Goal: Task Accomplishment & Management: Complete application form

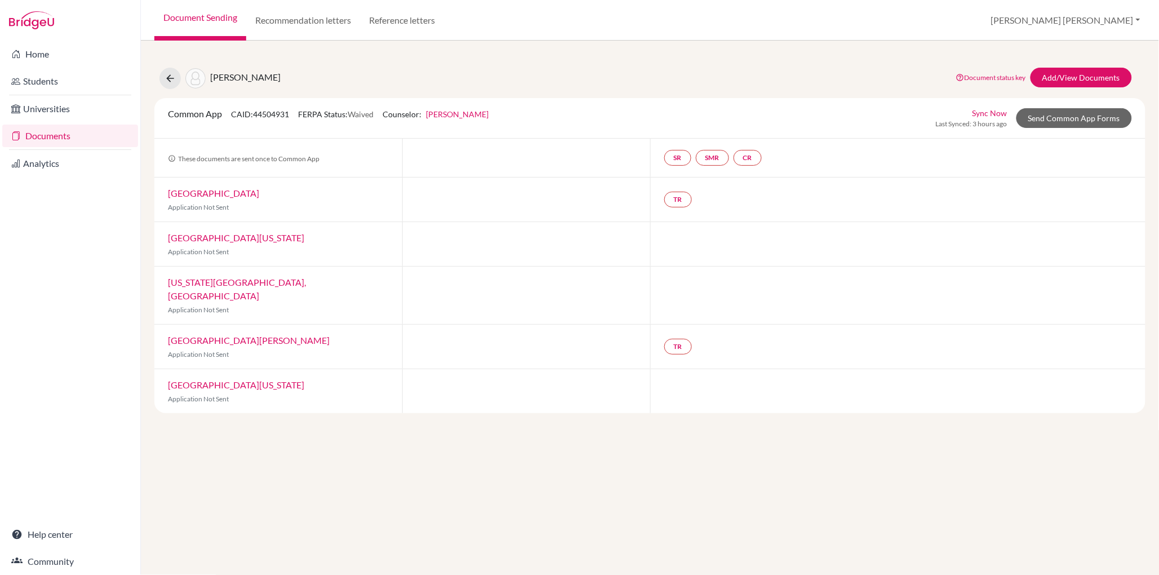
click at [206, 19] on link "Document Sending" at bounding box center [200, 20] width 92 height 41
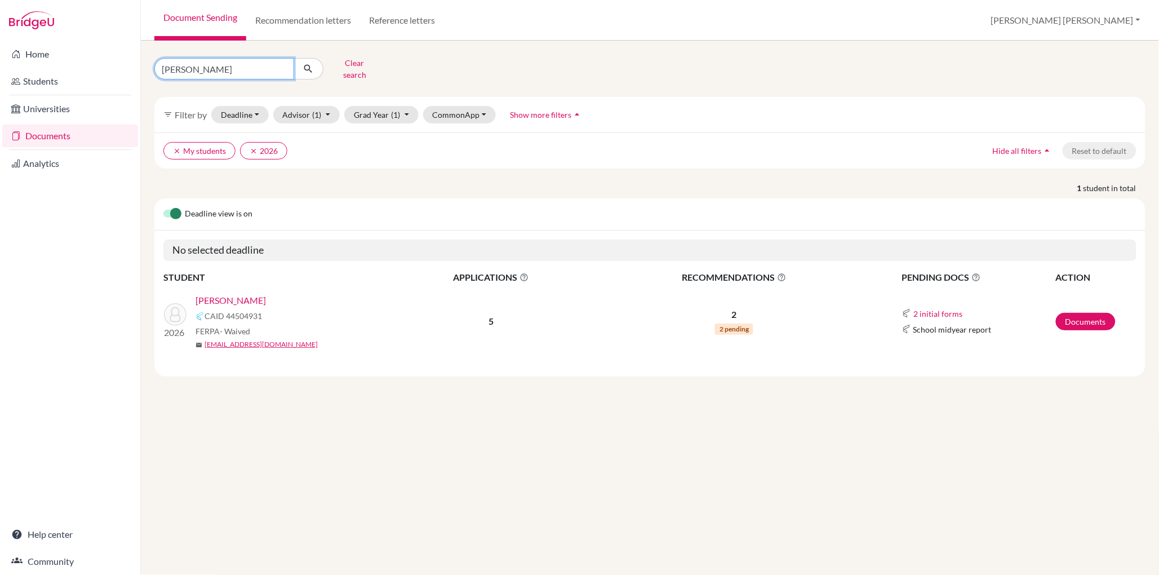
click at [209, 68] on input "[PERSON_NAME]" at bounding box center [224, 68] width 140 height 21
type input "n"
type input "ajawad"
click button "submit" at bounding box center [309, 68] width 30 height 21
click at [255, 294] on link "[PERSON_NAME], Ajawad" at bounding box center [246, 301] width 103 height 14
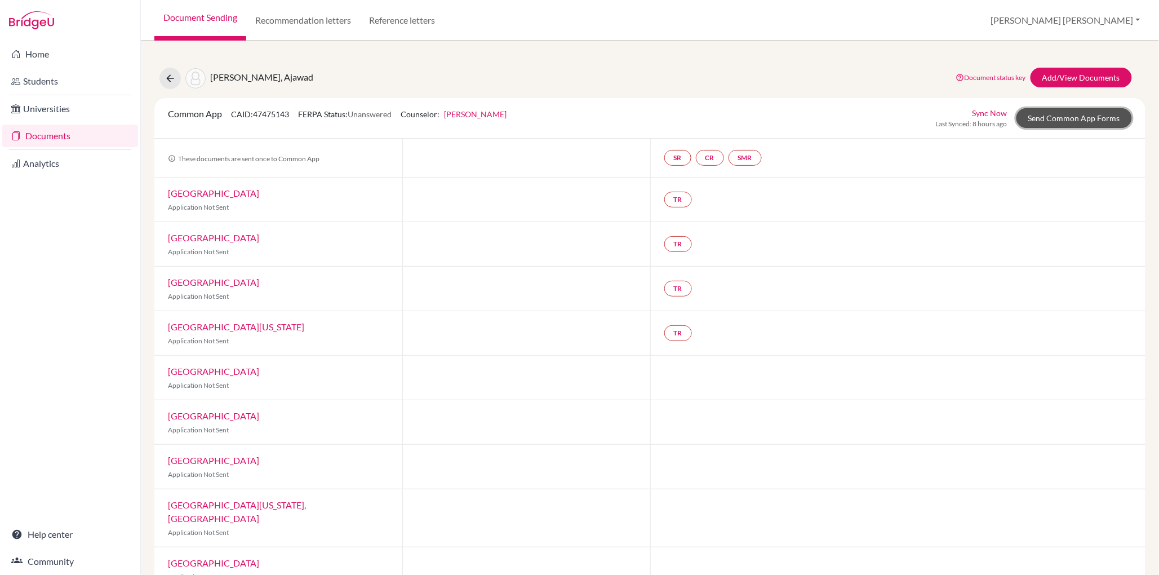
click at [1093, 117] on link "Send Common App Forms" at bounding box center [1073, 118] width 115 height 20
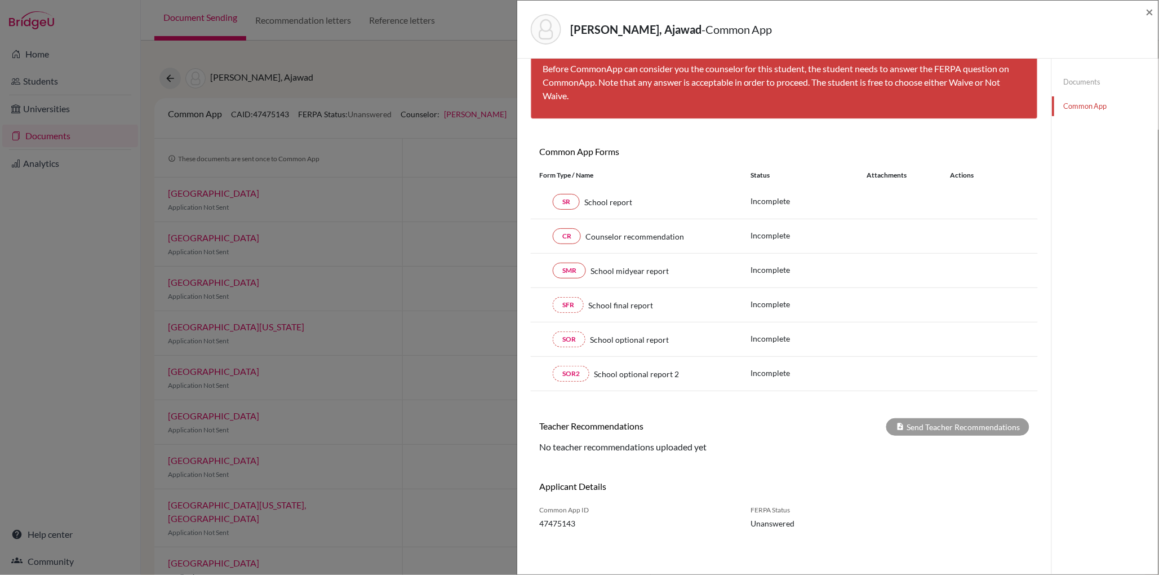
scroll to position [59, 0]
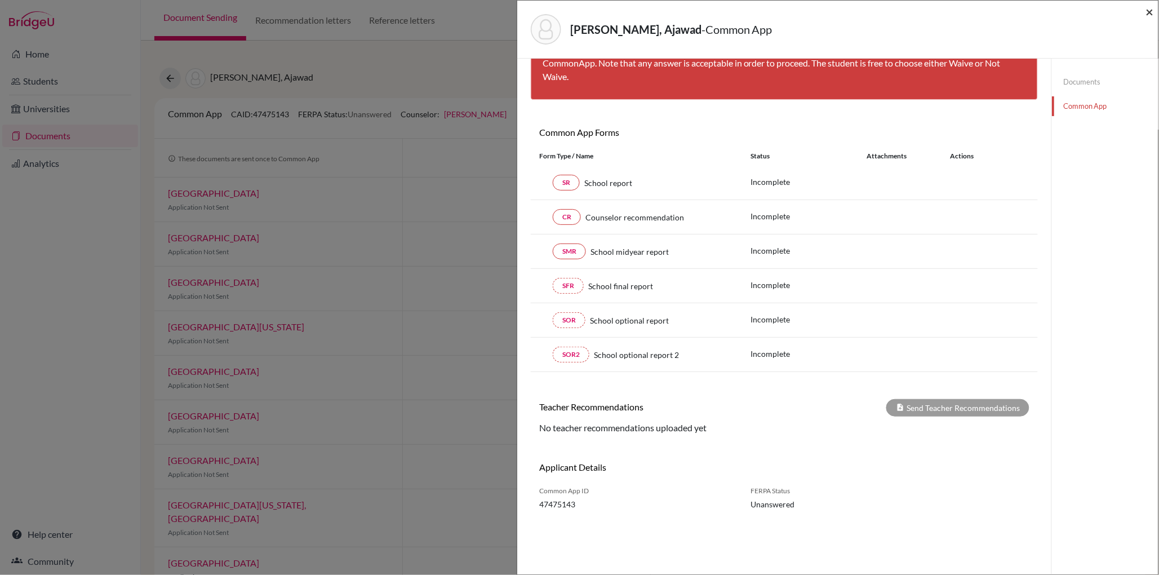
click at [1152, 10] on span "×" at bounding box center [1150, 11] width 8 height 16
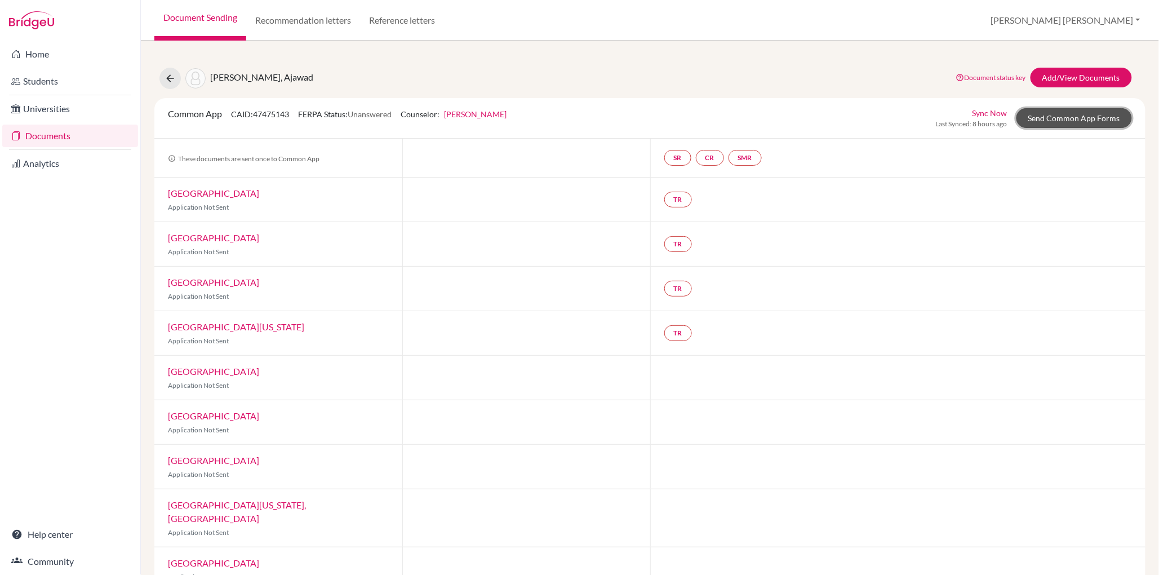
click at [1080, 120] on link "Send Common App Forms" at bounding box center [1073, 118] width 115 height 20
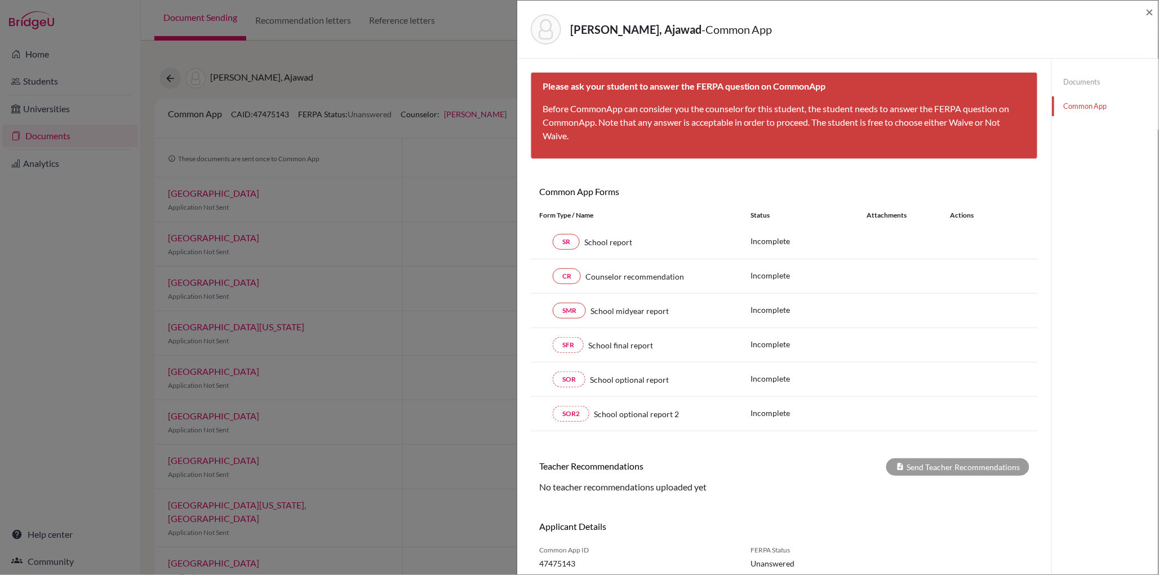
click at [1085, 84] on link "Documents" at bounding box center [1105, 82] width 106 height 20
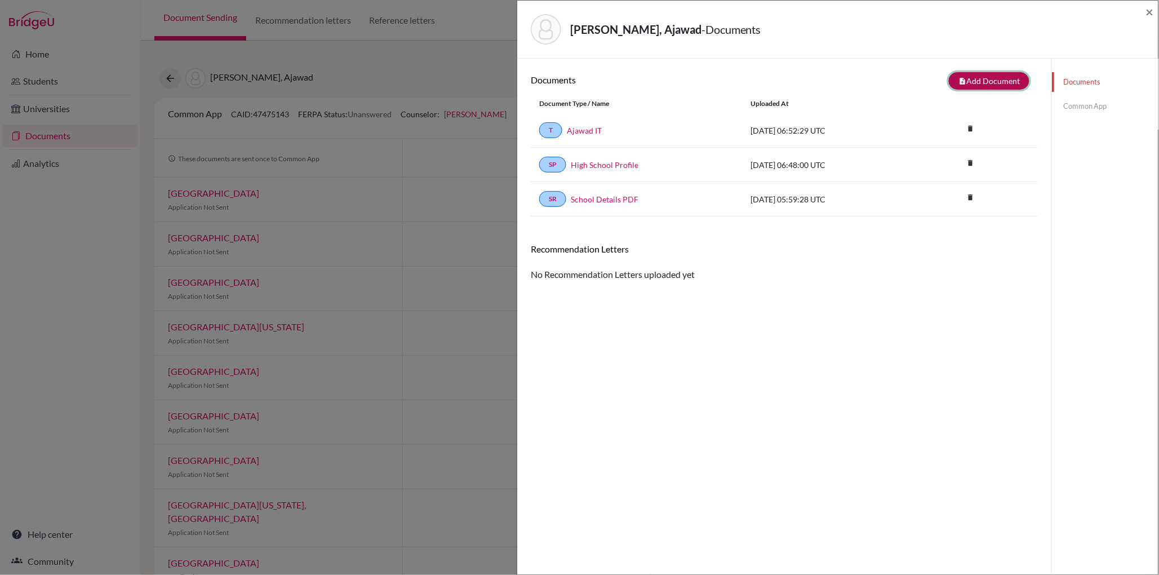
click at [980, 79] on button "note_add Add Document" at bounding box center [989, 80] width 81 height 17
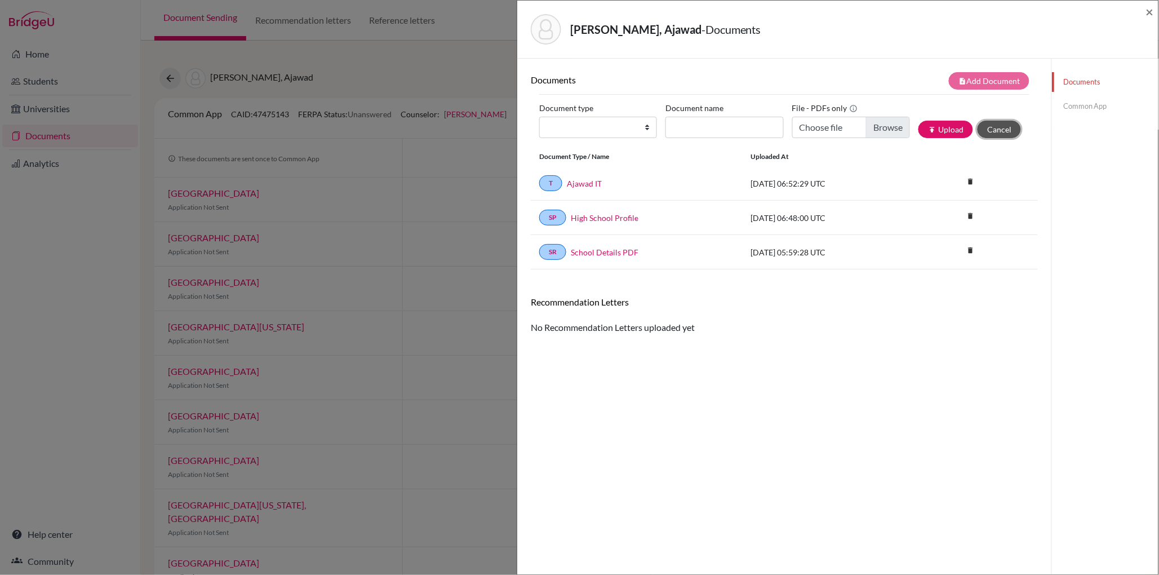
click at [998, 130] on button "Cancel" at bounding box center [998, 129] width 43 height 17
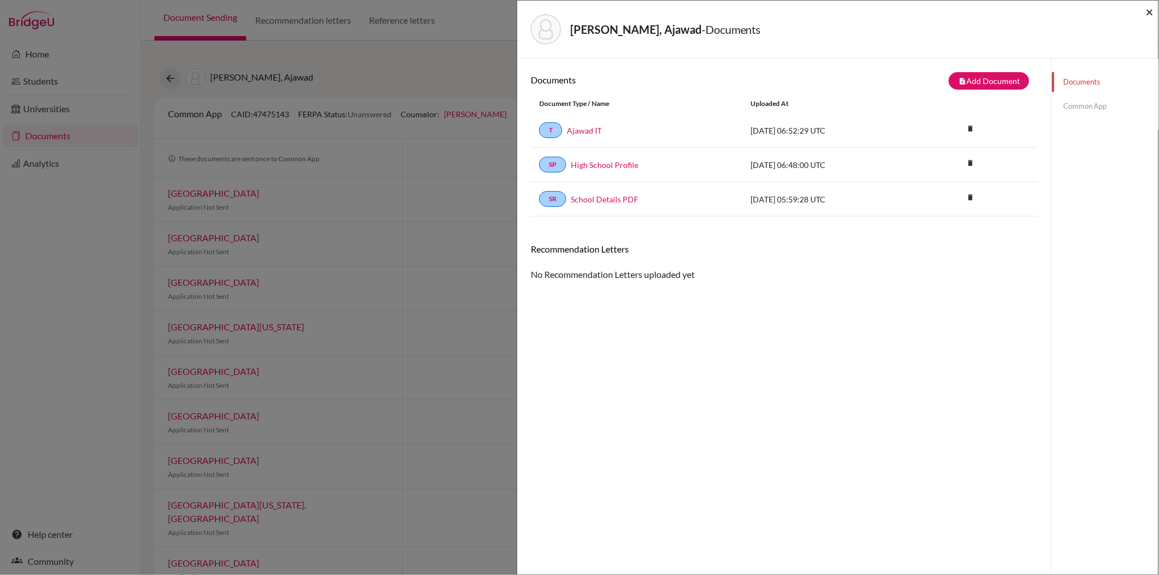
click at [1152, 11] on span "×" at bounding box center [1150, 11] width 8 height 16
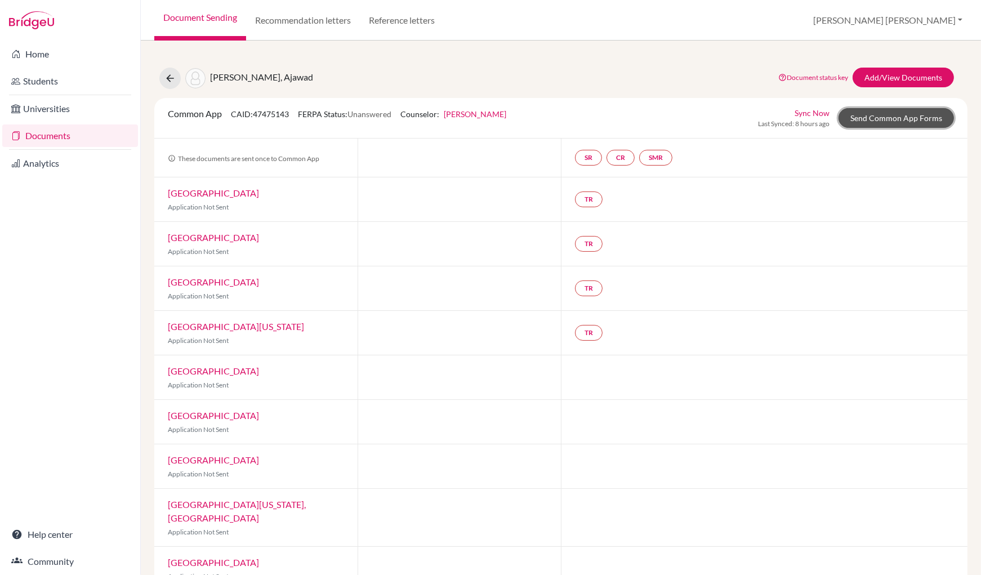
click at [900, 119] on link "Send Common App Forms" at bounding box center [896, 118] width 115 height 20
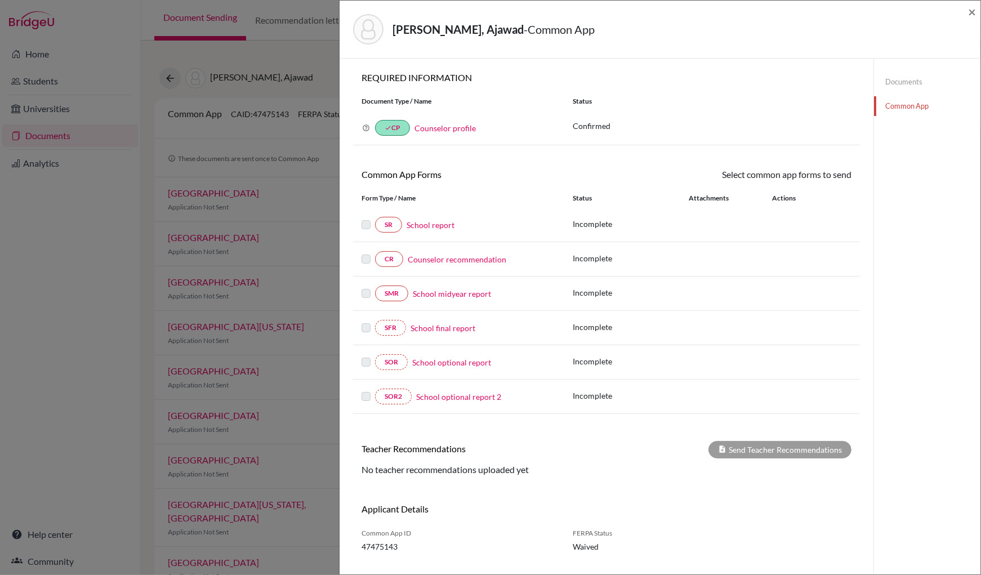
click at [912, 85] on link "Documents" at bounding box center [927, 82] width 106 height 20
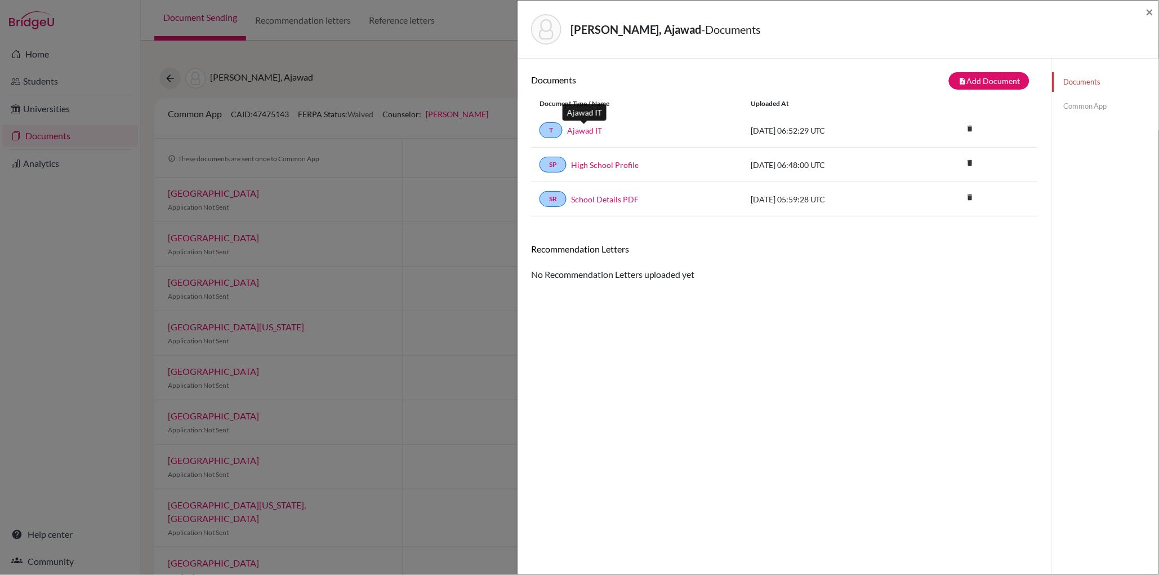
click at [584, 128] on link "Ajawad IT" at bounding box center [584, 131] width 35 height 12
click at [981, 10] on span "×" at bounding box center [1150, 11] width 8 height 16
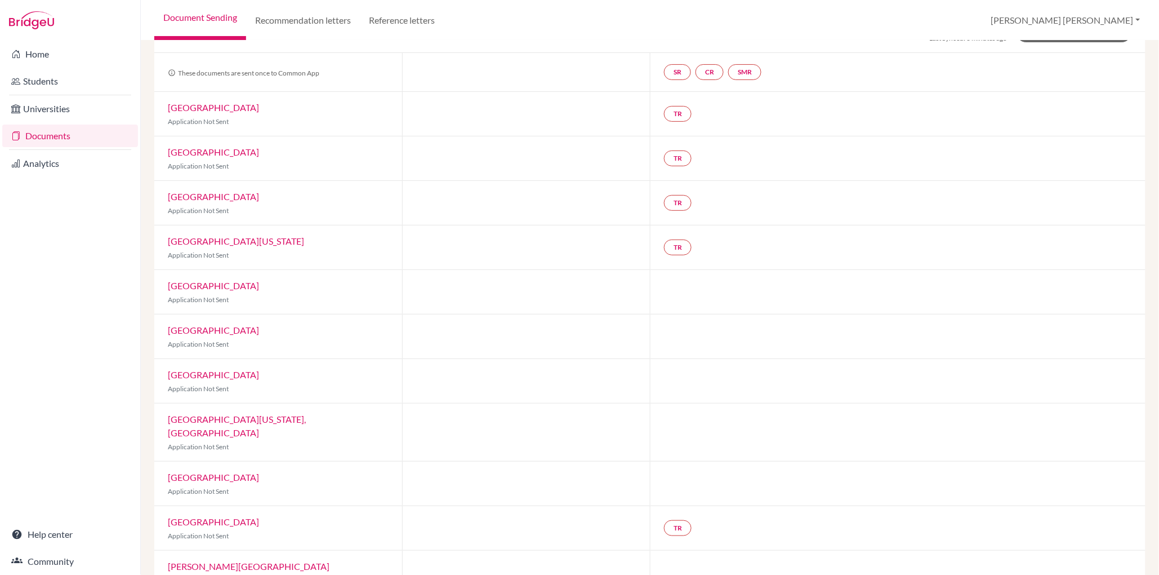
scroll to position [83, 0]
click at [220, 109] on link "Bucknell University" at bounding box center [213, 109] width 91 height 11
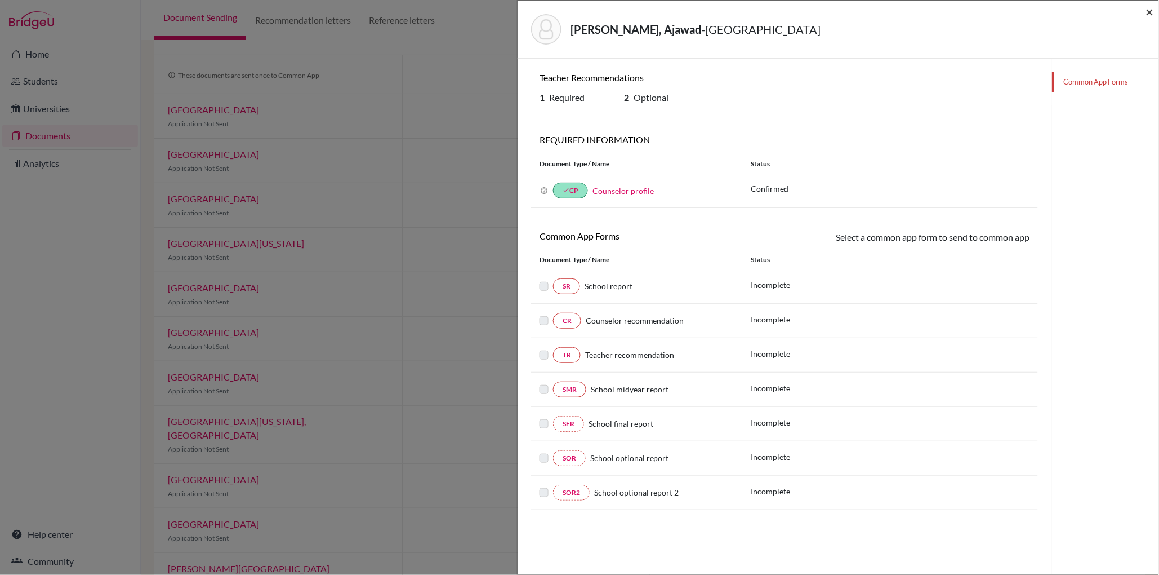
click at [981, 12] on span "×" at bounding box center [1150, 11] width 8 height 16
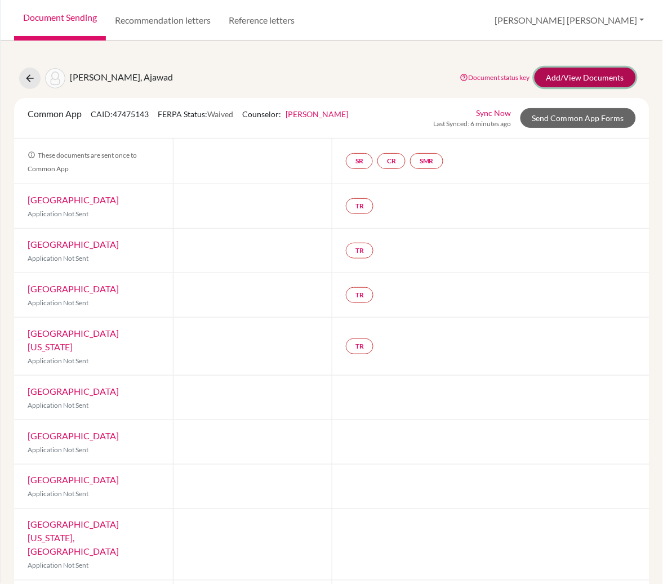
click at [584, 81] on link "Add/View Documents" at bounding box center [585, 78] width 101 height 20
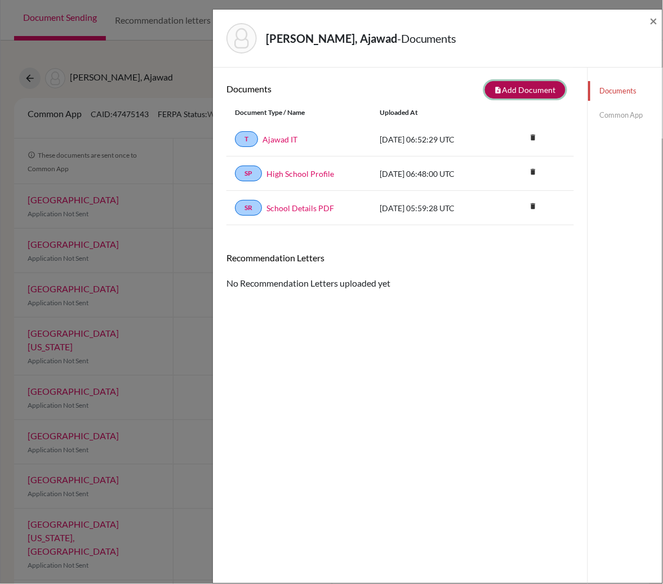
click at [546, 88] on button "note_add Add Document" at bounding box center [525, 89] width 81 height 17
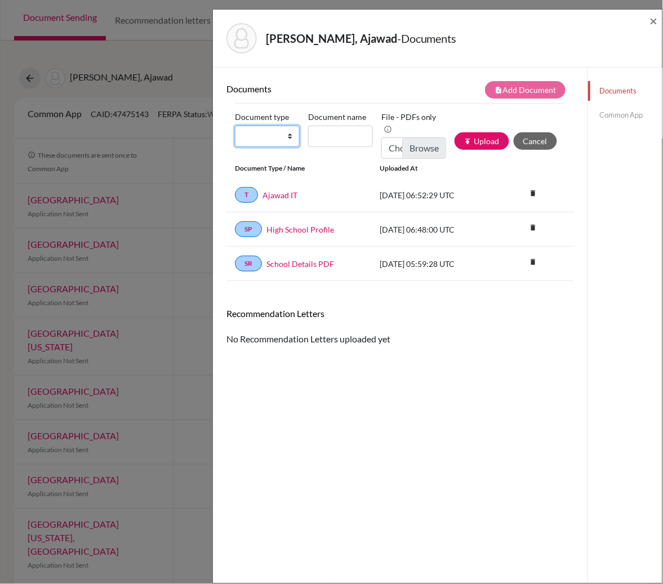
click at [291, 138] on select "Change explanation for Common App reports Counselor recommendation Internationa…" at bounding box center [267, 136] width 65 height 21
select select "2"
click at [235, 126] on select "Change explanation for Common App reports Counselor recommendation Internationa…" at bounding box center [267, 136] width 65 height 21
click at [338, 137] on input "Document name" at bounding box center [340, 136] width 65 height 21
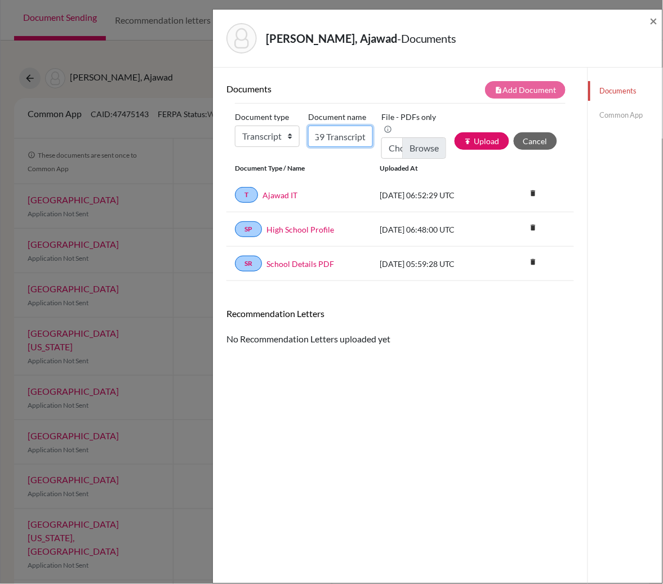
type input "Ajawad G9 Transcript"
click at [433, 137] on input "Choose file" at bounding box center [413, 147] width 65 height 21
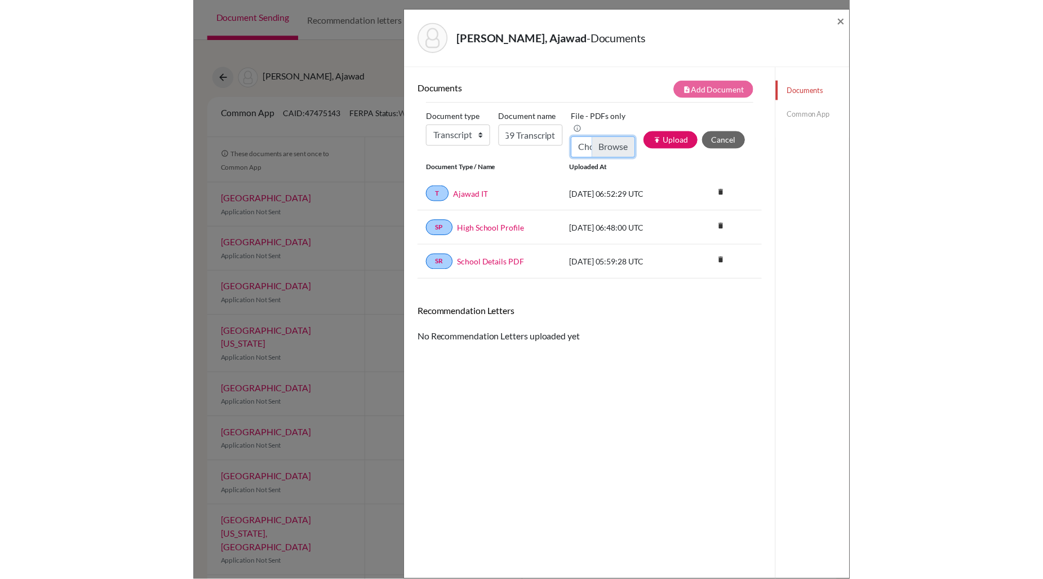
scroll to position [0, 0]
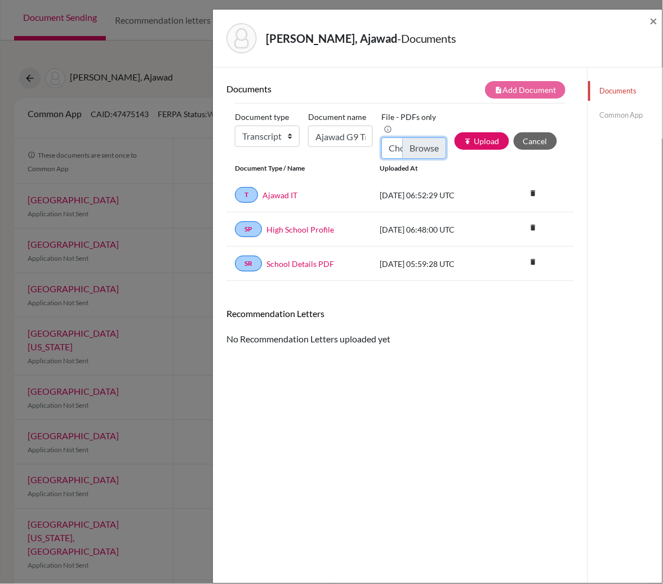
type input "C:\fakepath\Jawad Grade 9 Transcript.pdf"
click at [493, 138] on button "publish Upload" at bounding box center [482, 140] width 55 height 17
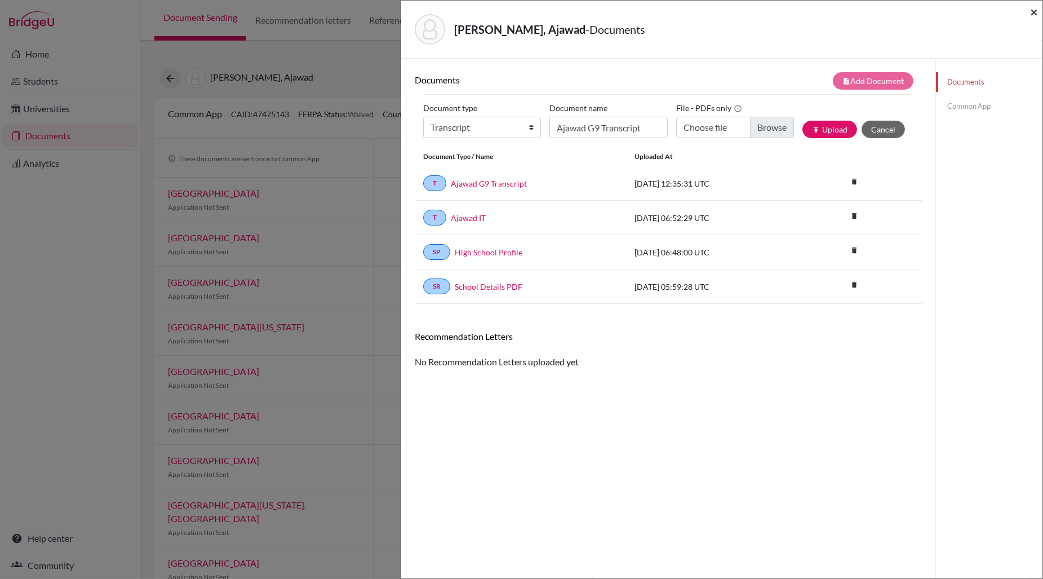
click at [981, 12] on span "×" at bounding box center [1034, 11] width 8 height 16
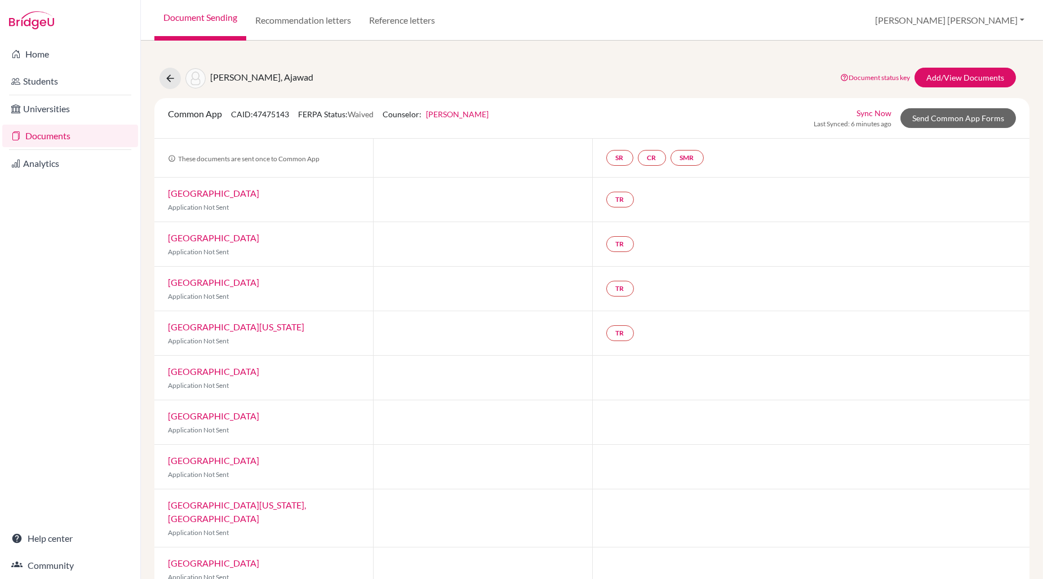
click at [37, 140] on link "Documents" at bounding box center [70, 136] width 136 height 23
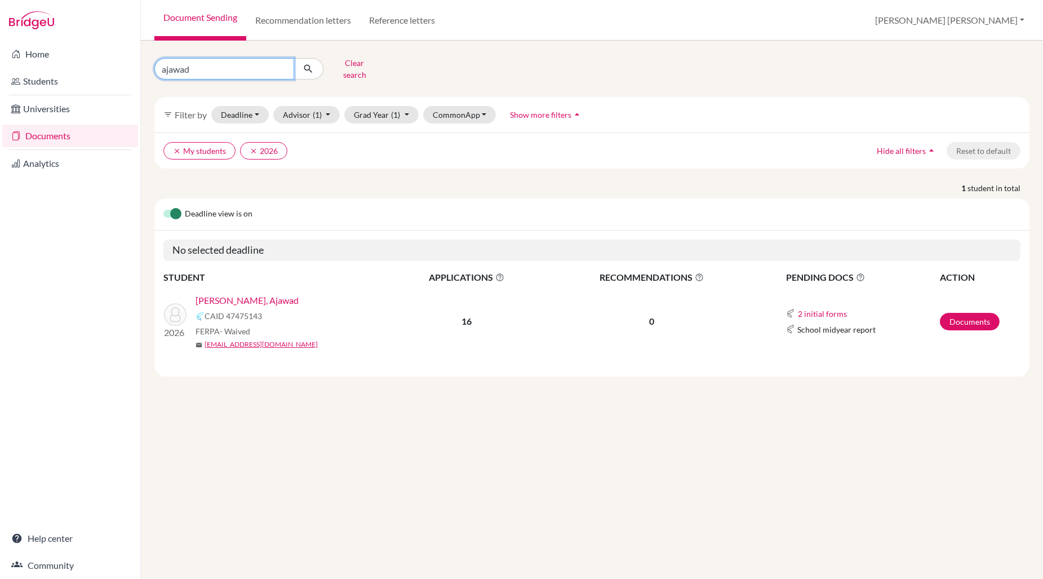
click at [205, 68] on input "ajawad" at bounding box center [224, 68] width 140 height 21
type input "a"
type input "annie"
click at [304, 66] on icon "submit" at bounding box center [308, 68] width 11 height 11
click at [233, 294] on link "[PERSON_NAME]" at bounding box center [230, 301] width 70 height 14
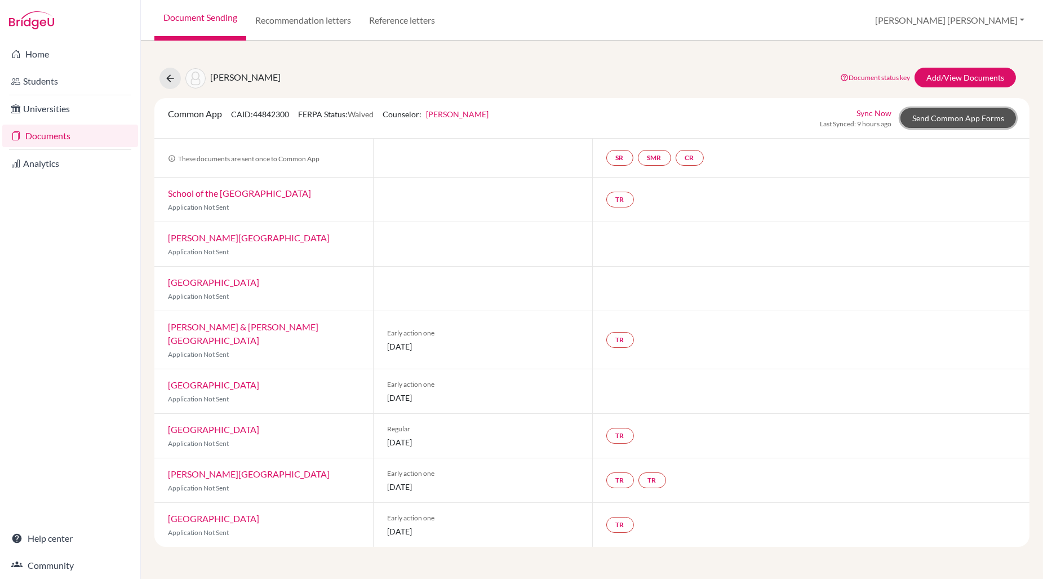
click at [970, 119] on link "Send Common App Forms" at bounding box center [957, 118] width 115 height 20
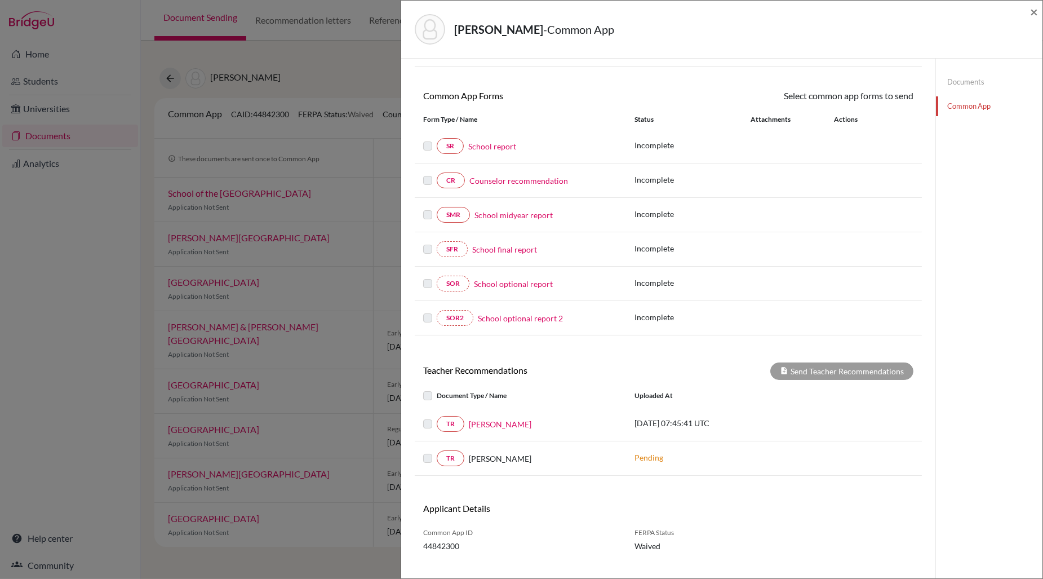
scroll to position [98, 0]
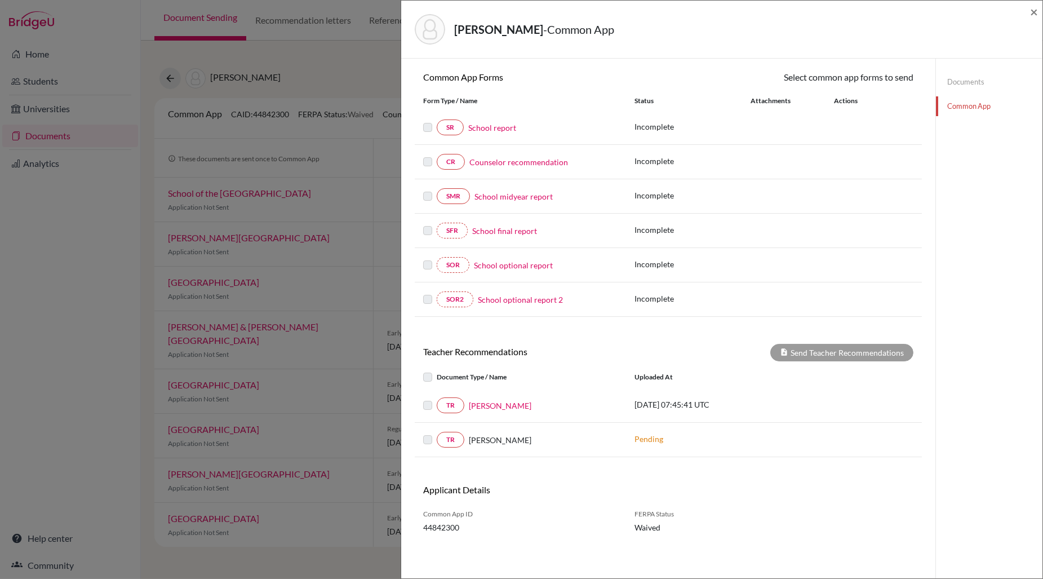
click at [963, 83] on link "Documents" at bounding box center [989, 82] width 106 height 20
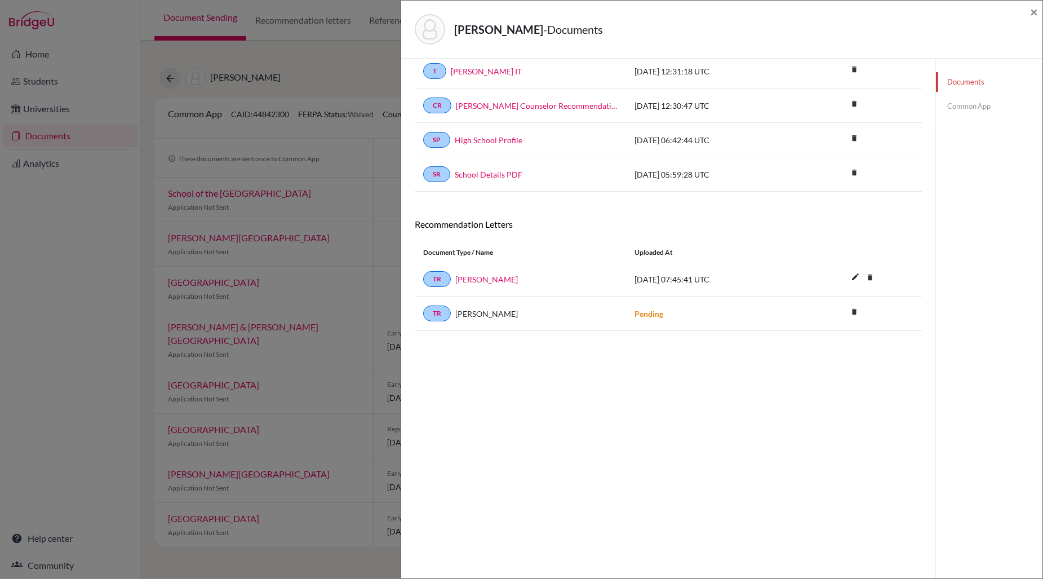
scroll to position [59, 0]
click at [963, 108] on link "Common App" at bounding box center [989, 106] width 106 height 20
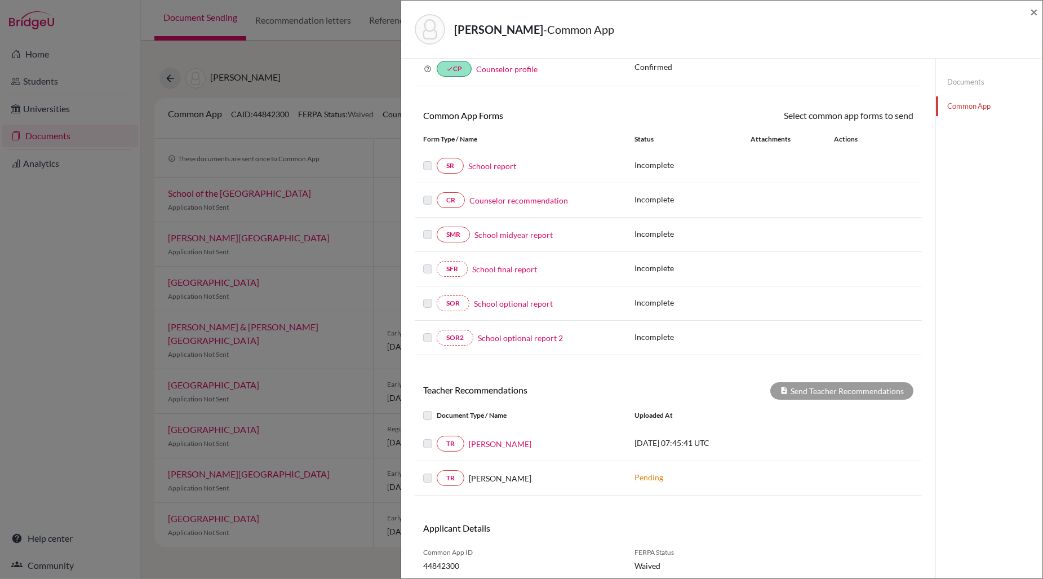
click at [519, 203] on link "Counselor recommendation" at bounding box center [518, 200] width 99 height 12
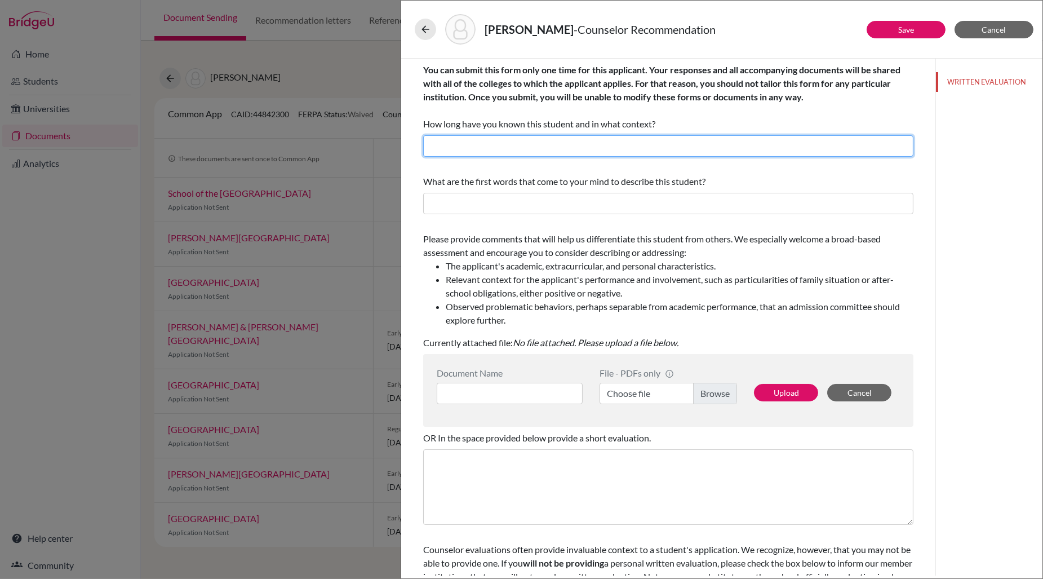
click at [531, 152] on input "text" at bounding box center [668, 145] width 490 height 21
type input "5 Years as her College Counselor and Personal and Social Education Teacher"
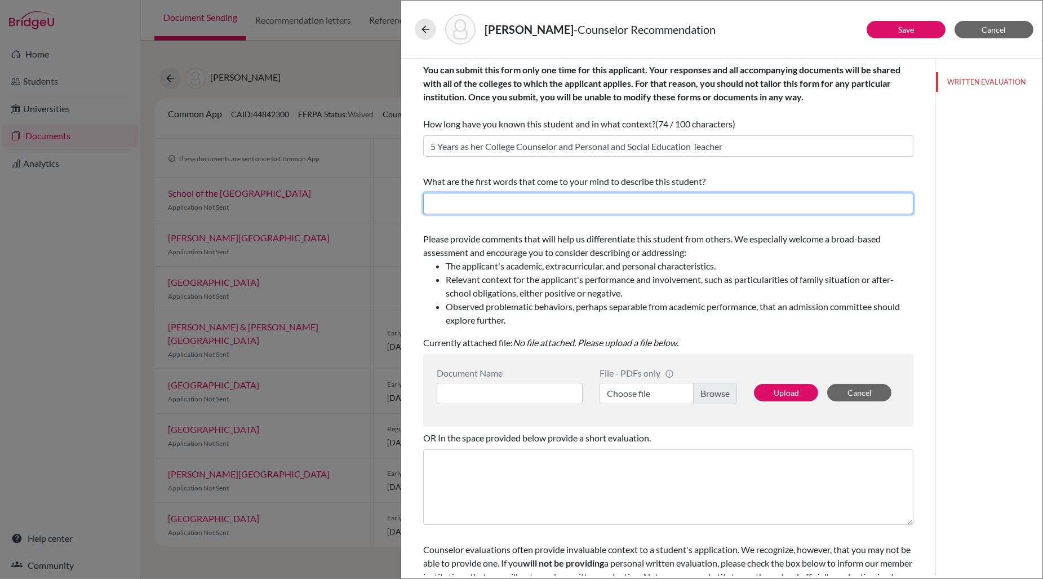
click at [467, 201] on input "text" at bounding box center [668, 203] width 490 height 21
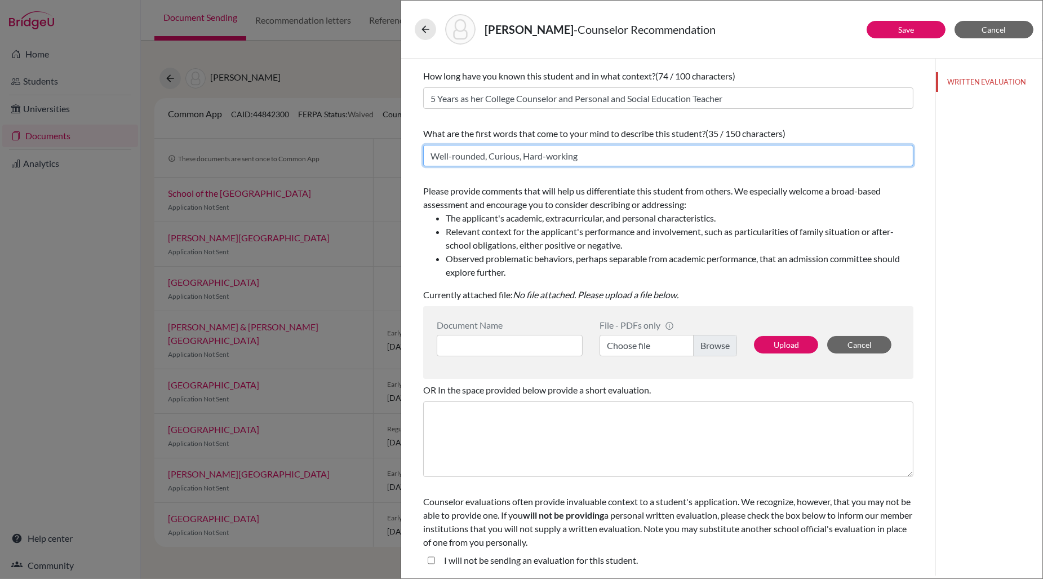
type input "Well-rounded, Curious, Hard-working"
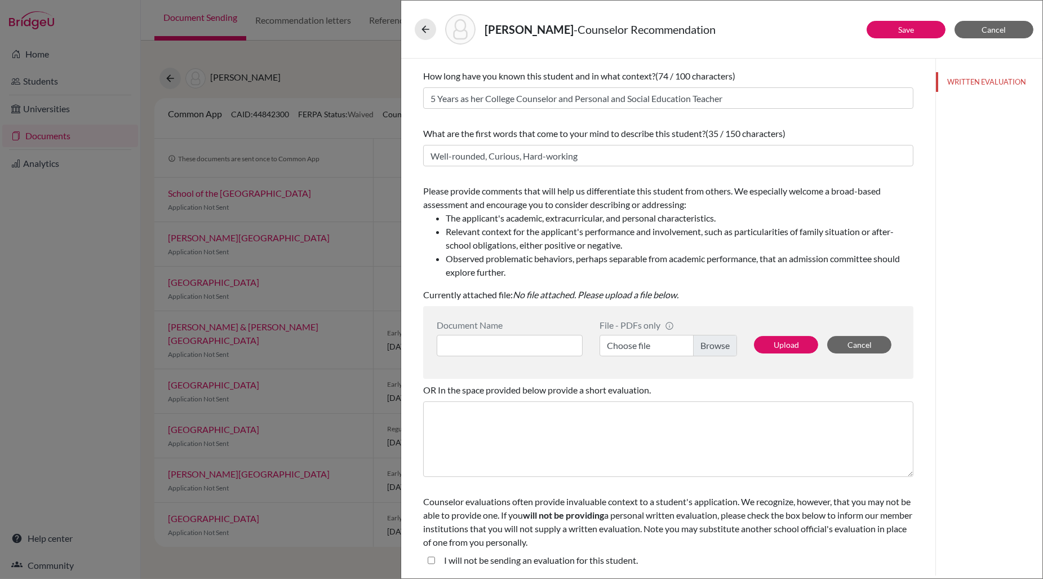
click at [719, 348] on label "Choose file" at bounding box center [667, 345] width 137 height 21
click at [719, 348] on input "Choose file" at bounding box center [667, 345] width 137 height 21
click at [481, 344] on input at bounding box center [510, 345] width 146 height 21
type input "Counselor Recommendation"
click at [779, 348] on button "Upload" at bounding box center [786, 344] width 64 height 17
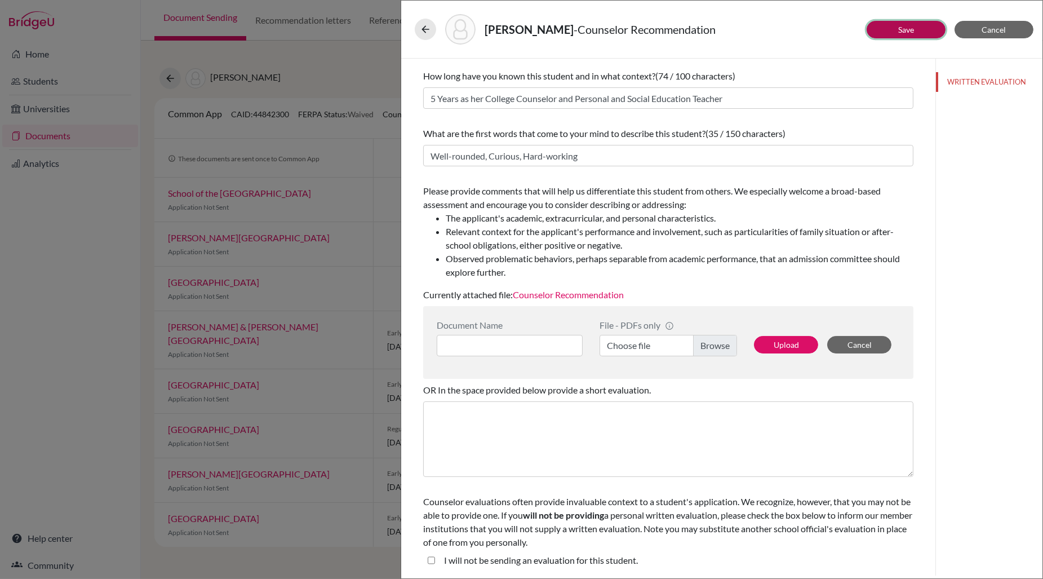
click at [900, 24] on button "Save" at bounding box center [905, 29] width 79 height 17
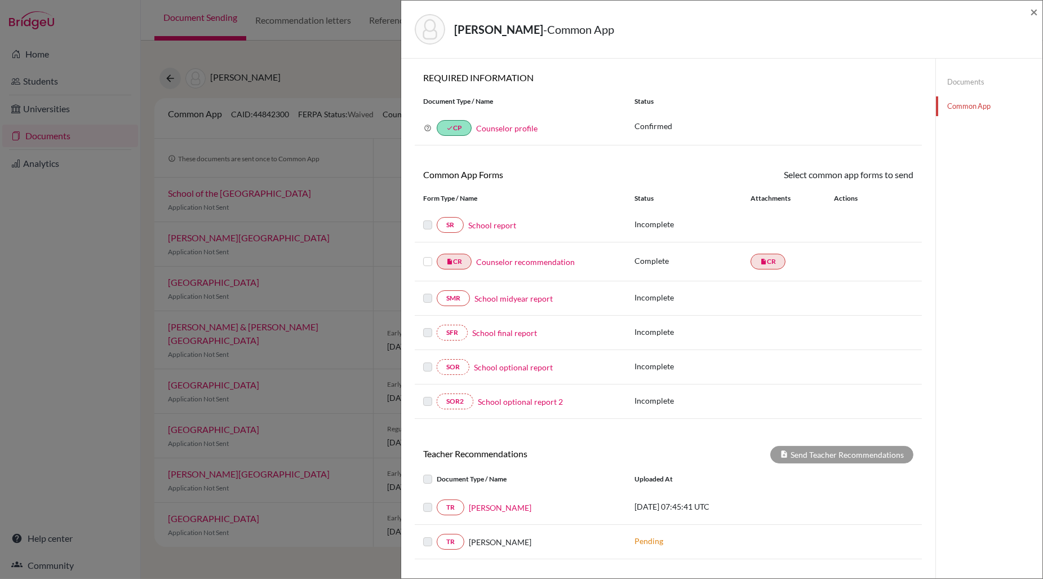
click at [500, 263] on link "Counselor recommendation" at bounding box center [525, 262] width 99 height 12
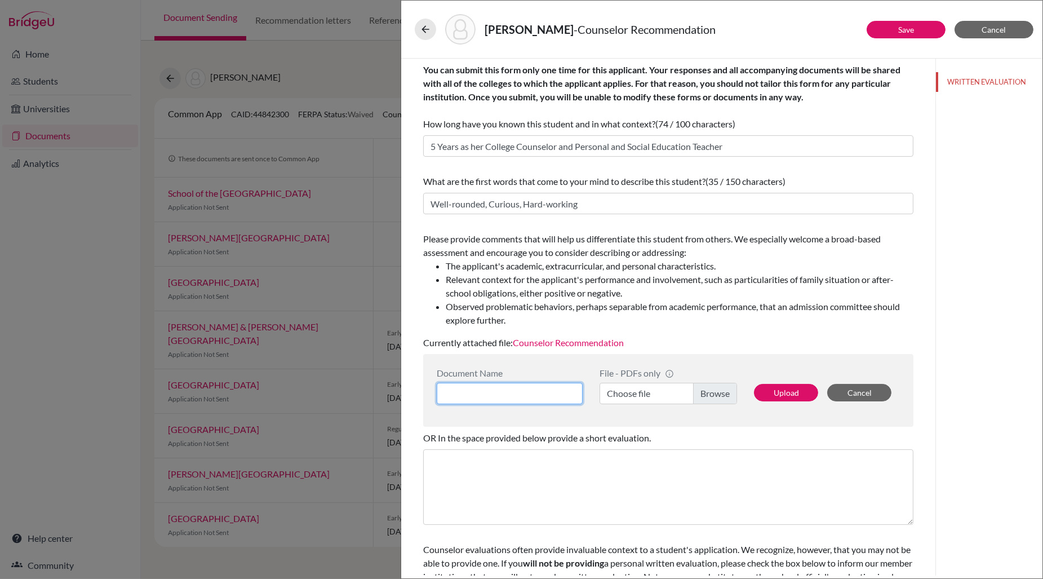
click at [544, 395] on input at bounding box center [510, 393] width 146 height 21
click at [446, 393] on input "Anne Burrows" at bounding box center [510, 393] width 146 height 21
type input "Anne Burrows"
click at [854, 390] on button "Cancel" at bounding box center [859, 392] width 64 height 17
click at [1000, 26] on span "Cancel" at bounding box center [994, 30] width 24 height 10
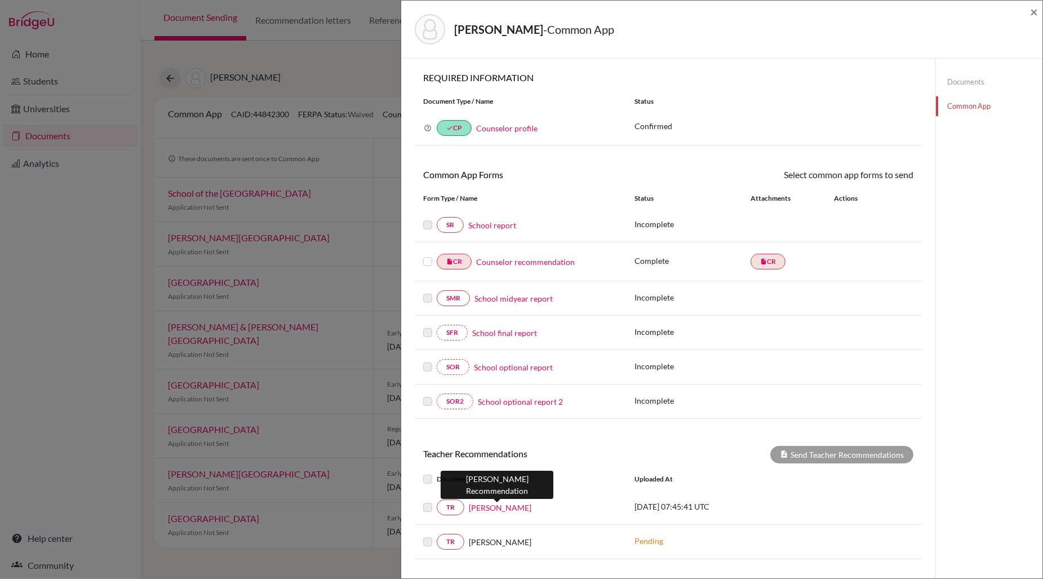
click at [508, 506] on link "Andrew Shearer" at bounding box center [500, 507] width 63 height 12
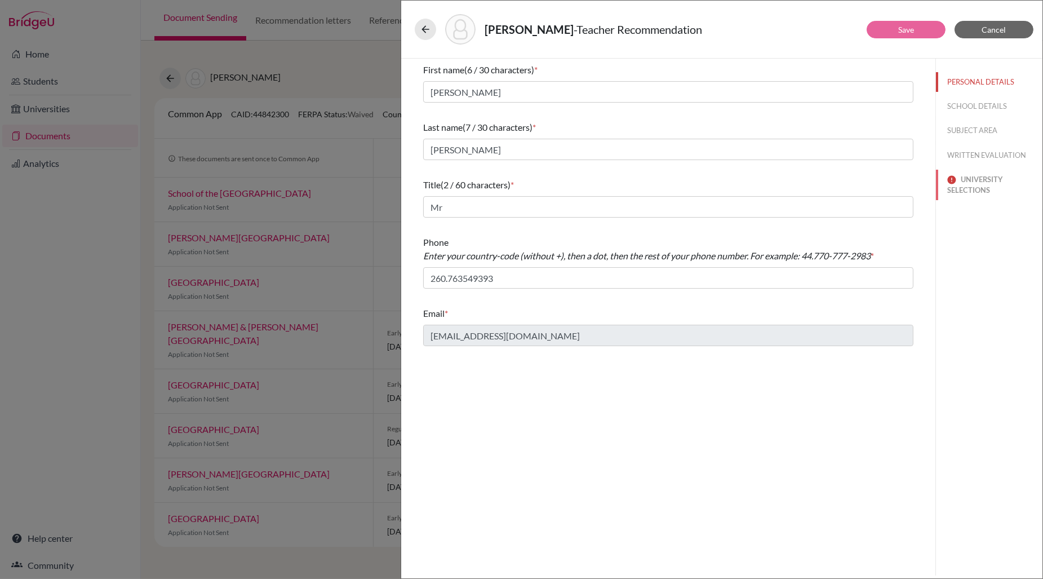
click at [976, 185] on button "UNIVERSITY SELECTIONS" at bounding box center [989, 185] width 106 height 30
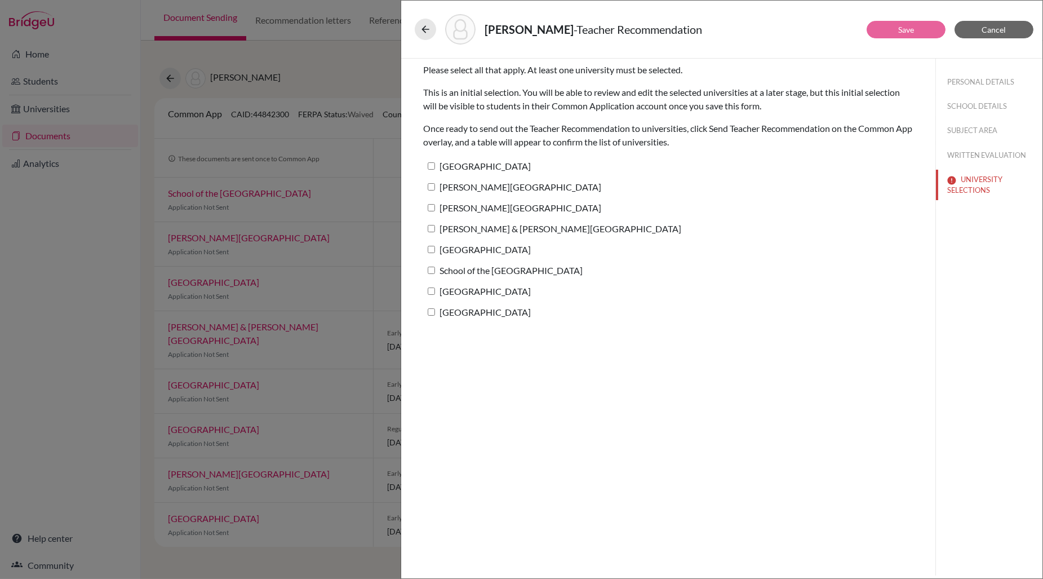
click at [433, 166] on input "Occidental College" at bounding box center [431, 165] width 7 height 7
checkbox input "true"
click at [432, 185] on input "Reed College" at bounding box center [431, 186] width 7 height 7
checkbox input "true"
drag, startPoint x: 432, startPoint y: 205, endPoint x: 433, endPoint y: 226, distance: 20.9
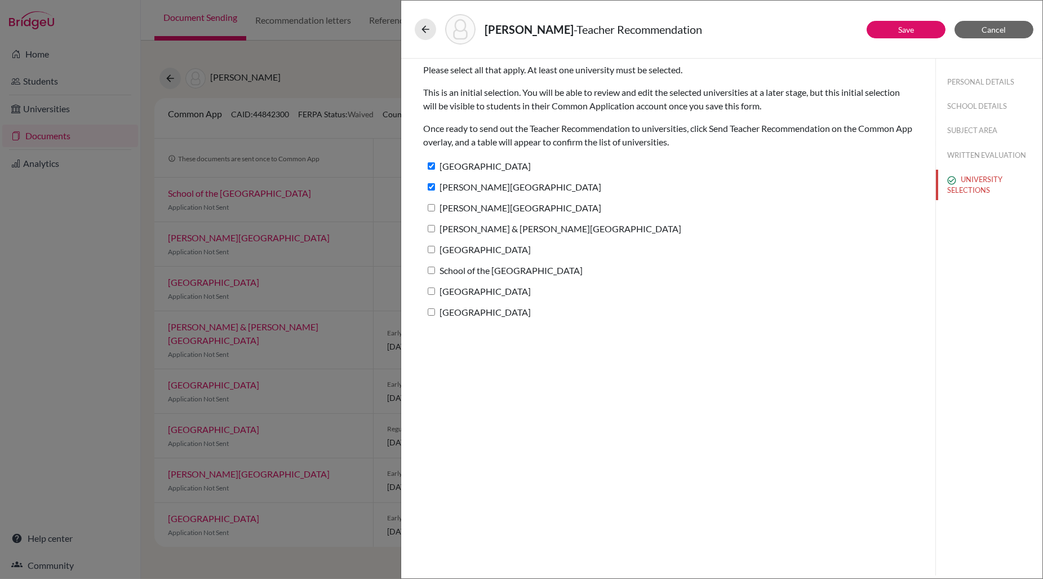
click at [432, 205] on input "Whitman College" at bounding box center [431, 207] width 7 height 7
checkbox input "true"
click at [433, 230] on input "Lewis & Clark College" at bounding box center [431, 228] width 7 height 7
checkbox input "true"
click at [433, 247] on input "Kalamazoo College" at bounding box center [431, 249] width 7 height 7
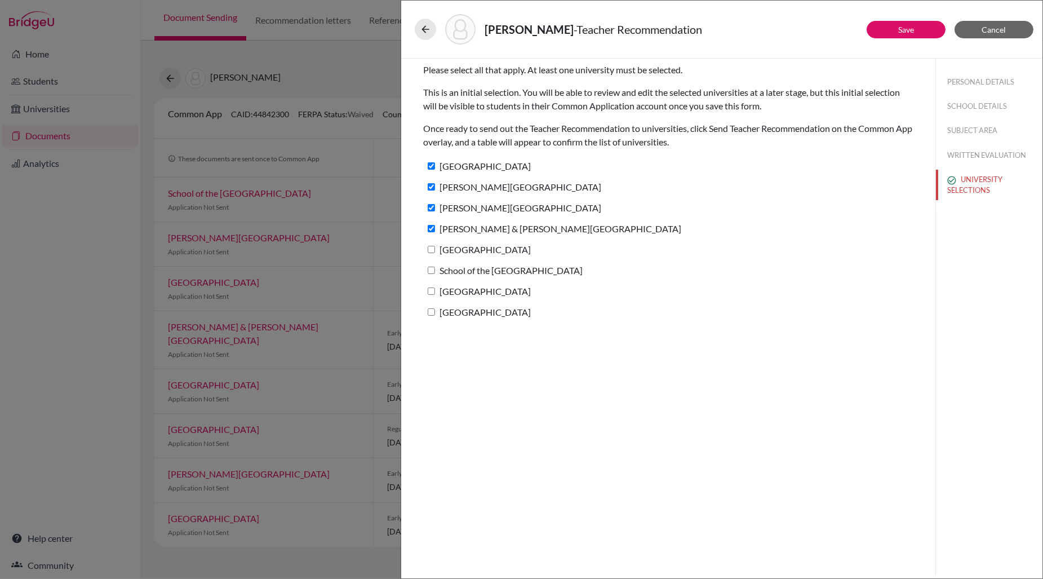
checkbox input "true"
click at [432, 271] on input "School of the Art Institute of Chicago" at bounding box center [431, 269] width 7 height 7
checkbox input "true"
drag, startPoint x: 432, startPoint y: 288, endPoint x: 434, endPoint y: 295, distance: 7.1
click at [433, 288] on input "University of Puget Sound" at bounding box center [431, 290] width 7 height 7
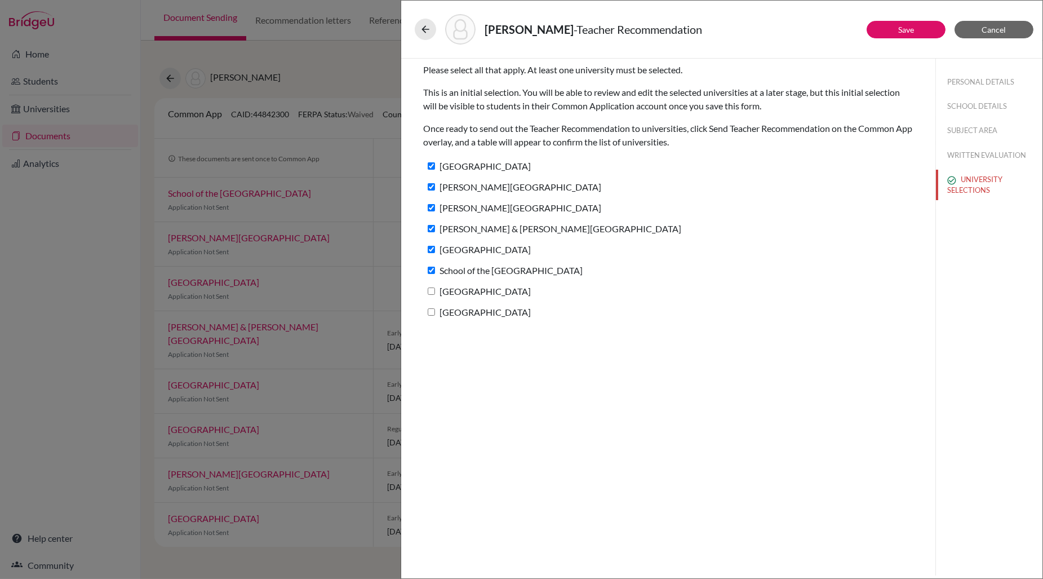
checkbox input "true"
click at [433, 310] on input "Willamette University" at bounding box center [431, 311] width 7 height 7
checkbox input "true"
click at [901, 25] on link "Save" at bounding box center [906, 30] width 16 height 10
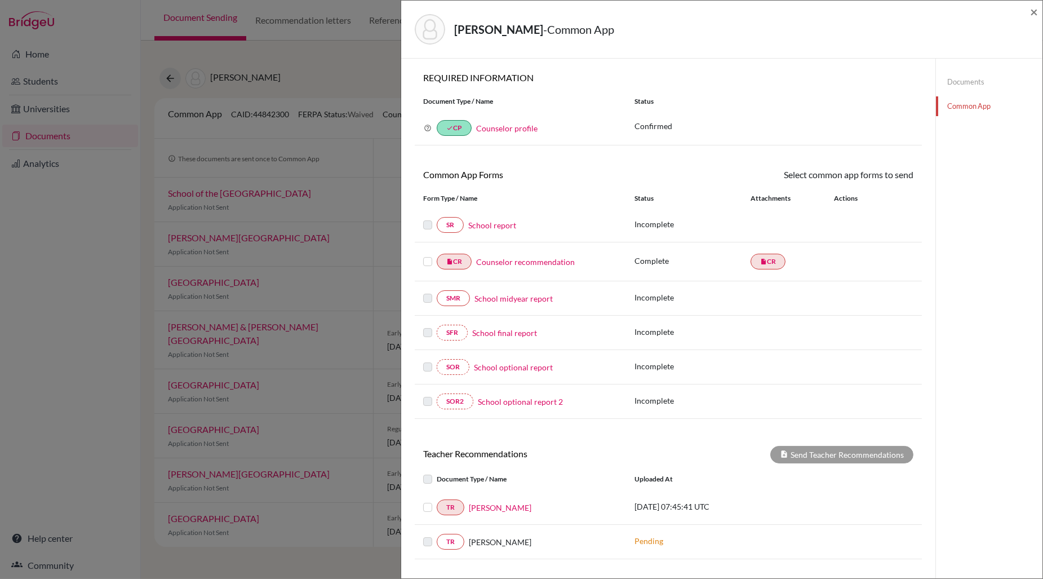
click at [497, 224] on link "School report" at bounding box center [492, 225] width 48 height 12
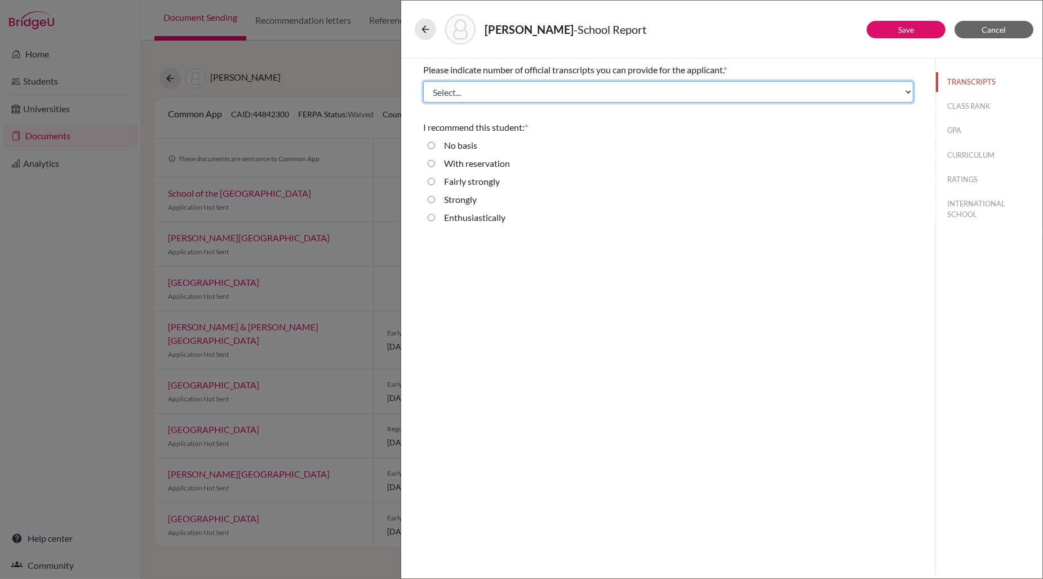
click at [608, 92] on select "Select... 1 2 3 4" at bounding box center [668, 91] width 490 height 21
select select "1"
click at [423, 81] on select "Select... 1 2 3 4" at bounding box center [668, 91] width 490 height 21
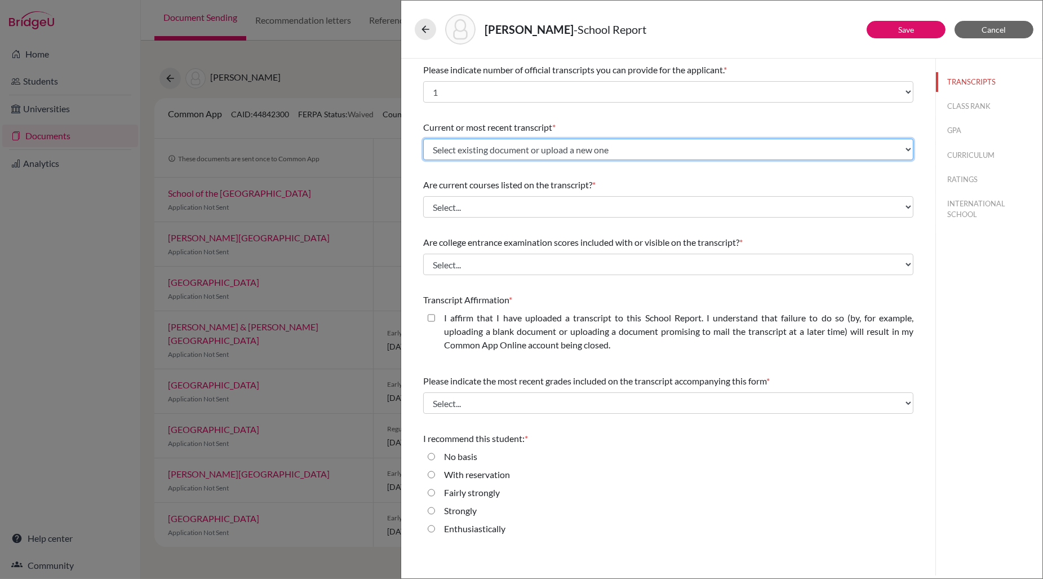
click at [554, 146] on select "Select existing document or upload a new one Burrows, Anne IT Upload New File" at bounding box center [668, 149] width 490 height 21
select select "671986"
click at [423, 139] on select "Select existing document or upload a new one Burrows, Anne IT Upload New File" at bounding box center [668, 149] width 490 height 21
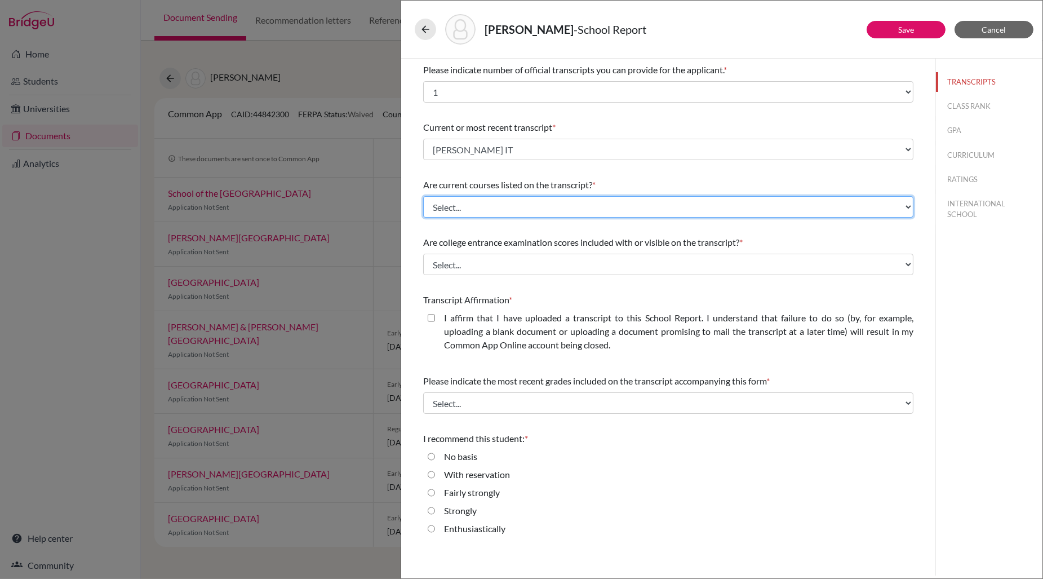
click at [542, 202] on select "Select... Yes No" at bounding box center [668, 206] width 490 height 21
select select "0"
click at [423, 196] on select "Select... Yes No" at bounding box center [668, 206] width 490 height 21
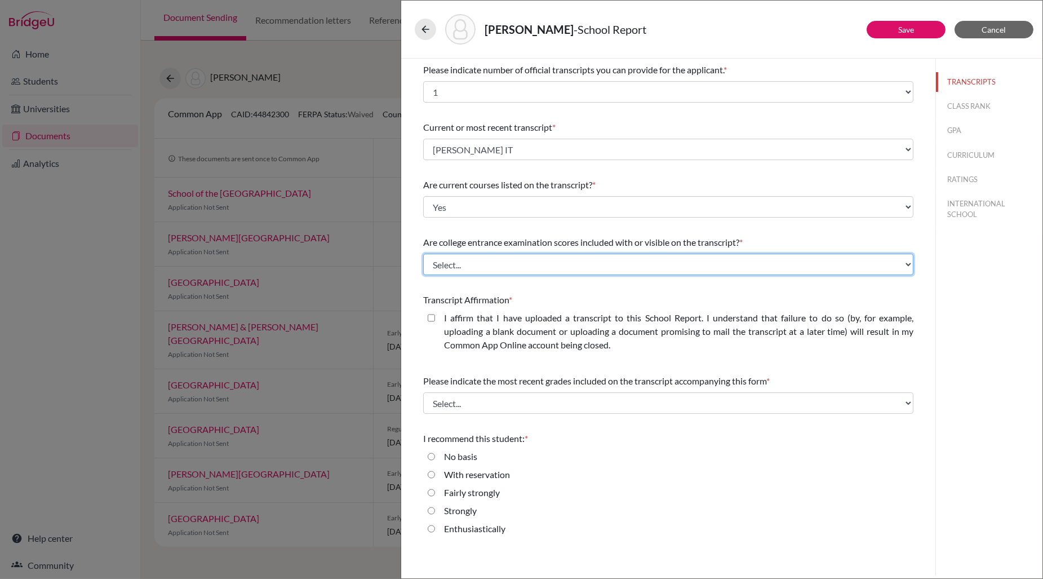
click at [537, 261] on select "Select... Yes No" at bounding box center [668, 264] width 490 height 21
select select "1"
click at [423, 254] on select "Select... Yes No" at bounding box center [668, 264] width 490 height 21
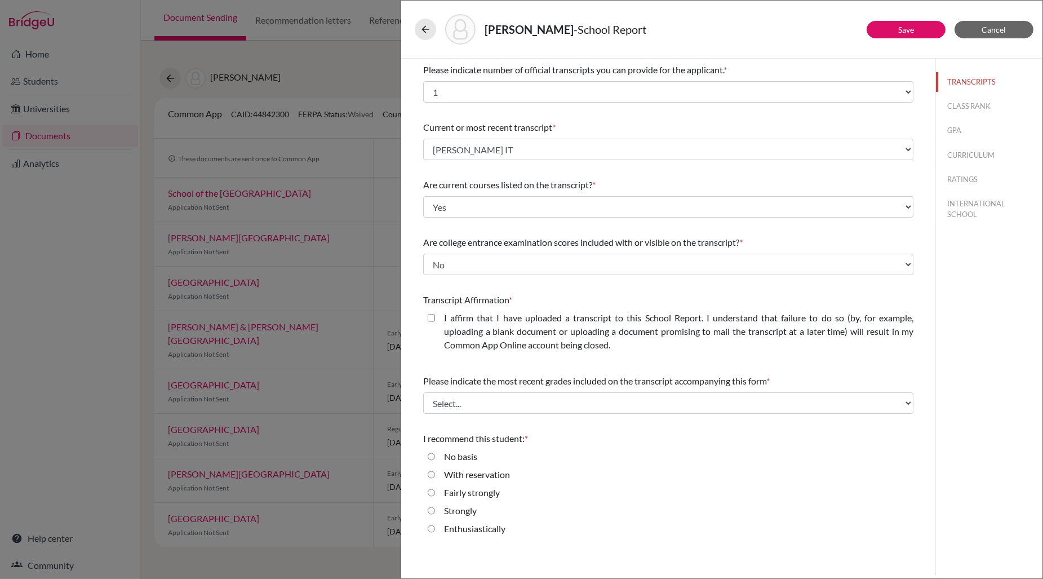
click at [433, 315] on closed\ "I affirm that I have uploaded a transcript to this School Report. I understand …" at bounding box center [431, 318] width 7 height 14
checkbox closed\ "true"
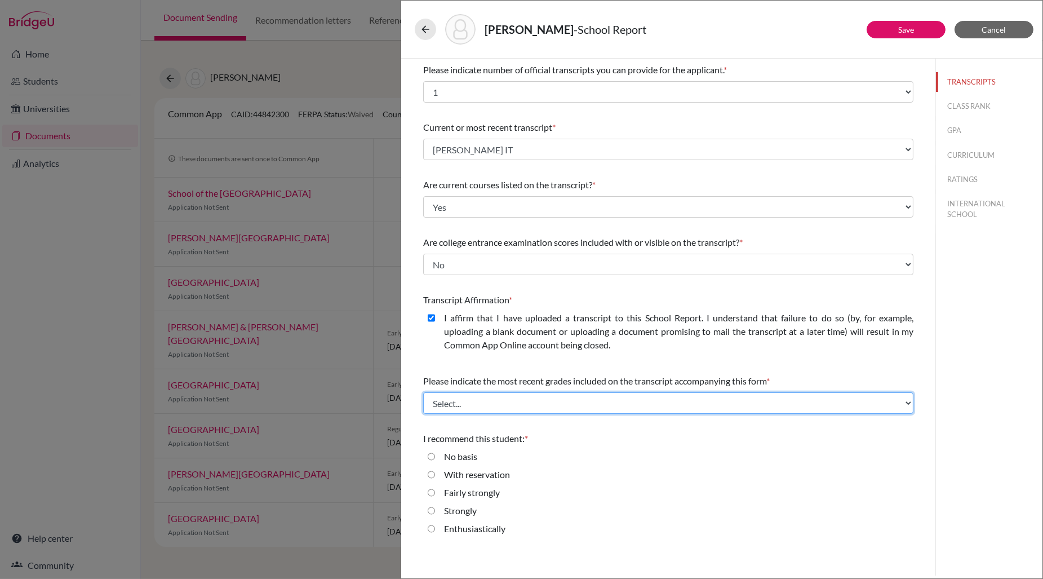
click at [516, 405] on select "Select... Final junior year grades 1st Quarter senior year grades 2nd Quarter/1…" at bounding box center [668, 402] width 490 height 21
select select "0"
click at [423, 392] on select "Select... Final junior year grades 1st Quarter senior year grades 2nd Quarter/1…" at bounding box center [668, 402] width 490 height 21
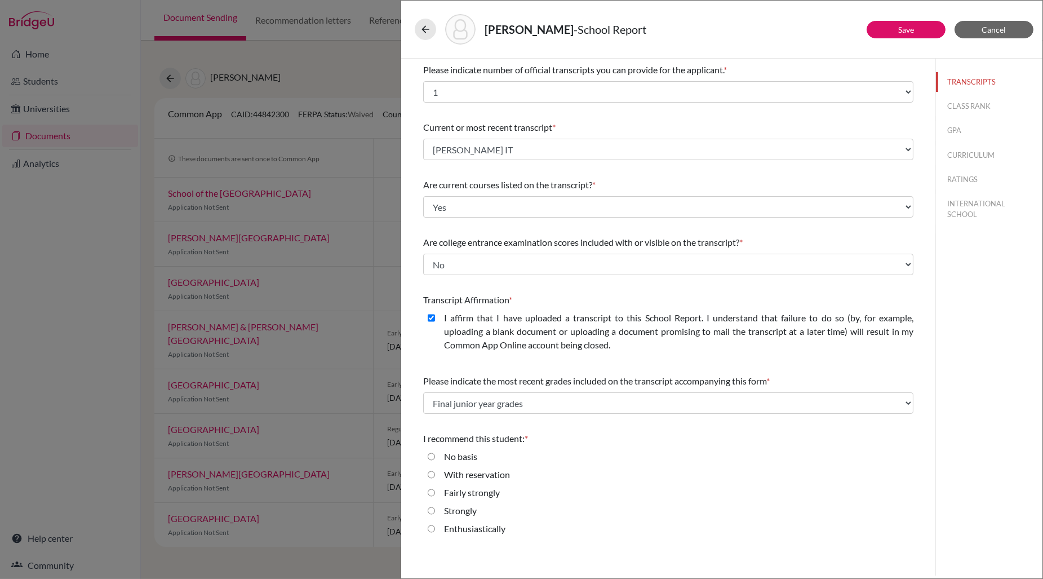
click at [432, 527] on input "Enthusiastically" at bounding box center [431, 529] width 7 height 14
radio input "true"
click at [907, 28] on link "Save" at bounding box center [906, 30] width 16 height 10
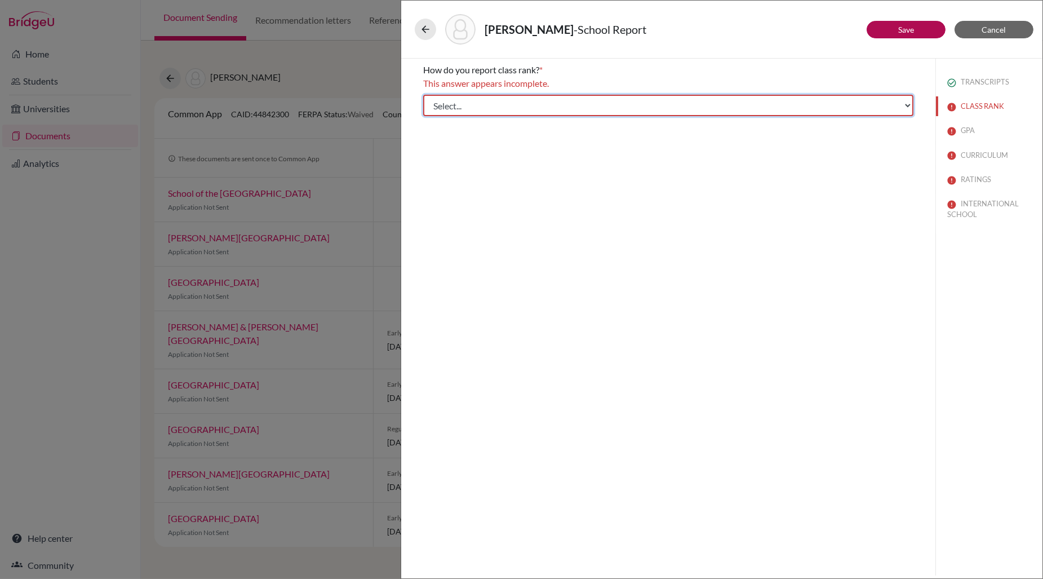
click at [734, 101] on select "Select... Exact Decile Quintile Quartile None" at bounding box center [668, 105] width 490 height 21
select select "5"
click at [423, 95] on select "Select... Exact Decile Quintile Quartile None" at bounding box center [668, 105] width 490 height 21
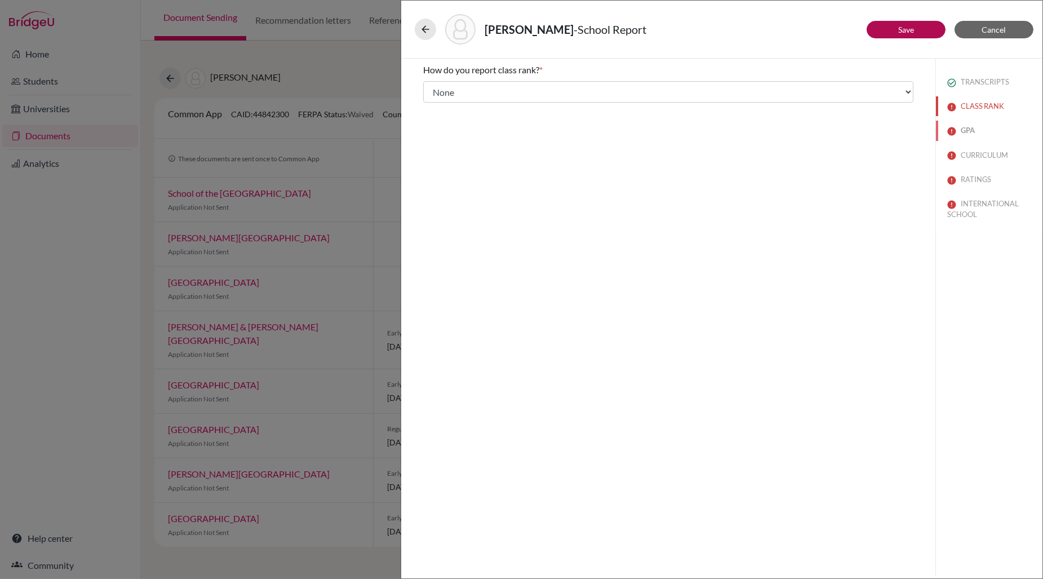
click at [964, 131] on button "GPA" at bounding box center [989, 131] width 106 height 20
click at [432, 119] on input "No" at bounding box center [431, 120] width 7 height 14
radio input "true"
click at [903, 30] on link "Save" at bounding box center [906, 30] width 16 height 10
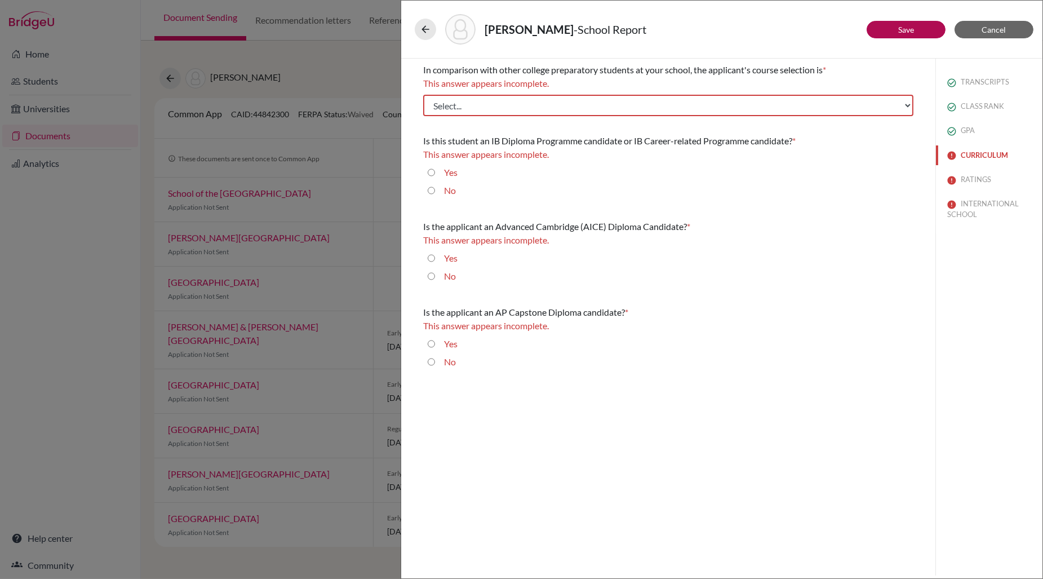
click at [979, 151] on button "CURRICULUM" at bounding box center [989, 155] width 106 height 20
click at [648, 102] on select "Select... Less than demanding Average Demanding Very demanding Most demanding P…" at bounding box center [668, 105] width 490 height 21
select select "4"
click at [423, 95] on select "Select... Less than demanding Average Demanding Very demanding Most demanding P…" at bounding box center [668, 105] width 490 height 21
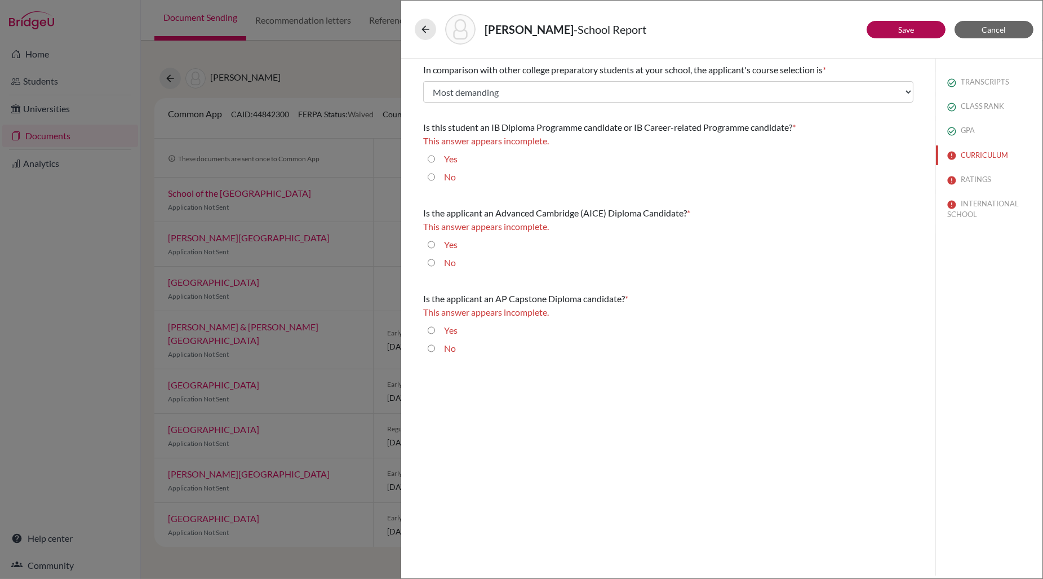
click at [429, 160] on input "Yes" at bounding box center [431, 159] width 7 height 14
radio input "true"
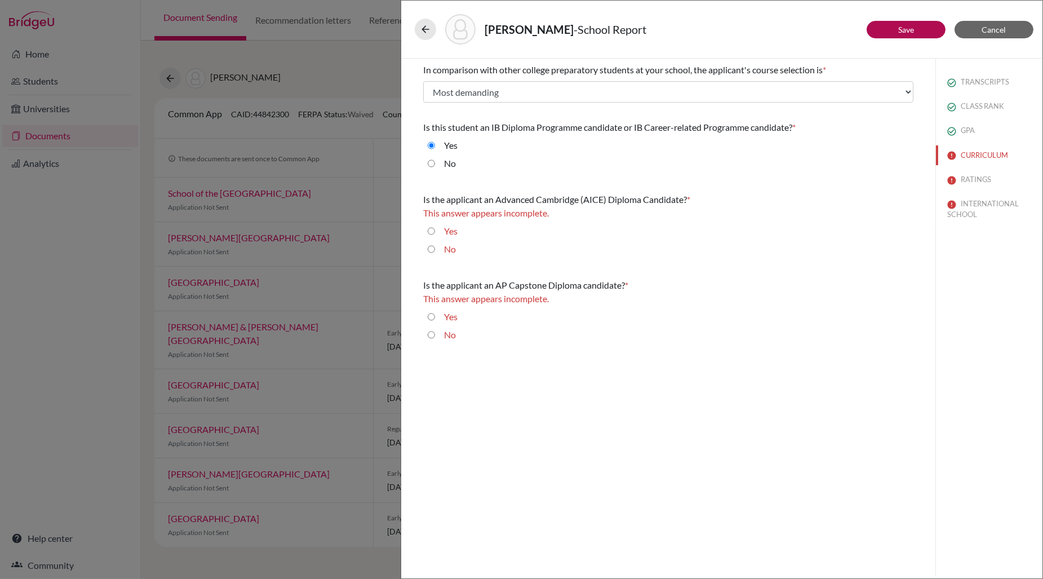
click at [433, 248] on input "No" at bounding box center [431, 249] width 7 height 14
radio input "true"
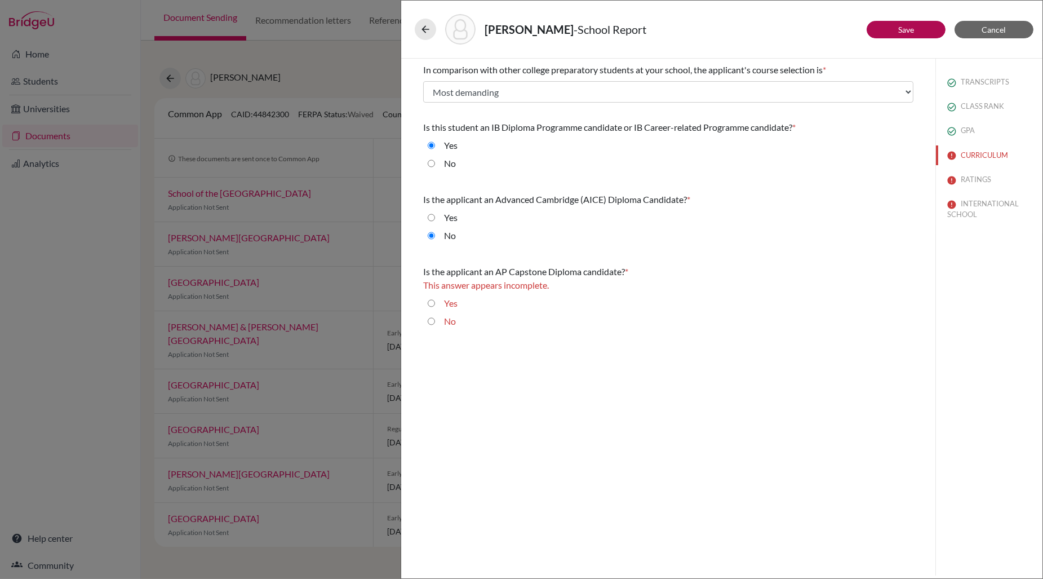
click at [431, 320] on input "No" at bounding box center [431, 321] width 7 height 14
radio input "true"
click at [914, 27] on button "Save" at bounding box center [905, 29] width 79 height 17
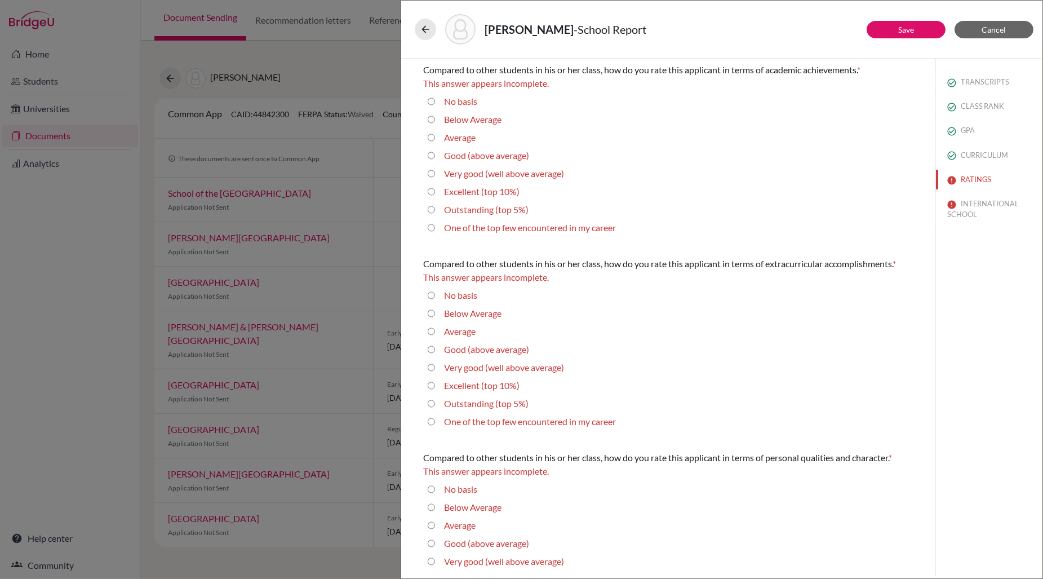
click at [431, 192] on 10\%\) "Excellent (top 10%)" at bounding box center [431, 192] width 7 height 14
radio 10\%\) "true"
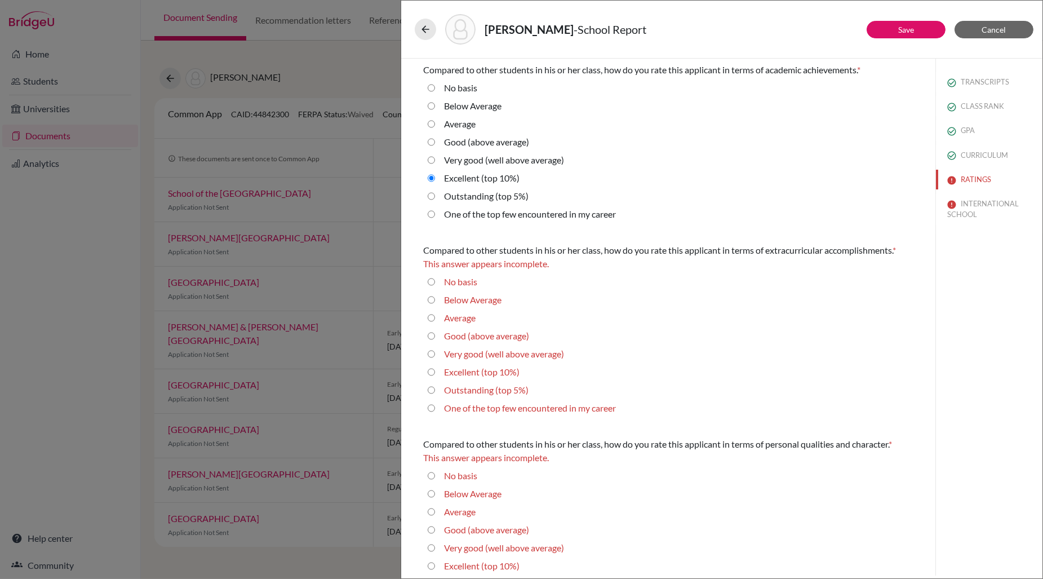
click at [433, 389] on 5\%\) "Outstanding (top 5%)" at bounding box center [431, 390] width 7 height 14
radio 5\%\) "true"
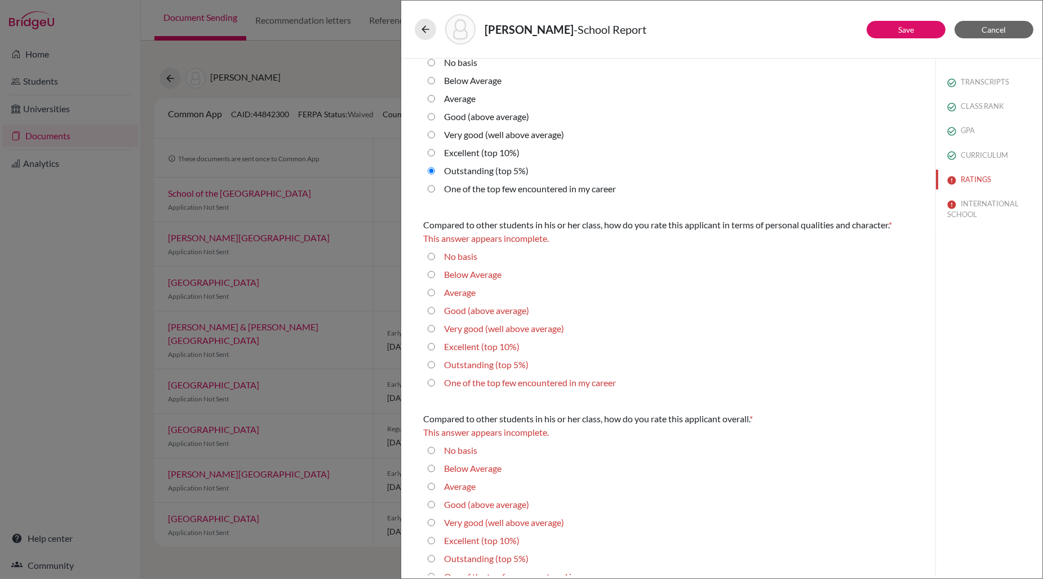
scroll to position [210, 0]
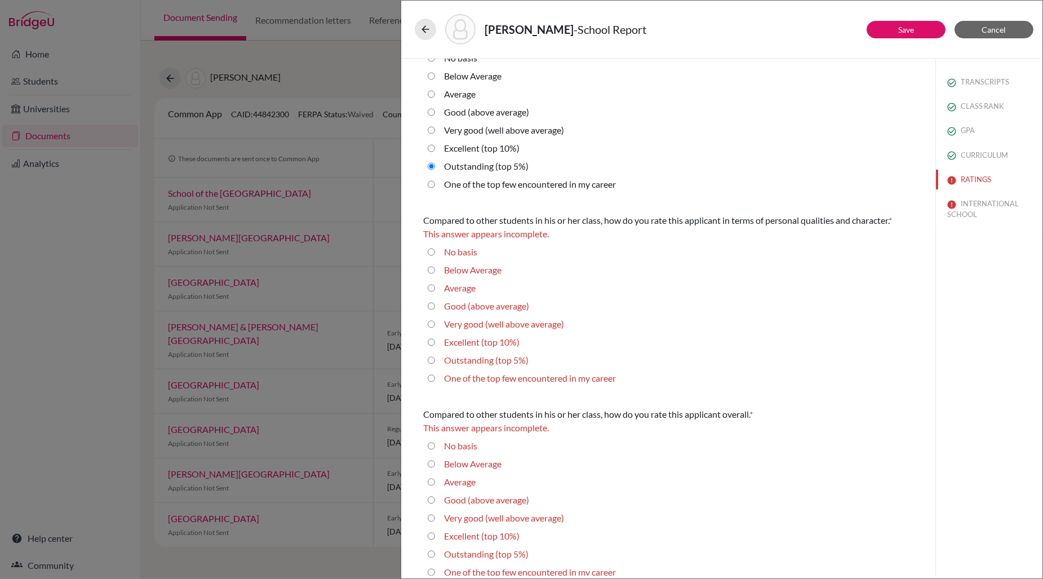
click at [431, 343] on 10\%\) "Excellent (top 10%)" at bounding box center [431, 342] width 7 height 14
radio 10\%\) "true"
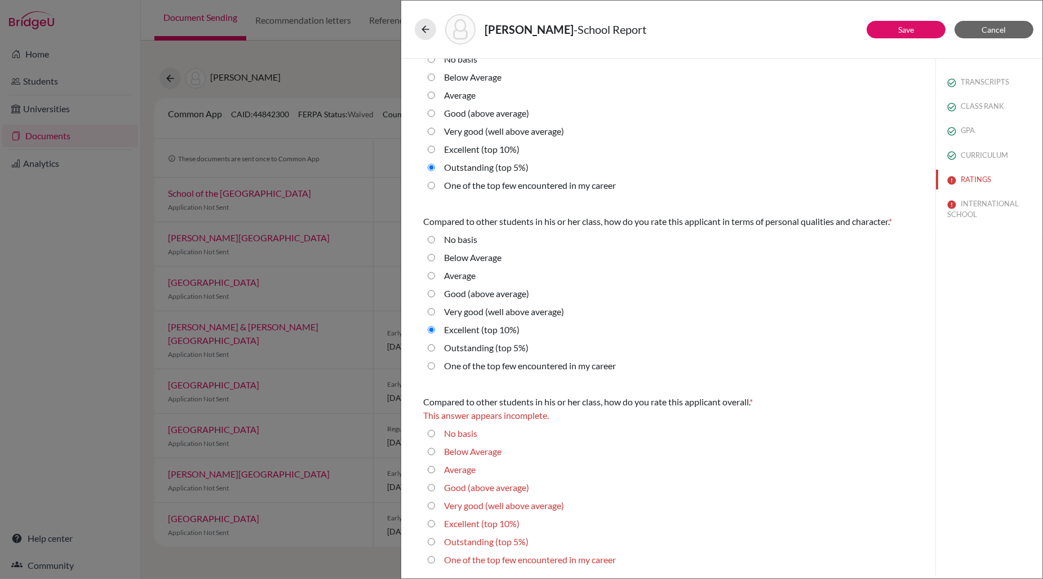
scroll to position [208, 0]
click at [433, 523] on 10\%\) "Excellent (top 10%)" at bounding box center [431, 524] width 7 height 14
radio 10\%\) "true"
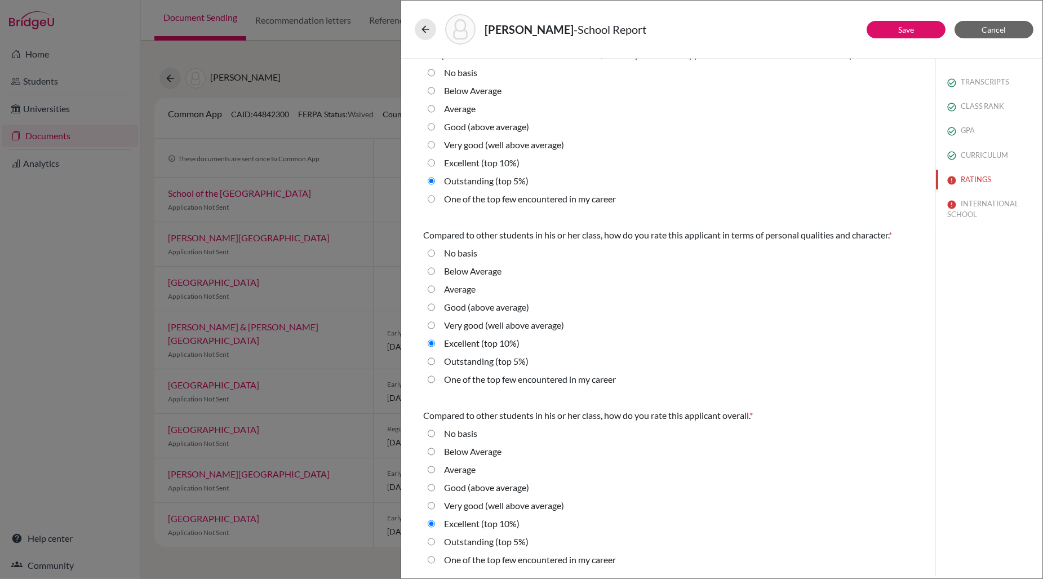
scroll to position [194, 0]
click at [903, 29] on link "Save" at bounding box center [906, 30] width 16 height 10
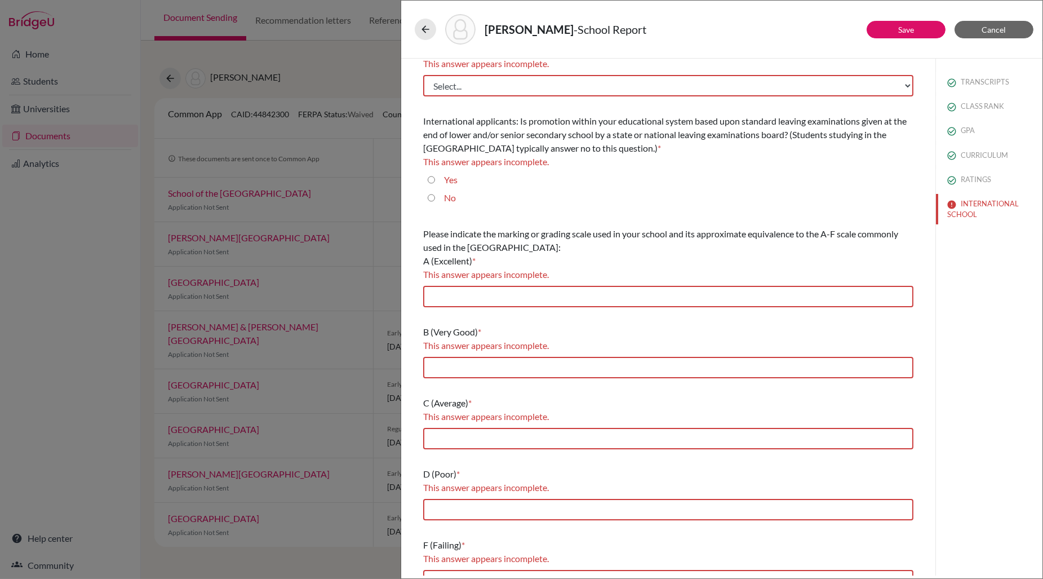
scroll to position [0, 0]
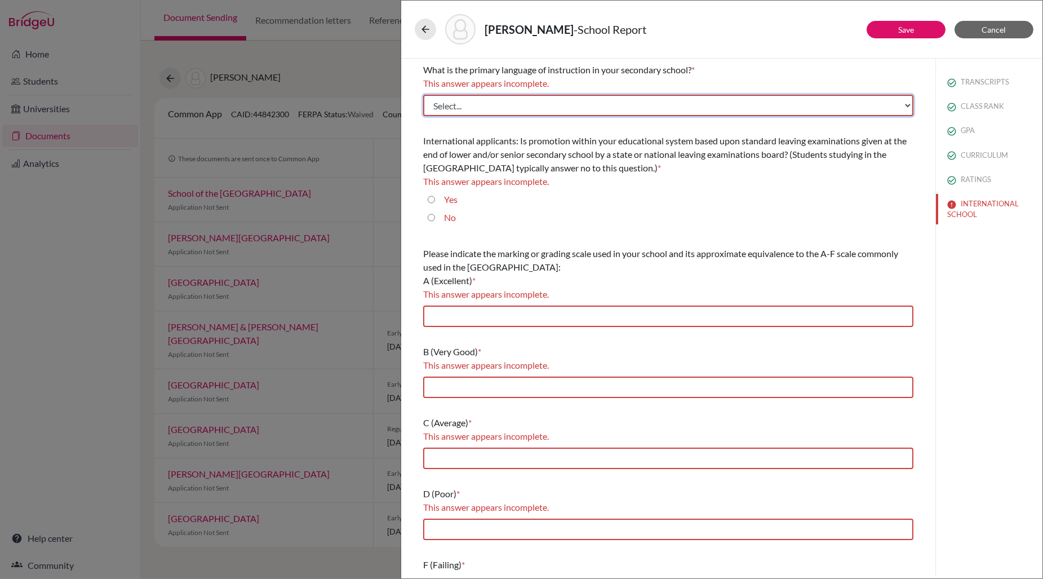
click at [659, 105] on select "Select... Albanian Arabic Armenian Assamese Azerbaijani Belarusian Bengali Bulg…" at bounding box center [668, 105] width 490 height 21
select select "14"
click at [423, 95] on select "Select... Albanian Arabic Armenian Assamese Azerbaijani Belarusian Bengali Bulg…" at bounding box center [668, 105] width 490 height 21
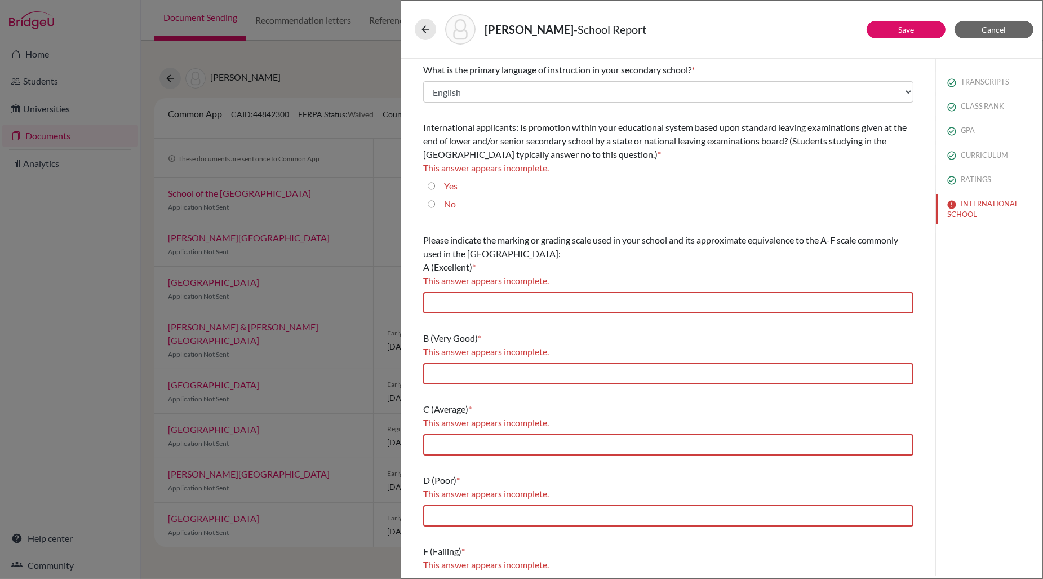
click at [432, 203] on input "No" at bounding box center [431, 204] width 7 height 14
radio input "true"
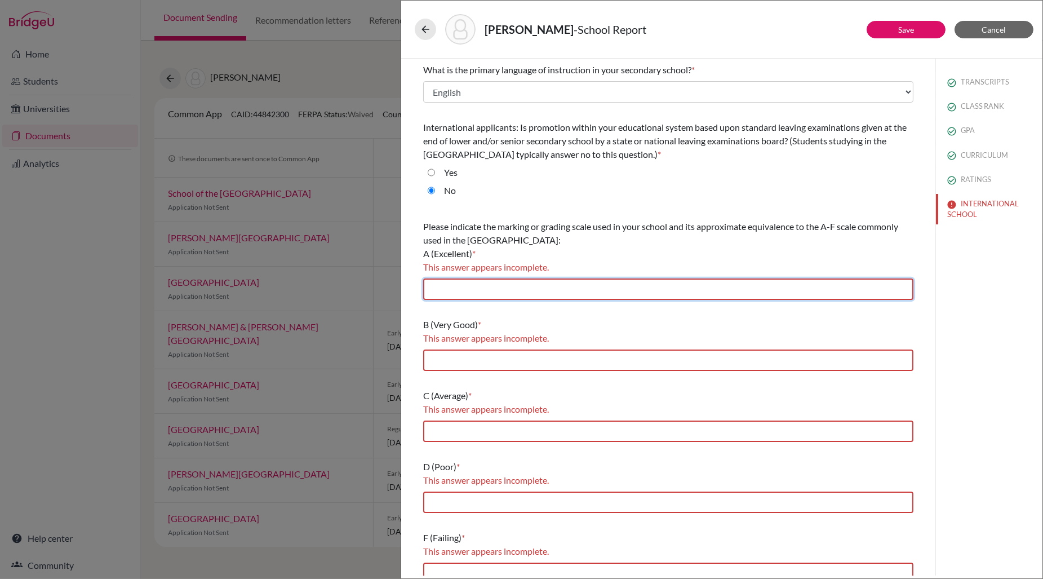
click at [439, 286] on input "text" at bounding box center [668, 288] width 490 height 21
type input "7-6"
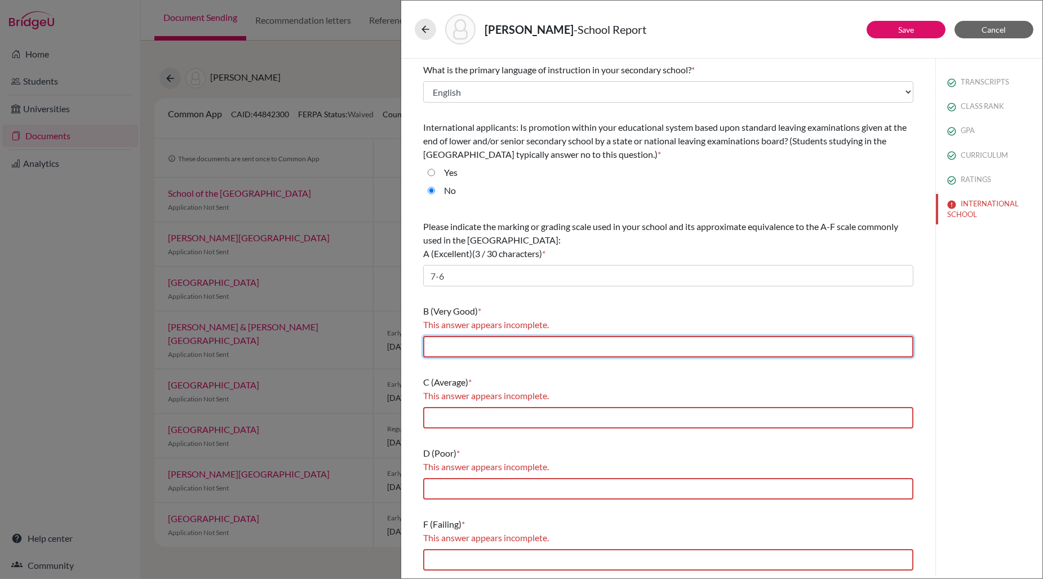
click at [466, 345] on input "text" at bounding box center [668, 346] width 490 height 21
type input "5"
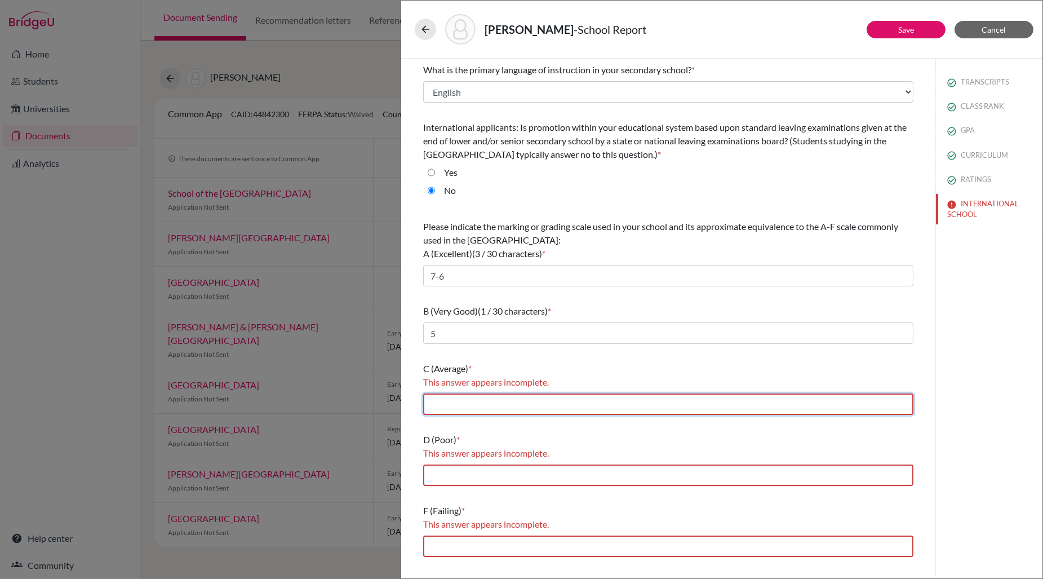
click at [459, 410] on input "text" at bounding box center [668, 403] width 490 height 21
type input "4"
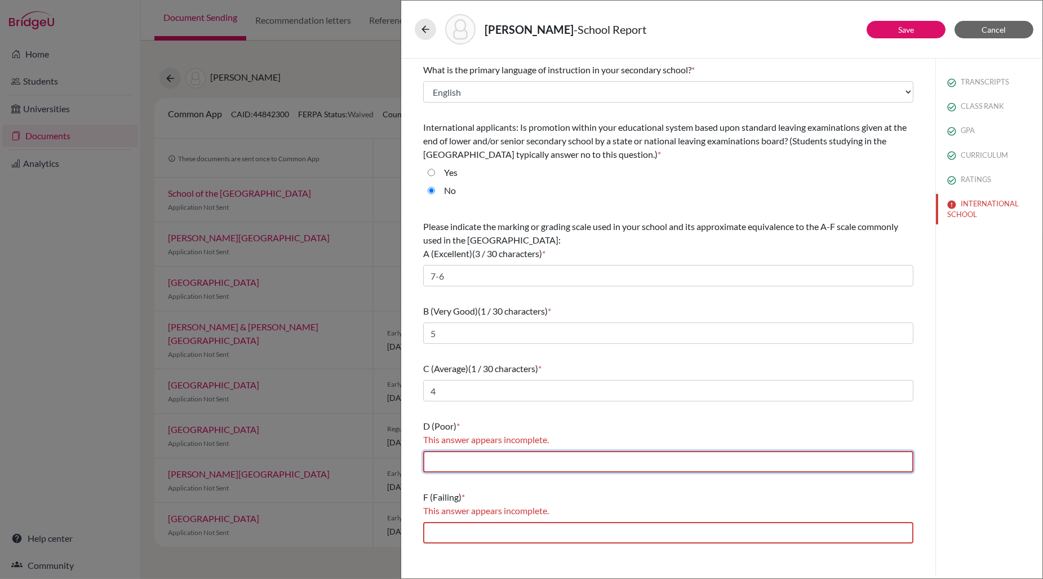
click at [459, 463] on input "text" at bounding box center [668, 461] width 490 height 21
type input "3"
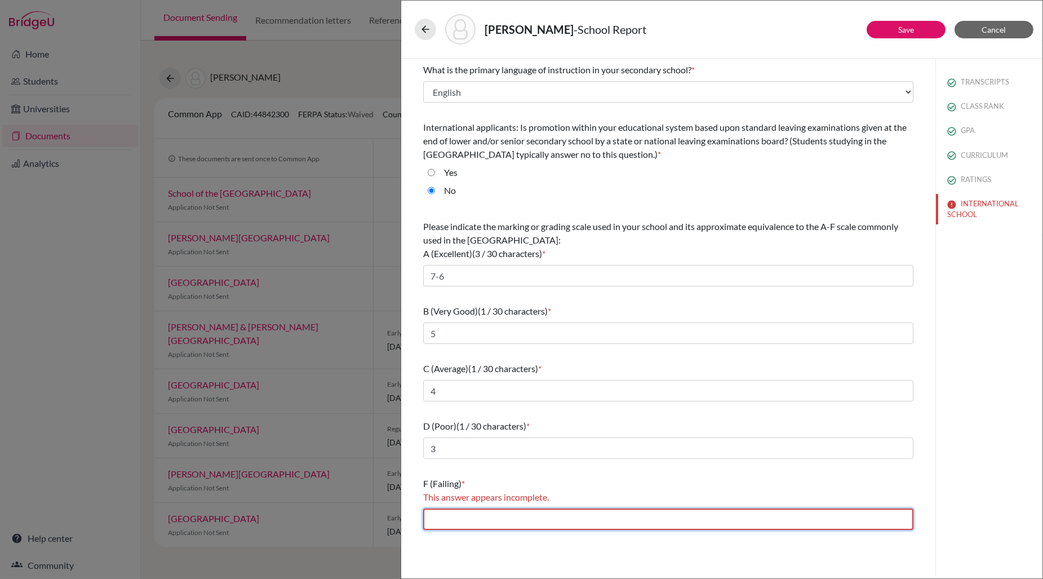
click at [460, 518] on input "text" at bounding box center [668, 518] width 490 height 21
type input "2-1"
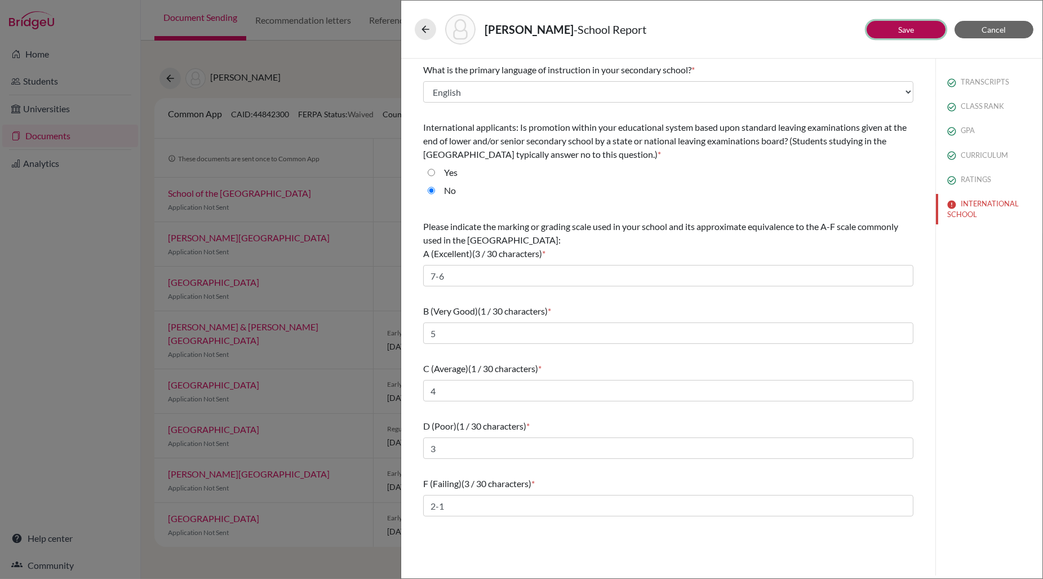
click at [893, 32] on button "Save" at bounding box center [905, 29] width 79 height 17
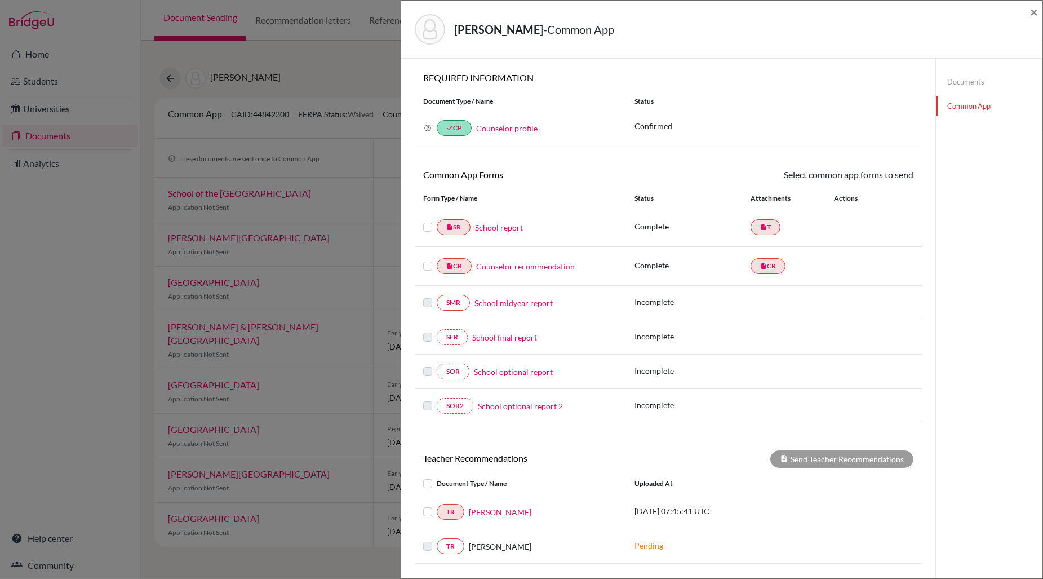
click at [427, 220] on label at bounding box center [427, 220] width 9 height 0
click at [0, 0] on input "checkbox" at bounding box center [0, 0] width 0 height 0
click at [427, 260] on label at bounding box center [427, 260] width 9 height 0
click at [0, 0] on input "checkbox" at bounding box center [0, 0] width 0 height 0
click at [881, 176] on icon at bounding box center [880, 176] width 8 height 8
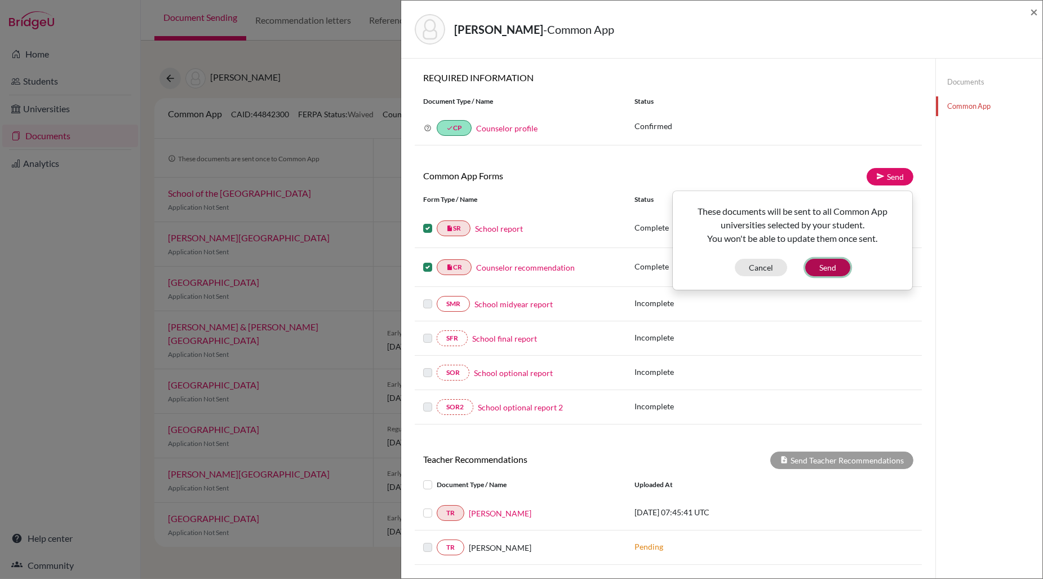
click at [829, 265] on button "Send" at bounding box center [827, 267] width 45 height 17
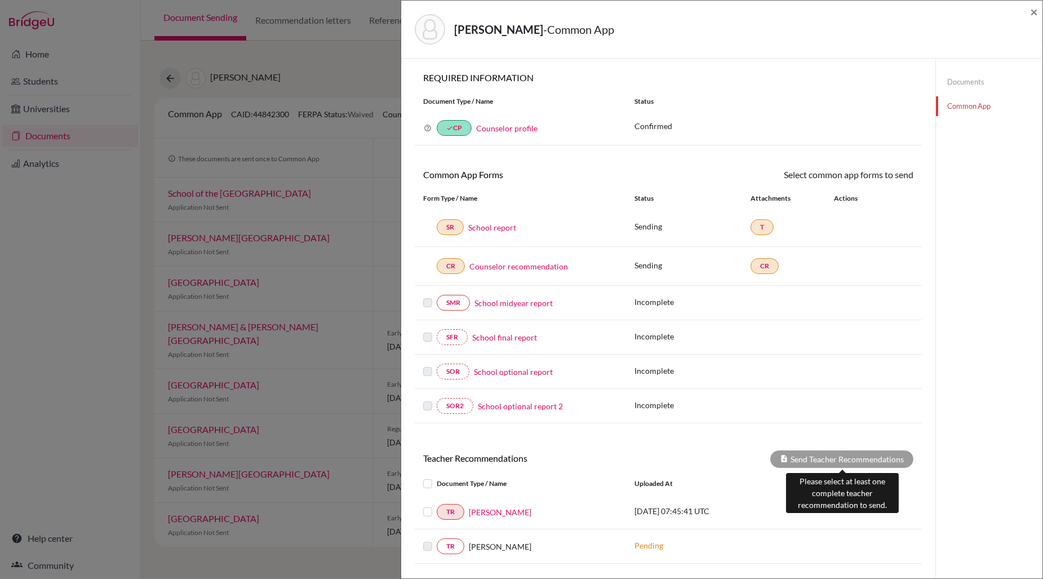
click at [845, 460] on div "Send Teacher Recommendations" at bounding box center [841, 458] width 143 height 17
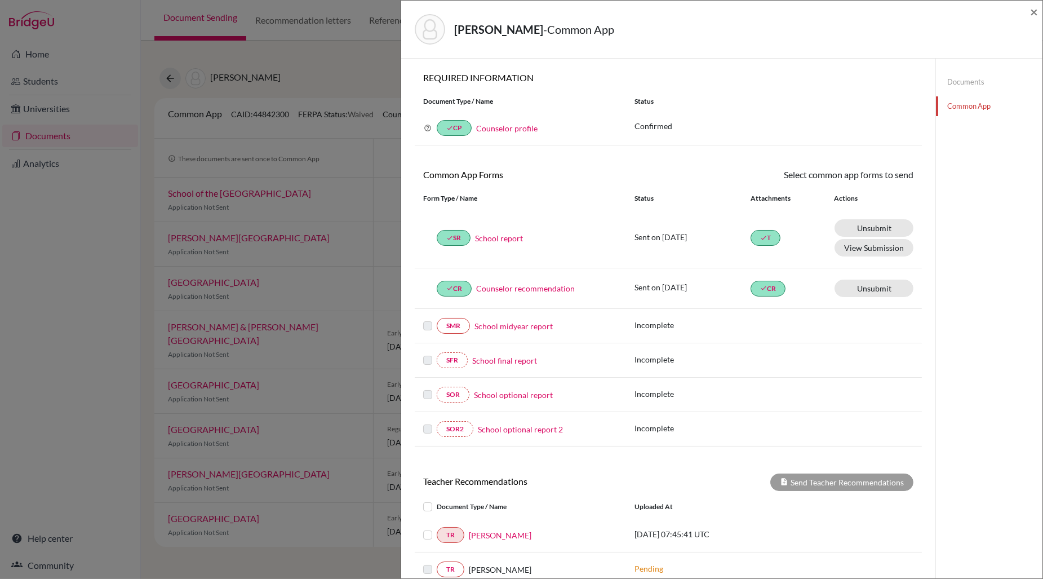
click at [437, 500] on label at bounding box center [437, 500] width 0 height 0
click at [0, 0] on input "checkbox" at bounding box center [0, 0] width 0 height 0
click at [821, 484] on button "Send Teacher Recommendations" at bounding box center [841, 481] width 143 height 17
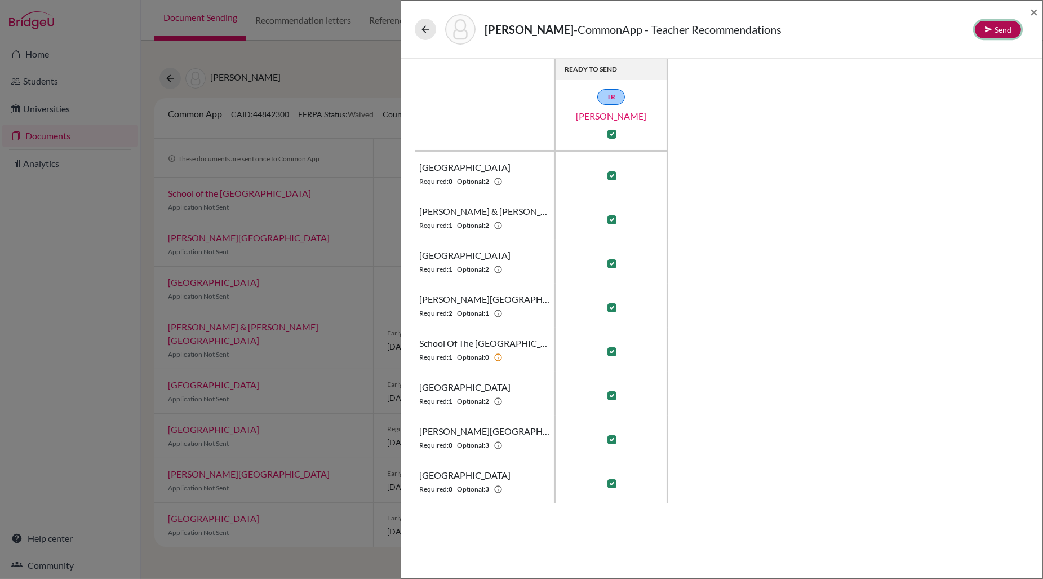
click at [990, 32] on icon at bounding box center [988, 29] width 8 height 8
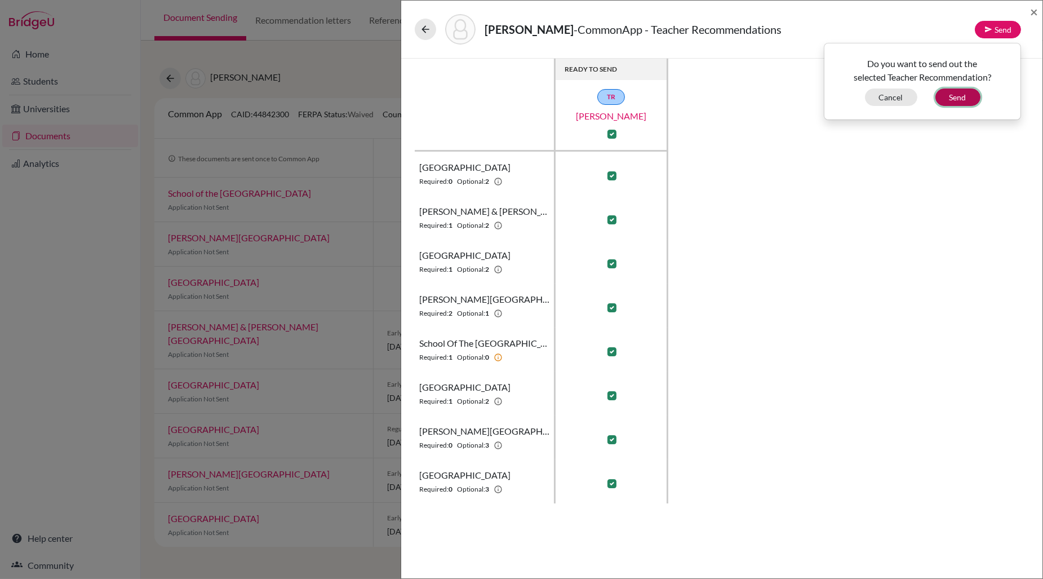
click at [958, 97] on button "Send" at bounding box center [957, 96] width 45 height 17
checkbox input "false"
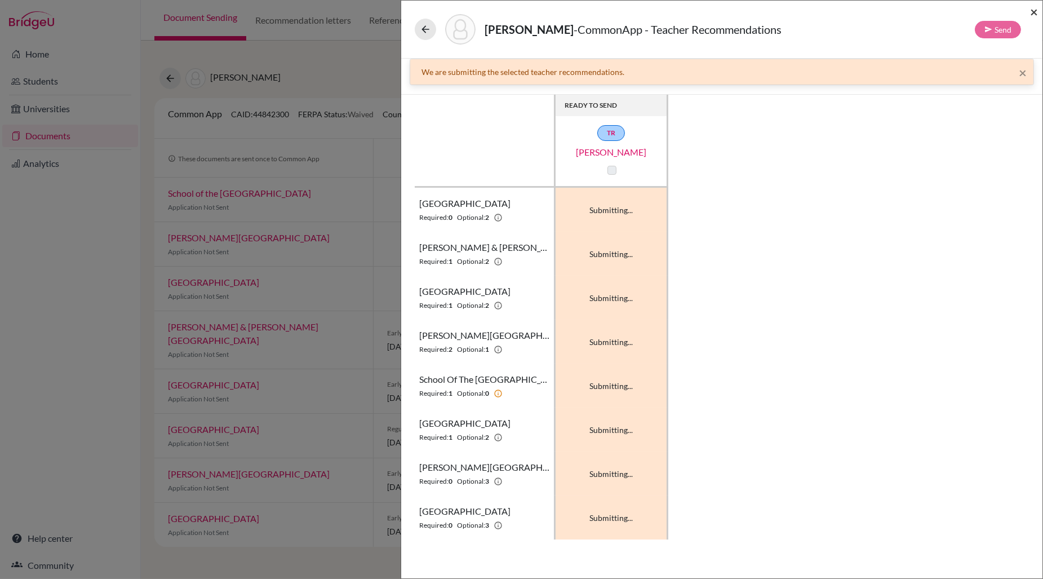
click at [1036, 10] on span "×" at bounding box center [1034, 11] width 8 height 16
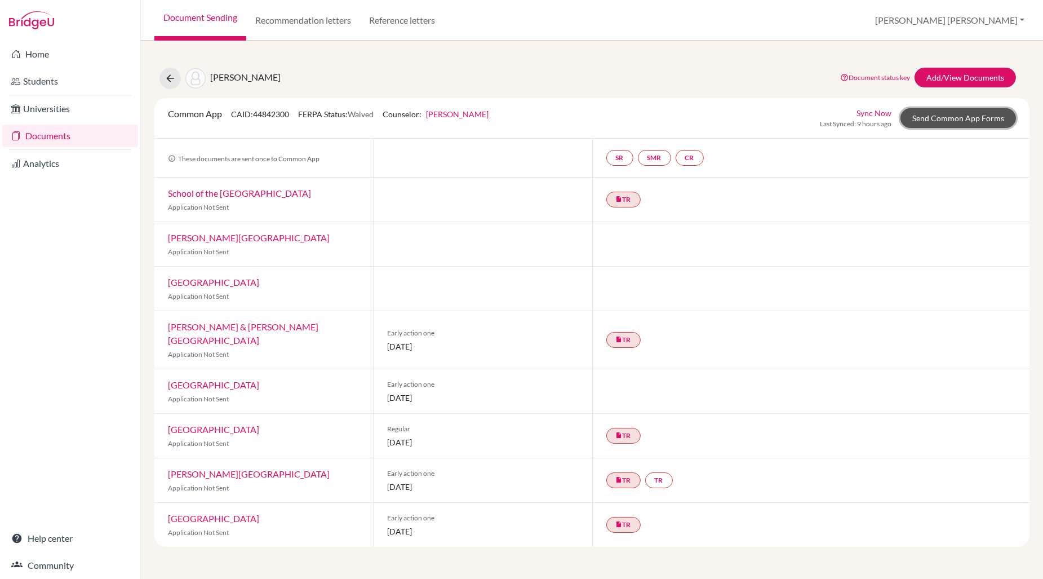
click at [935, 115] on link "Send Common App Forms" at bounding box center [957, 118] width 115 height 20
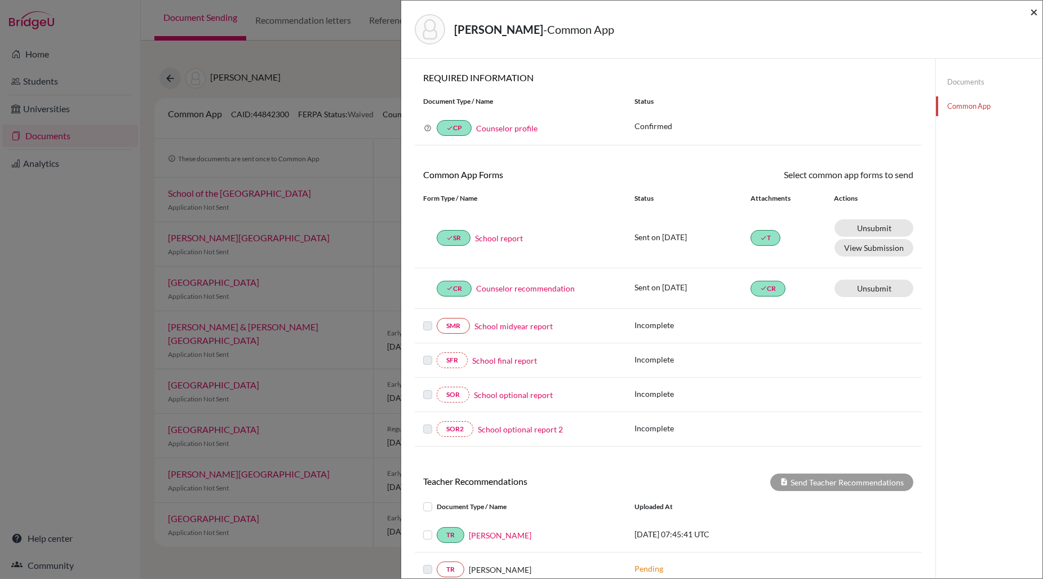
click at [1033, 12] on span "×" at bounding box center [1034, 11] width 8 height 16
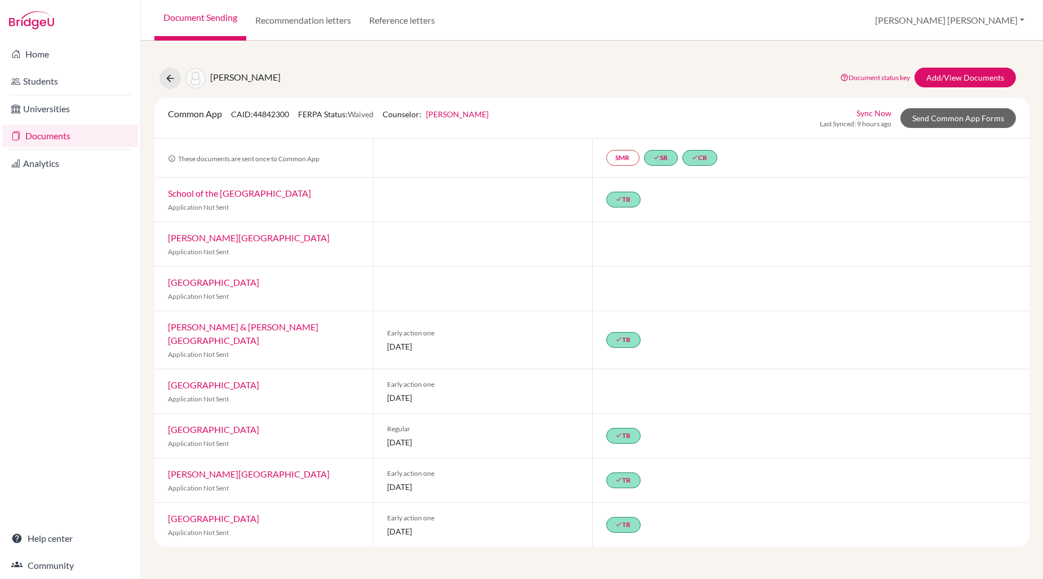
click at [187, 17] on link "Document Sending" at bounding box center [200, 20] width 92 height 41
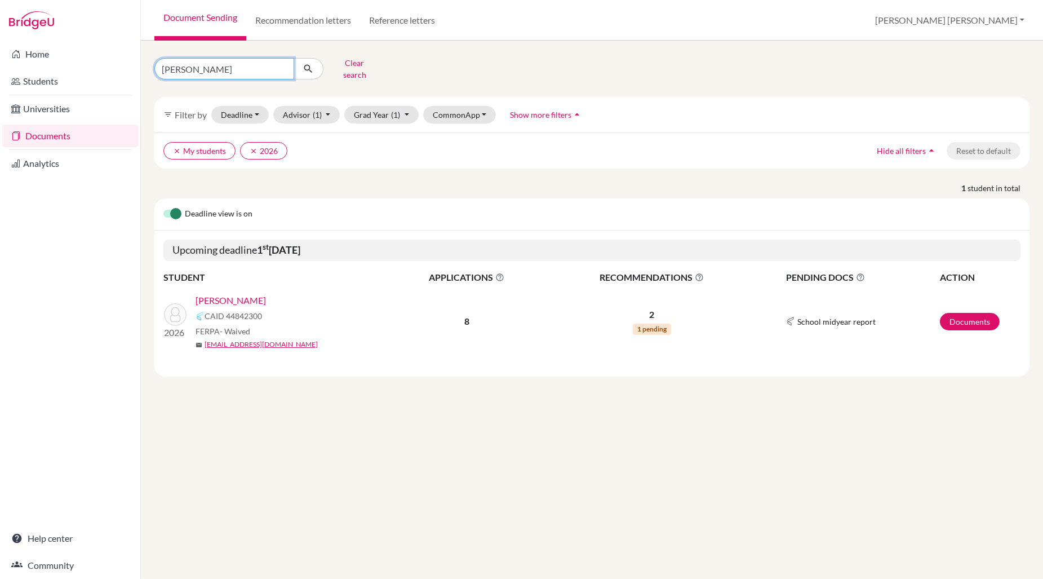
click at [190, 69] on input "[PERSON_NAME]" at bounding box center [224, 68] width 140 height 21
type input "a"
type input "lauren"
click button "submit" at bounding box center [309, 68] width 30 height 21
click at [238, 294] on link "[PERSON_NAME]" at bounding box center [230, 301] width 70 height 14
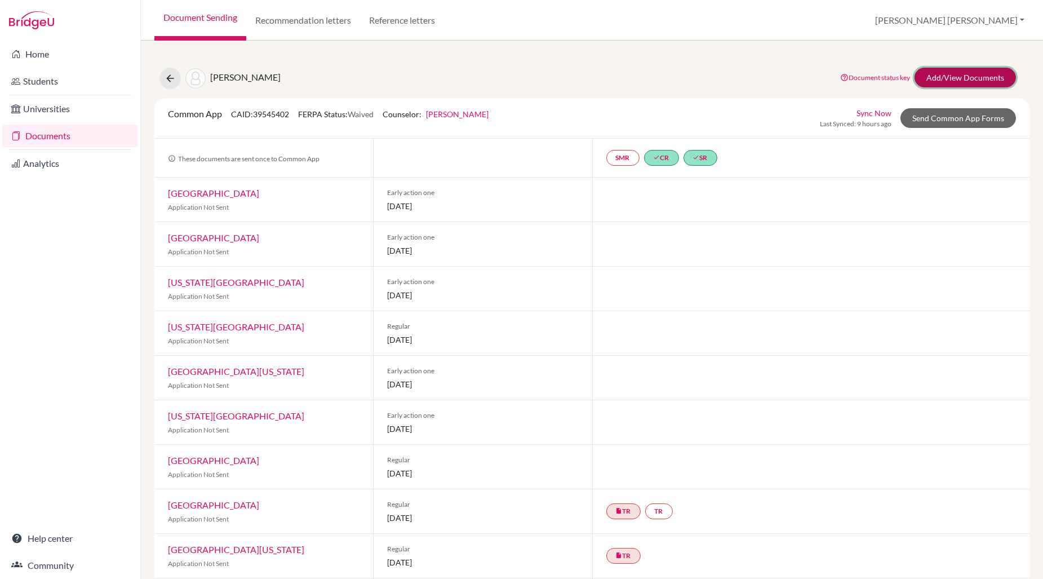
click at [942, 77] on link "Add/View Documents" at bounding box center [964, 78] width 101 height 20
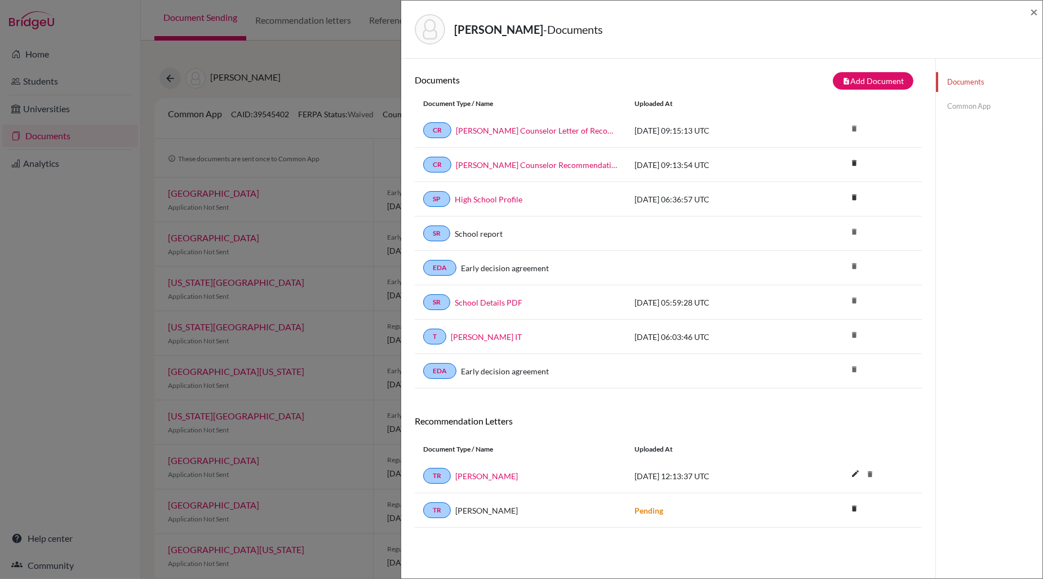
click at [957, 108] on link "Common App" at bounding box center [989, 106] width 106 height 20
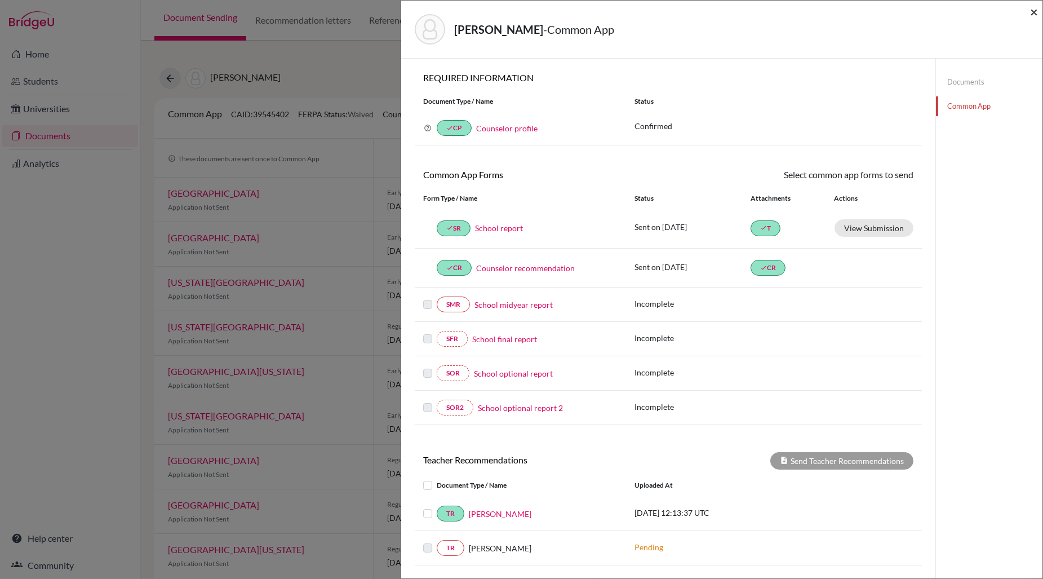
click at [1034, 11] on span "×" at bounding box center [1034, 11] width 8 height 16
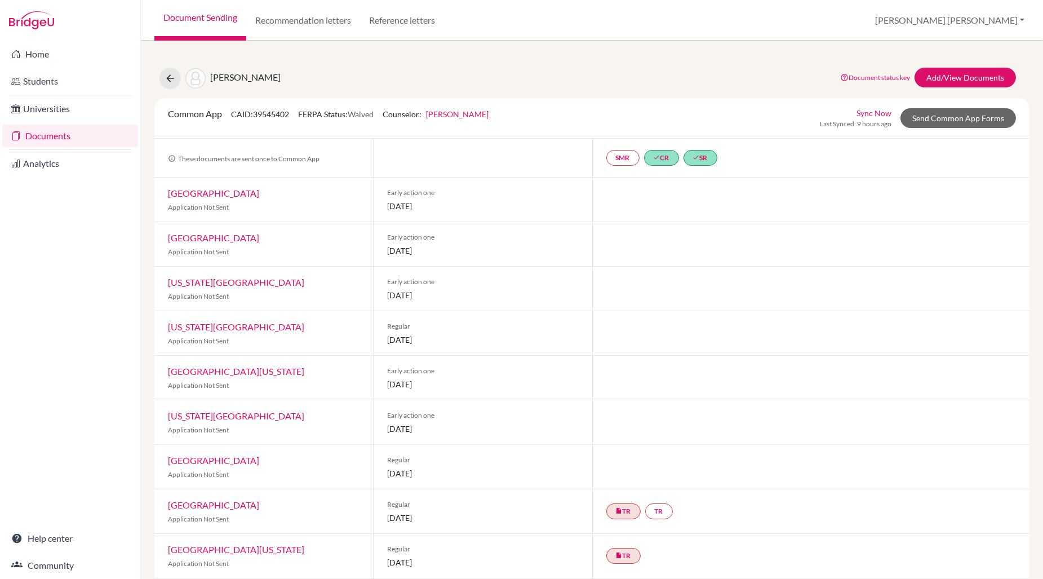
click at [233, 18] on link "Document Sending" at bounding box center [200, 20] width 92 height 41
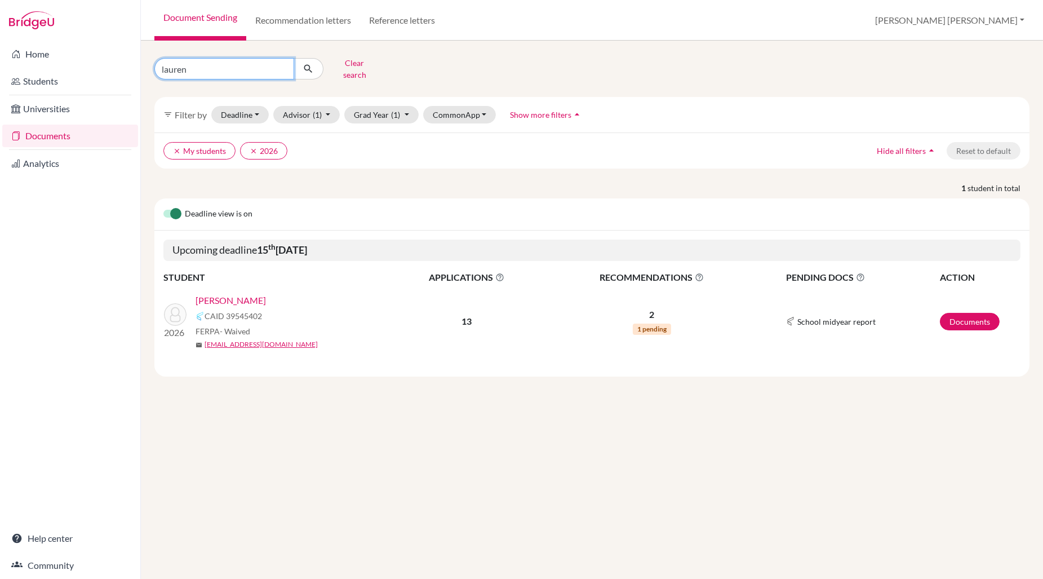
click at [214, 69] on input "lauren" at bounding box center [224, 68] width 140 height 21
type input "l"
type input "aditya"
click button "submit" at bounding box center [309, 68] width 30 height 21
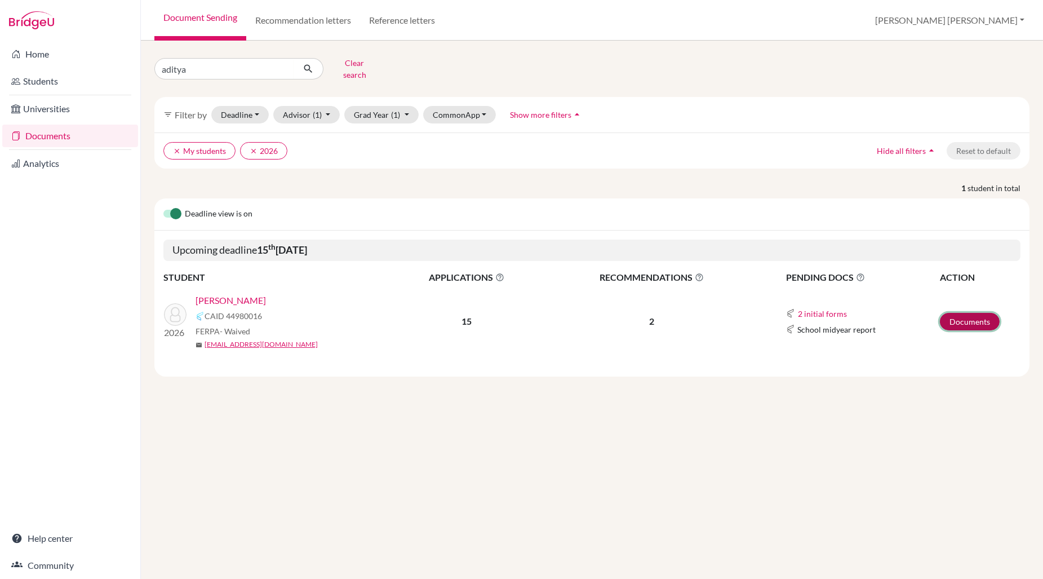
click at [970, 313] on link "Documents" at bounding box center [970, 321] width 60 height 17
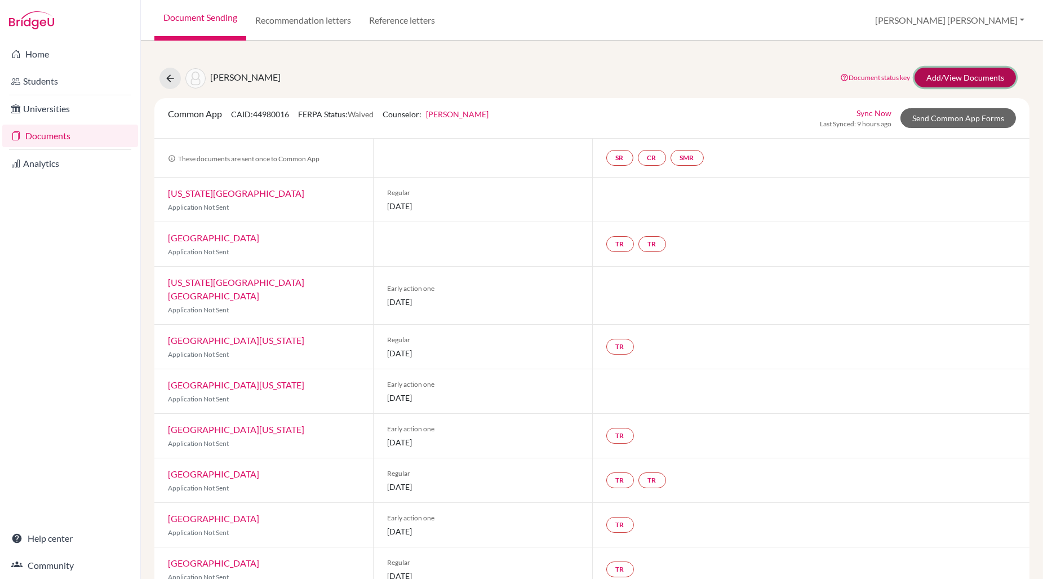
click at [974, 84] on link "Add/View Documents" at bounding box center [964, 78] width 101 height 20
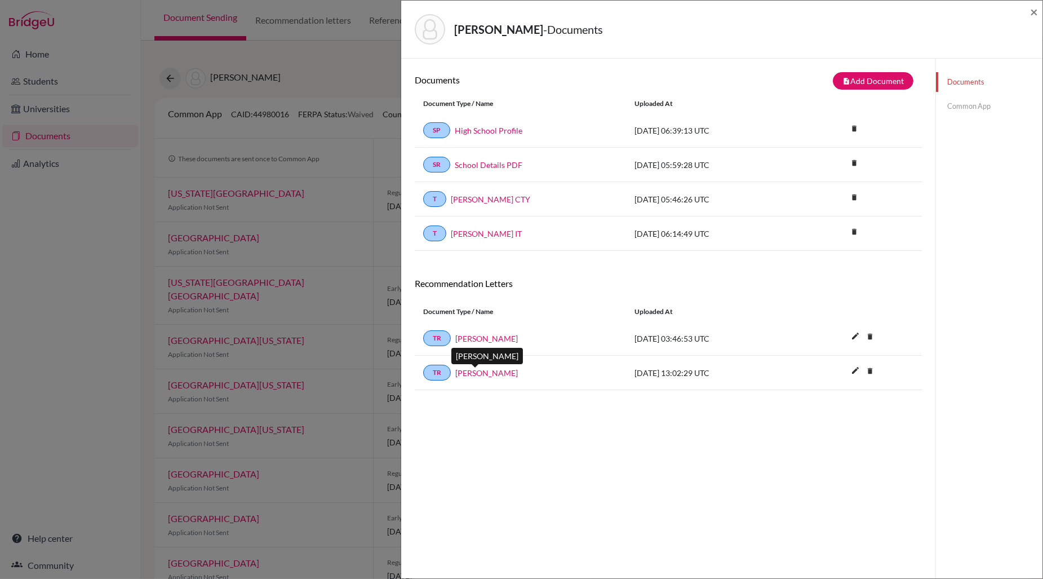
click at [487, 374] on link "[PERSON_NAME]" at bounding box center [486, 373] width 63 height 12
click at [972, 105] on link "Common App" at bounding box center [989, 106] width 106 height 20
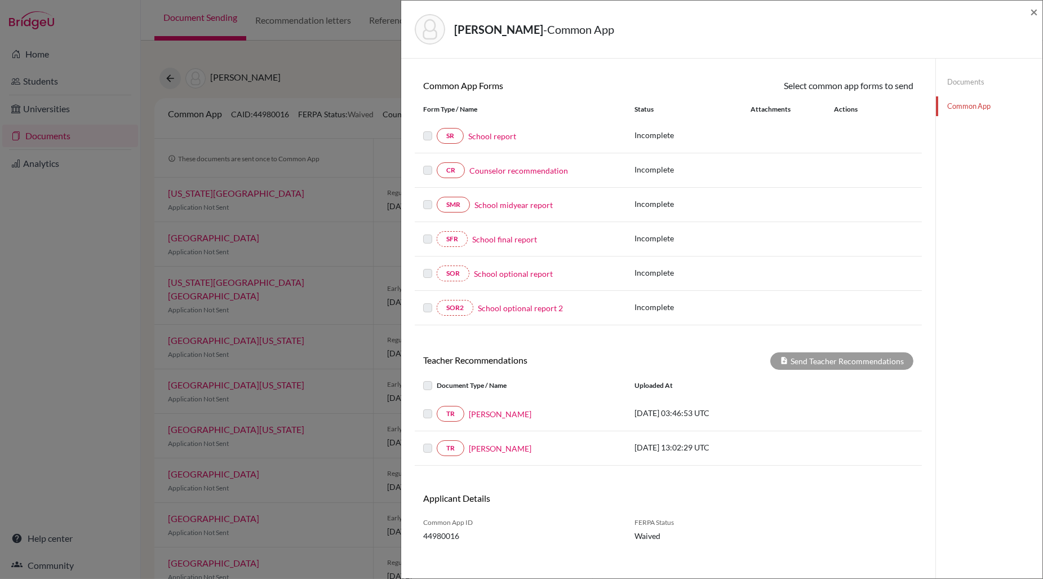
scroll to position [98, 0]
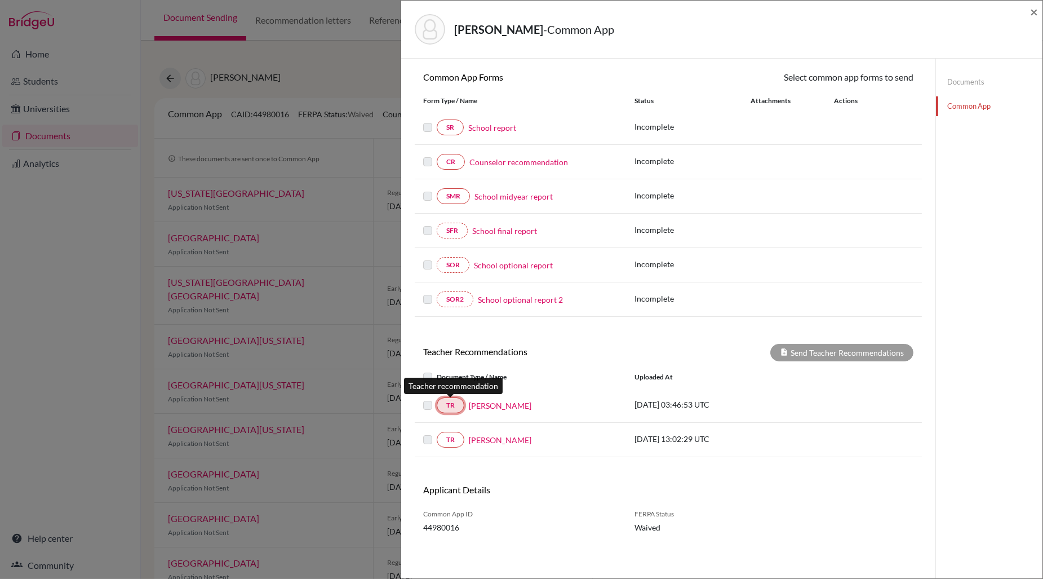
click at [448, 406] on link "TR" at bounding box center [451, 405] width 28 height 16
click at [485, 406] on link "[PERSON_NAME]" at bounding box center [500, 405] width 63 height 12
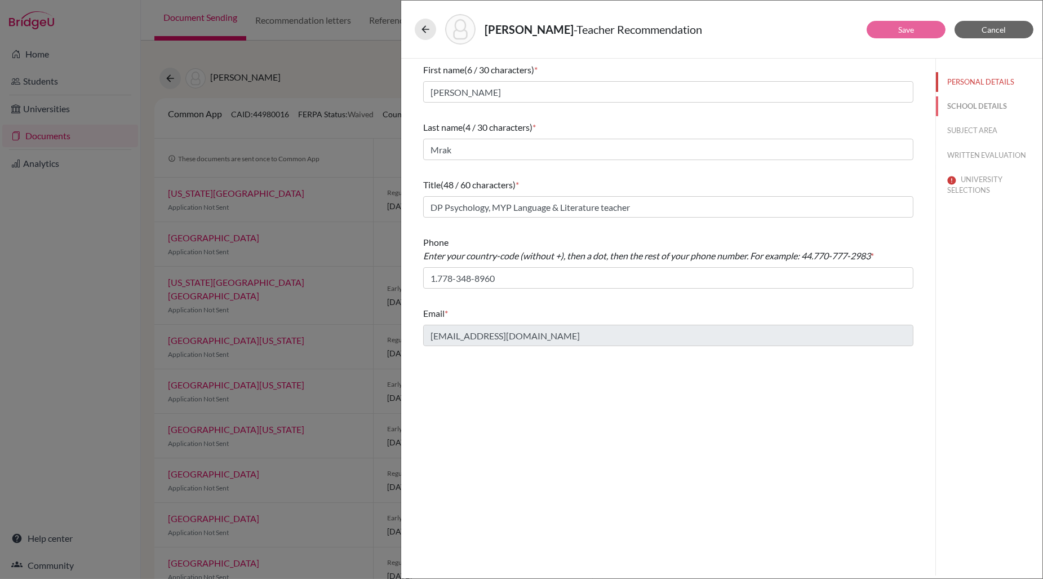
click at [978, 106] on button "SCHOOL DETAILS" at bounding box center [989, 106] width 106 height 20
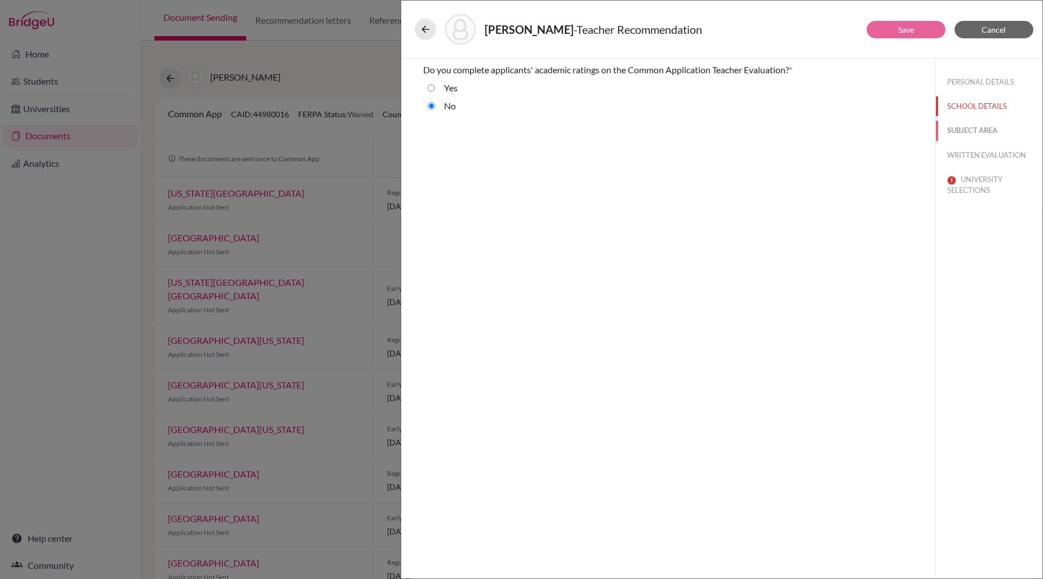
click at [978, 130] on button "SUBJECT AREA" at bounding box center [989, 131] width 106 height 20
select select "4"
click at [979, 156] on button "WRITTEN EVALUATION" at bounding box center [989, 155] width 106 height 20
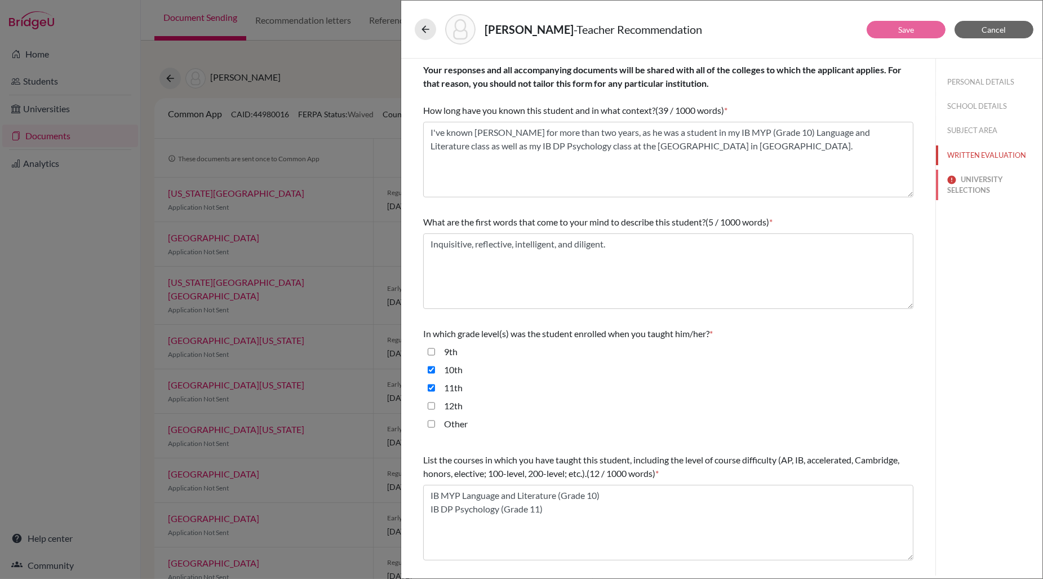
click at [976, 179] on button "UNIVERSITY SELECTIONS" at bounding box center [989, 185] width 106 height 30
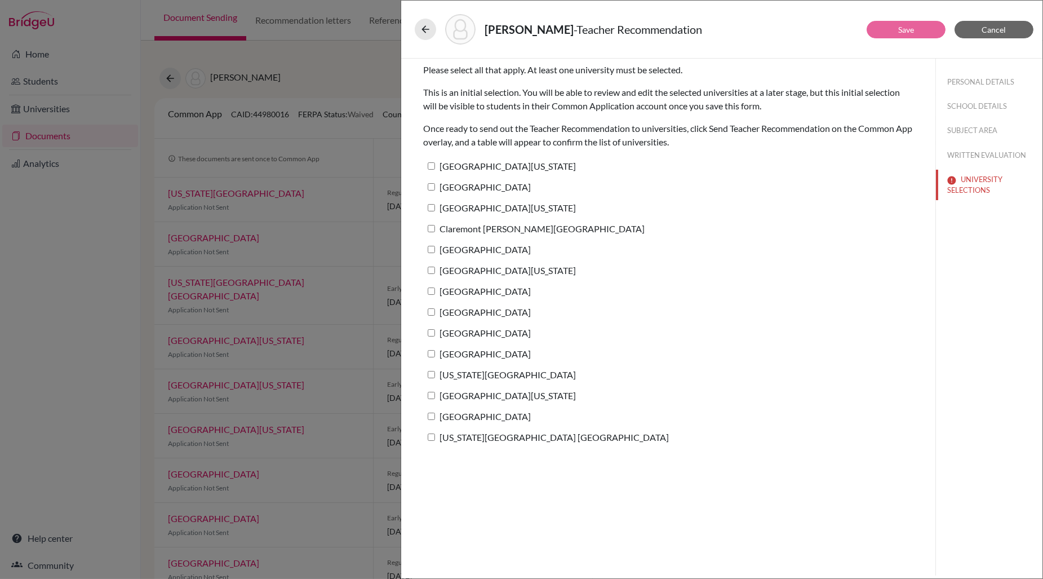
click at [434, 165] on input "[GEOGRAPHIC_DATA][US_STATE]" at bounding box center [431, 165] width 7 height 7
checkbox input "true"
drag, startPoint x: 430, startPoint y: 184, endPoint x: 432, endPoint y: 195, distance: 11.3
click at [432, 184] on input "[GEOGRAPHIC_DATA]" at bounding box center [431, 186] width 7 height 7
checkbox input "true"
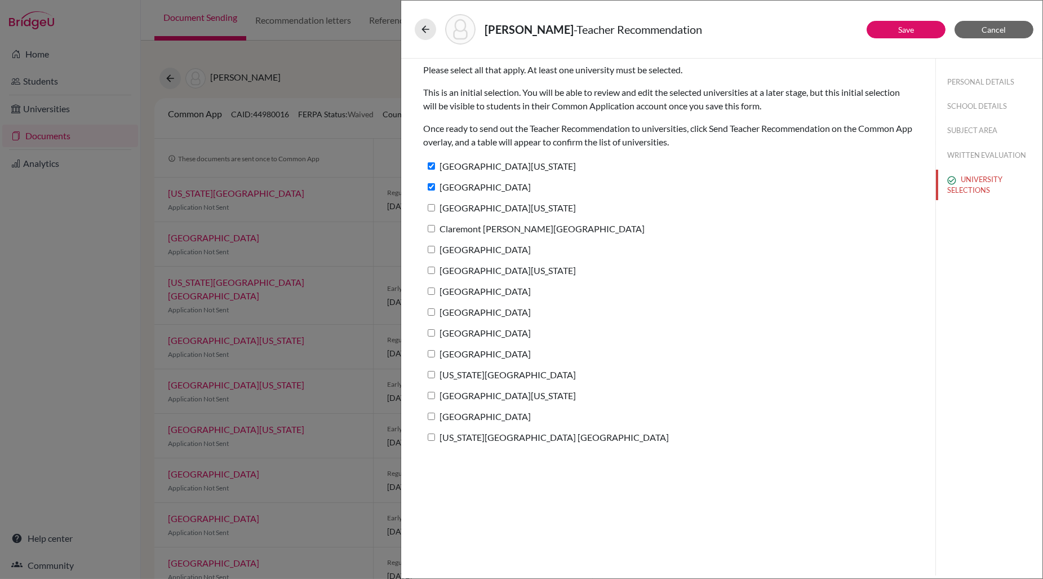
click at [432, 208] on input "[GEOGRAPHIC_DATA][US_STATE]" at bounding box center [431, 207] width 7 height 7
checkbox input "true"
click at [431, 229] on input "Claremont [PERSON_NAME][GEOGRAPHIC_DATA]" at bounding box center [431, 228] width 7 height 7
checkbox input "true"
drag, startPoint x: 430, startPoint y: 251, endPoint x: 432, endPoint y: 245, distance: 5.9
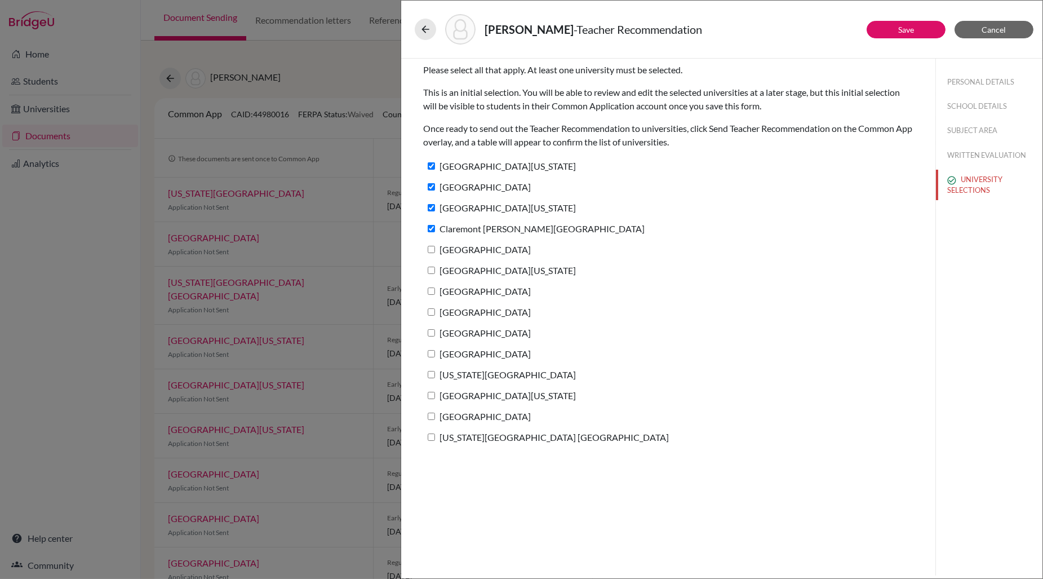
click at [432, 250] on input "[GEOGRAPHIC_DATA]" at bounding box center [431, 249] width 7 height 7
checkbox input "true"
drag, startPoint x: 431, startPoint y: 270, endPoint x: 431, endPoint y: 279, distance: 9.0
click at [432, 270] on input "[GEOGRAPHIC_DATA][US_STATE]" at bounding box center [431, 269] width 7 height 7
checkbox input "true"
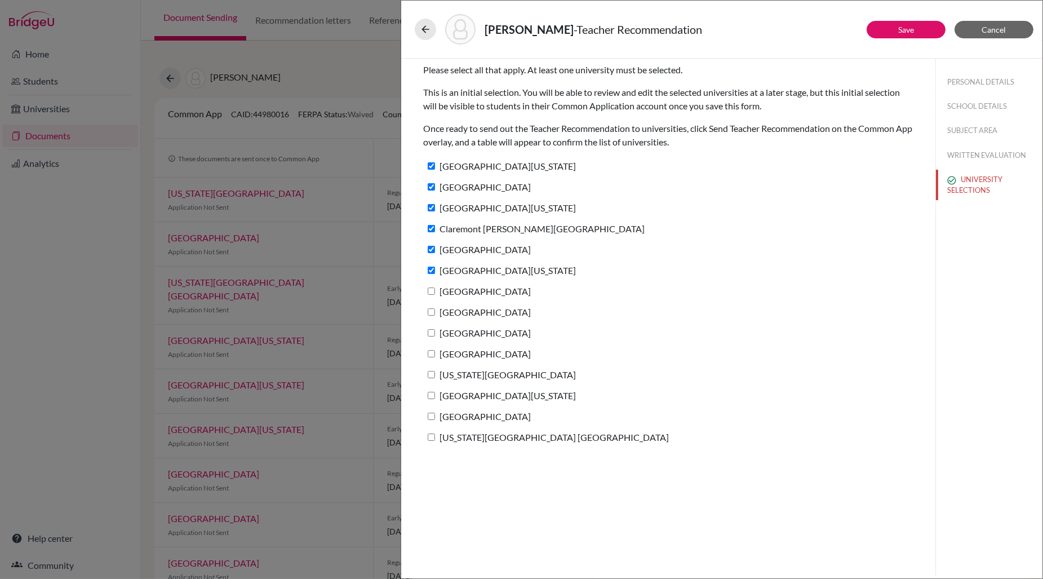
drag, startPoint x: 430, startPoint y: 287, endPoint x: 431, endPoint y: 297, distance: 10.7
click at [432, 288] on input "[GEOGRAPHIC_DATA]" at bounding box center [431, 290] width 7 height 7
checkbox input "true"
click at [432, 312] on input "[GEOGRAPHIC_DATA]" at bounding box center [431, 311] width 7 height 7
checkbox input "true"
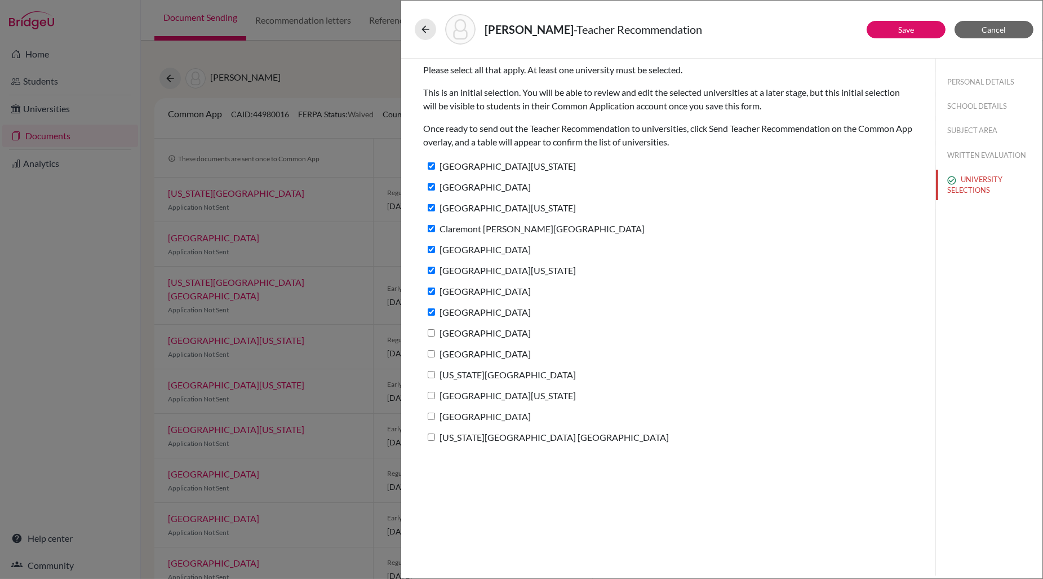
drag, startPoint x: 432, startPoint y: 333, endPoint x: 430, endPoint y: 340, distance: 7.0
click at [433, 333] on input "[GEOGRAPHIC_DATA]" at bounding box center [431, 332] width 7 height 7
checkbox input "true"
drag, startPoint x: 432, startPoint y: 351, endPoint x: 435, endPoint y: 337, distance: 13.9
click at [432, 351] on input "[GEOGRAPHIC_DATA]" at bounding box center [431, 353] width 7 height 7
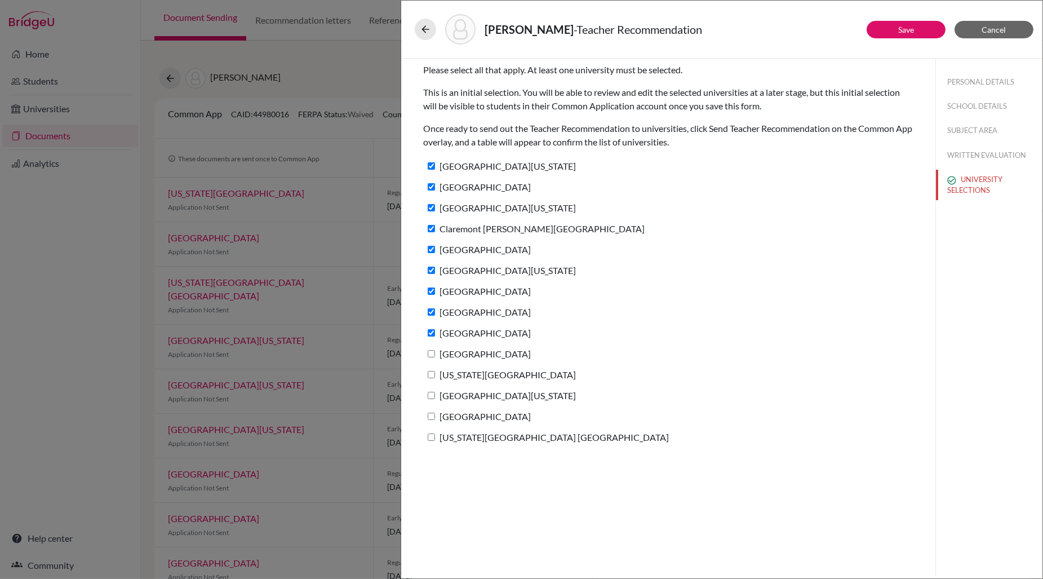
checkbox input "true"
click at [433, 375] on input "[US_STATE][GEOGRAPHIC_DATA]" at bounding box center [431, 374] width 7 height 7
checkbox input "true"
click at [433, 394] on input "[GEOGRAPHIC_DATA][US_STATE]" at bounding box center [431, 395] width 7 height 7
checkbox input "true"
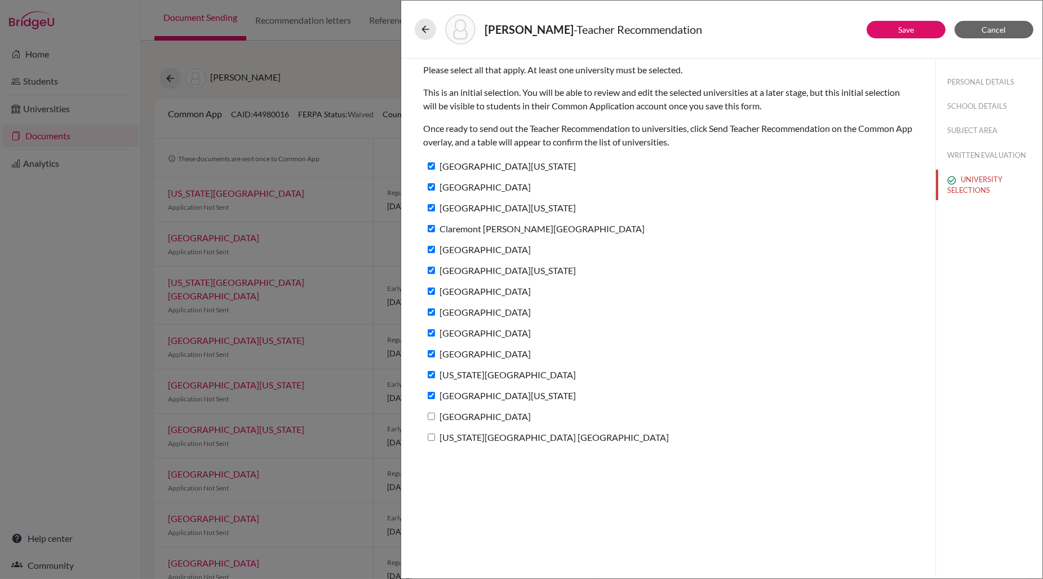
drag, startPoint x: 433, startPoint y: 414, endPoint x: 432, endPoint y: 425, distance: 10.7
click at [433, 415] on input "[GEOGRAPHIC_DATA]" at bounding box center [431, 415] width 7 height 7
checkbox input "true"
drag, startPoint x: 434, startPoint y: 438, endPoint x: 426, endPoint y: 439, distance: 7.9
click at [434, 438] on input "[US_STATE][GEOGRAPHIC_DATA] [GEOGRAPHIC_DATA]" at bounding box center [431, 436] width 7 height 7
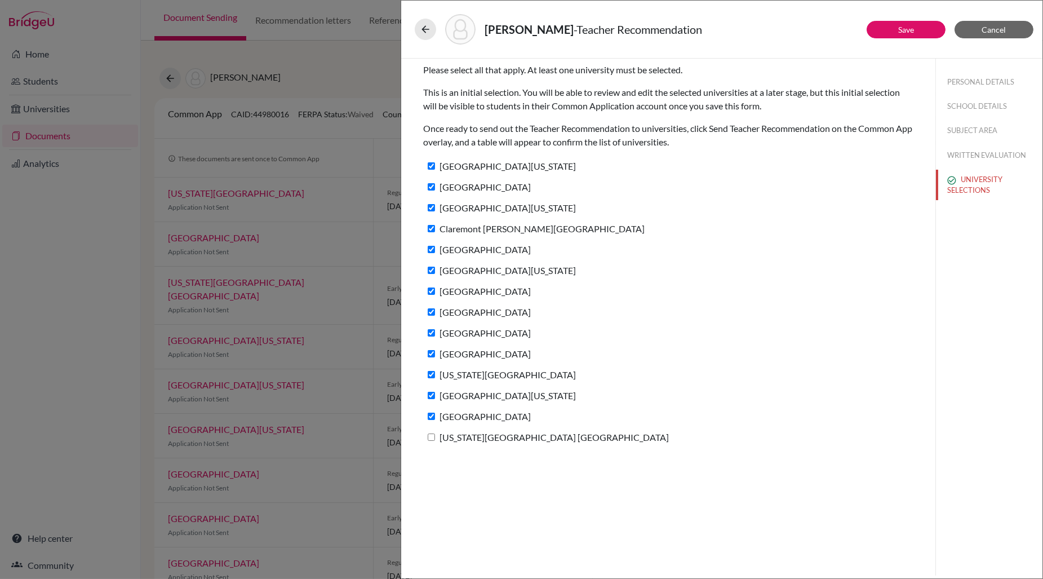
checkbox input "true"
click at [906, 29] on link "Save" at bounding box center [906, 30] width 16 height 10
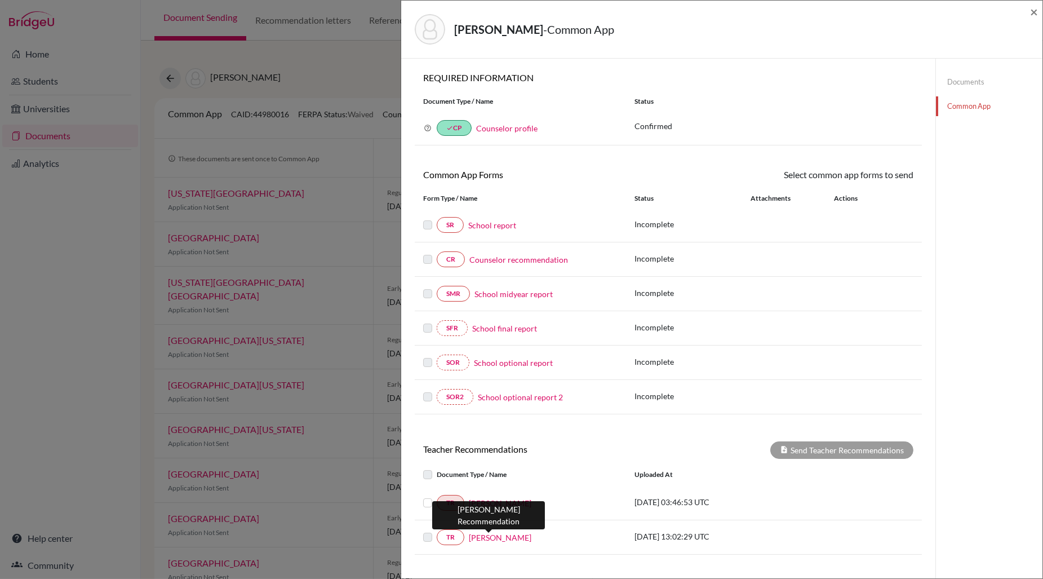
click at [493, 537] on link "[PERSON_NAME]" at bounding box center [500, 537] width 63 height 12
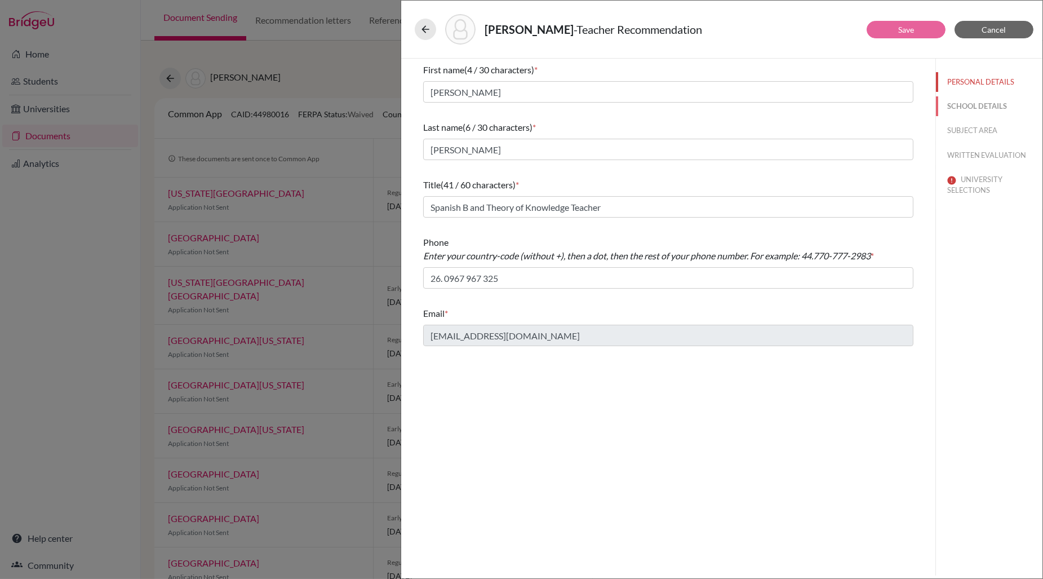
click at [980, 106] on button "SCHOOL DETAILS" at bounding box center [989, 106] width 106 height 20
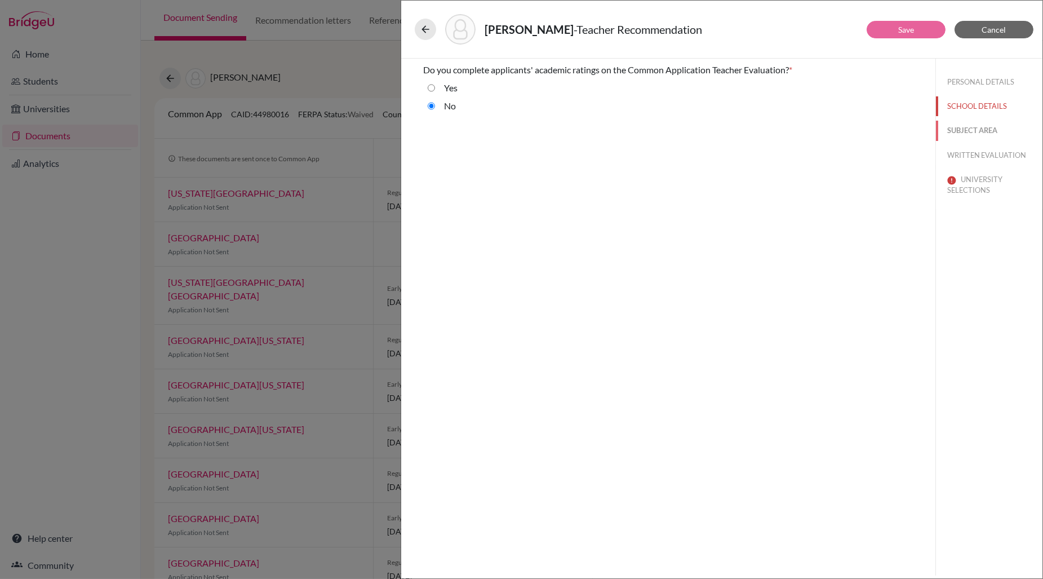
click at [980, 129] on button "SUBJECT AREA" at bounding box center [989, 131] width 106 height 20
select select "3"
click at [979, 153] on button "WRITTEN EVALUATION" at bounding box center [989, 155] width 106 height 20
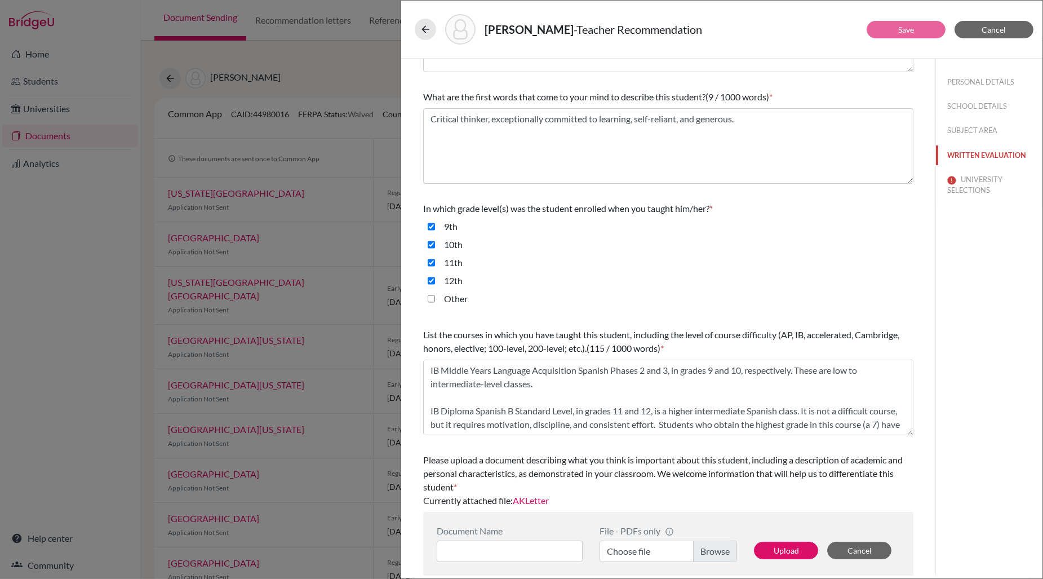
scroll to position [133, 0]
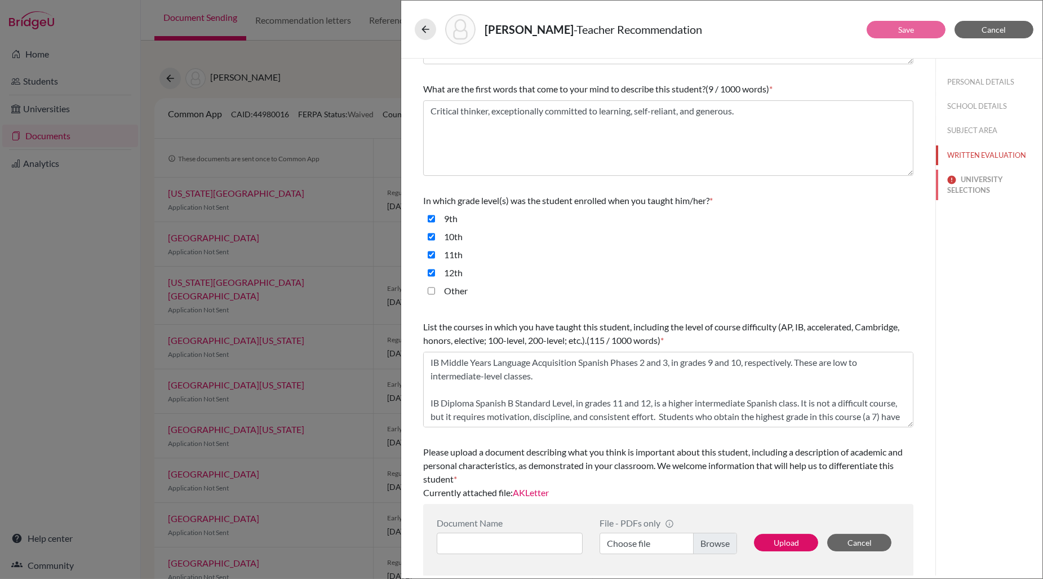
click at [975, 176] on button "UNIVERSITY SELECTIONS" at bounding box center [989, 185] width 106 height 30
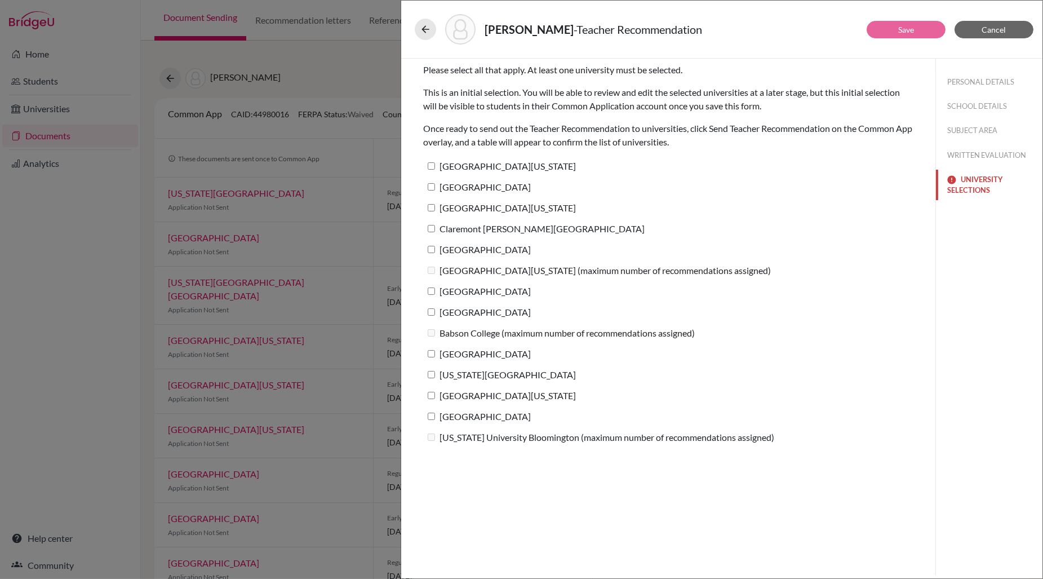
scroll to position [0, 0]
drag, startPoint x: 432, startPoint y: 165, endPoint x: 434, endPoint y: 180, distance: 15.9
click at [433, 166] on input "[GEOGRAPHIC_DATA][US_STATE]" at bounding box center [431, 165] width 7 height 7
checkbox input "true"
click at [433, 187] on input "[GEOGRAPHIC_DATA]" at bounding box center [431, 186] width 7 height 7
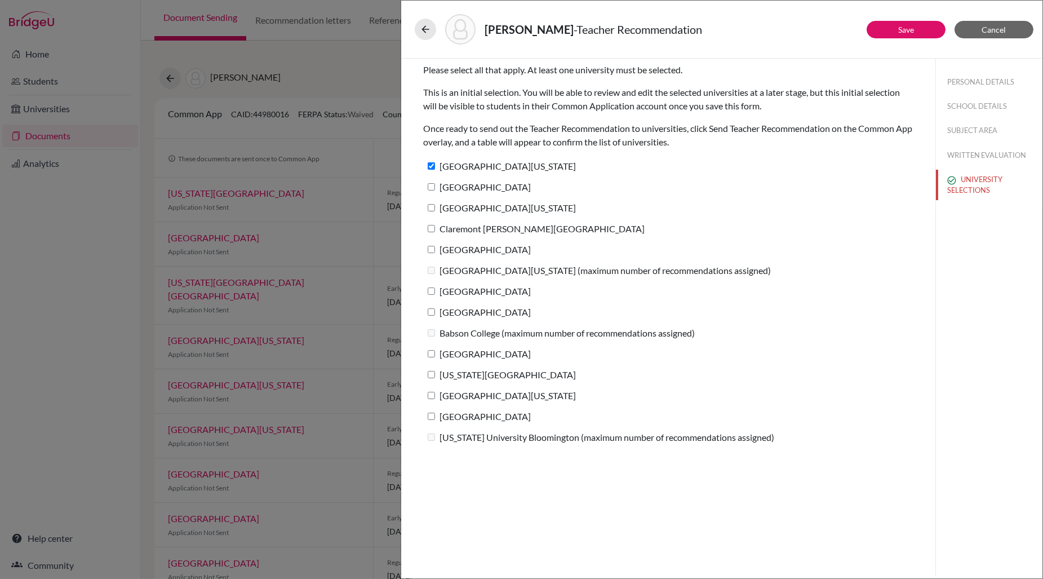
checkbox input "true"
click at [432, 206] on input "[GEOGRAPHIC_DATA][US_STATE]" at bounding box center [431, 207] width 7 height 7
checkbox input "true"
drag, startPoint x: 430, startPoint y: 229, endPoint x: 430, endPoint y: 239, distance: 10.7
click at [431, 229] on input "Claremont [PERSON_NAME][GEOGRAPHIC_DATA]" at bounding box center [431, 228] width 7 height 7
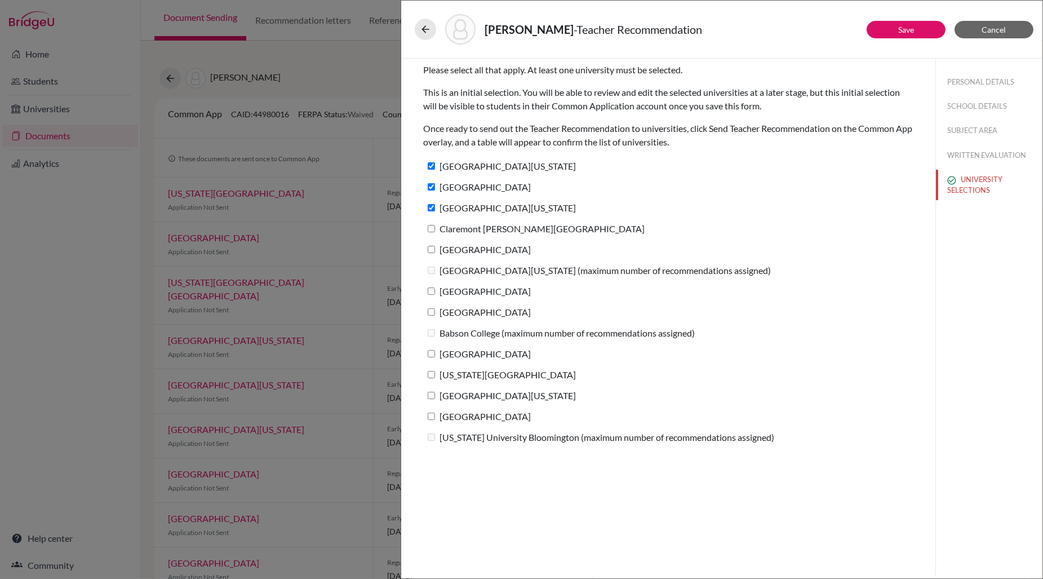
checkbox input "true"
drag, startPoint x: 430, startPoint y: 246, endPoint x: 432, endPoint y: 257, distance: 11.3
click at [432, 247] on input "[GEOGRAPHIC_DATA]" at bounding box center [431, 249] width 7 height 7
checkbox input "true"
drag, startPoint x: 432, startPoint y: 289, endPoint x: 432, endPoint y: 296, distance: 7.3
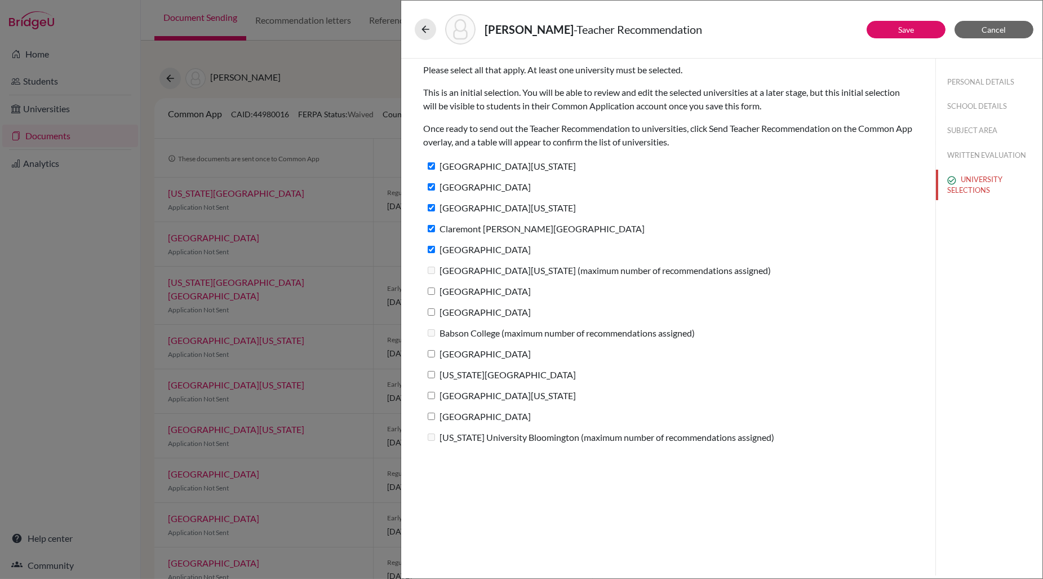
click at [432, 289] on input "[GEOGRAPHIC_DATA]" at bounding box center [431, 290] width 7 height 7
checkbox input "true"
click at [433, 309] on input "[GEOGRAPHIC_DATA]" at bounding box center [431, 311] width 7 height 7
checkbox input "true"
drag, startPoint x: 433, startPoint y: 353, endPoint x: 430, endPoint y: 348, distance: 6.6
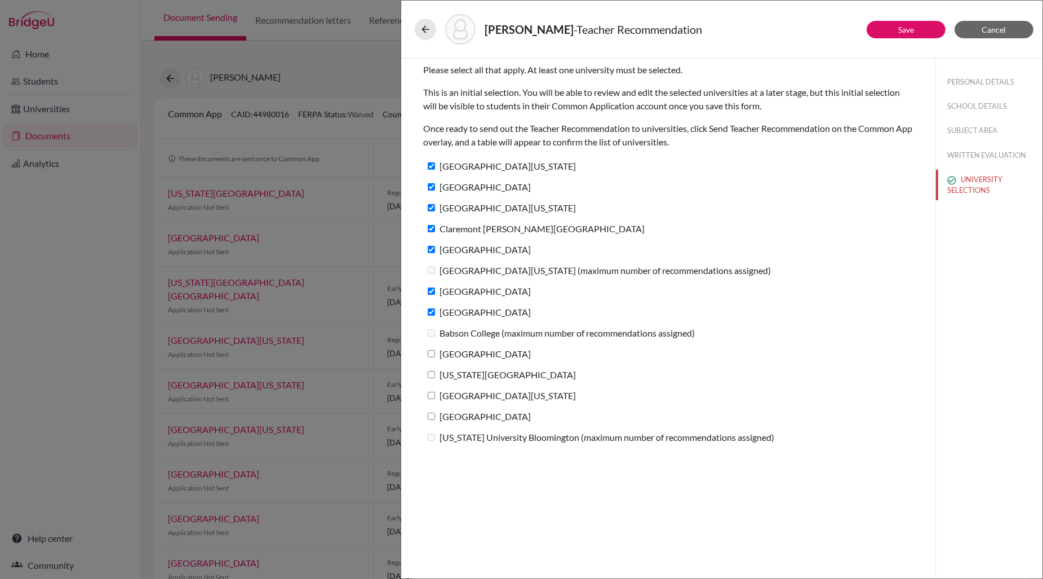
click at [433, 353] on input "[GEOGRAPHIC_DATA]" at bounding box center [431, 353] width 7 height 7
checkbox input "true"
drag, startPoint x: 431, startPoint y: 374, endPoint x: 432, endPoint y: 397, distance: 22.5
click at [431, 374] on input "[US_STATE][GEOGRAPHIC_DATA]" at bounding box center [431, 374] width 7 height 7
checkbox input "true"
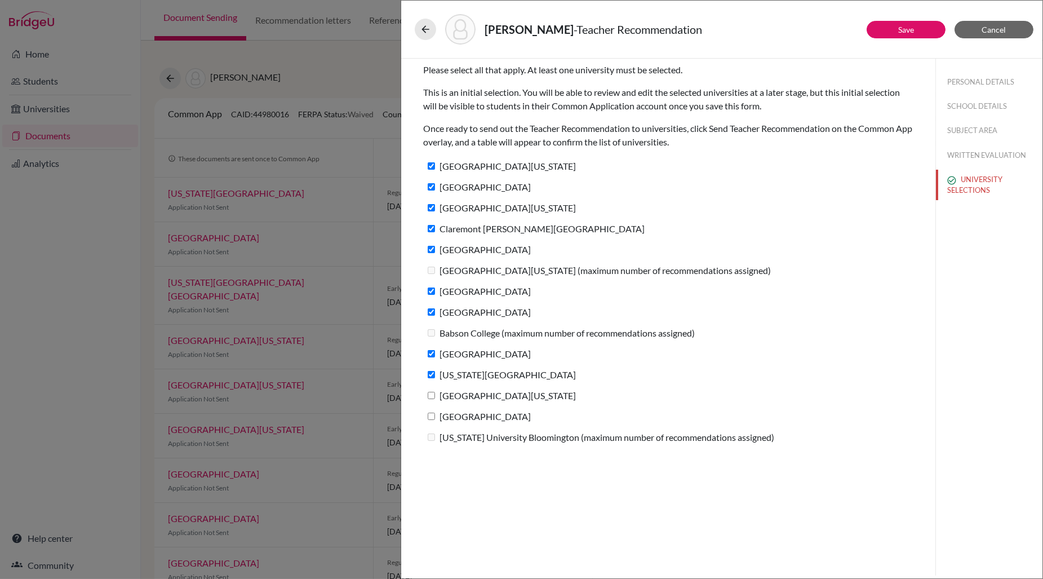
drag, startPoint x: 432, startPoint y: 394, endPoint x: 432, endPoint y: 402, distance: 8.5
click at [432, 394] on input "[GEOGRAPHIC_DATA][US_STATE]" at bounding box center [431, 395] width 7 height 7
checkbox input "true"
click at [431, 414] on input "[GEOGRAPHIC_DATA]" at bounding box center [431, 415] width 7 height 7
checkbox input "true"
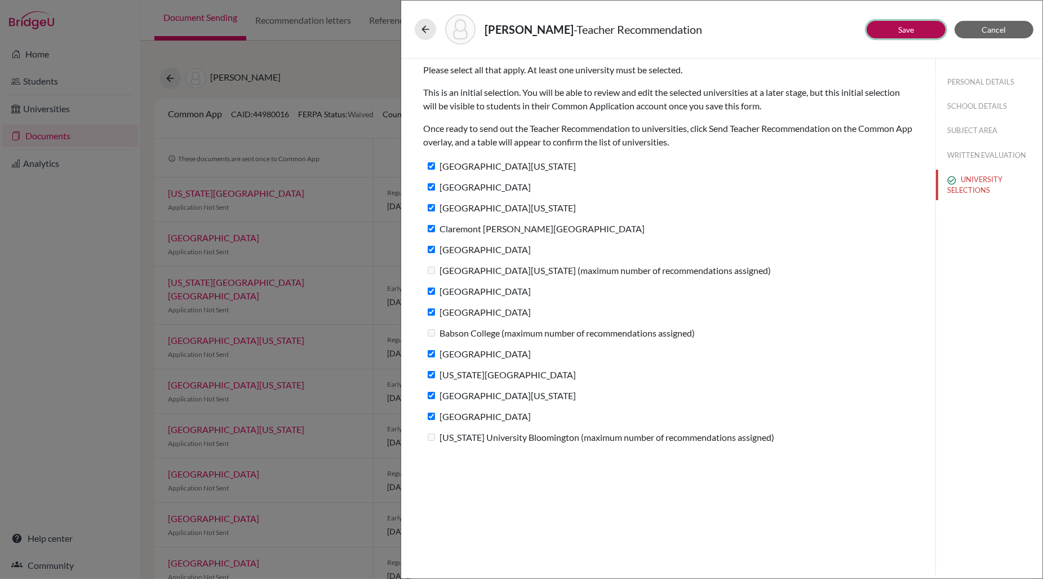
click at [903, 30] on link "Save" at bounding box center [906, 30] width 16 height 10
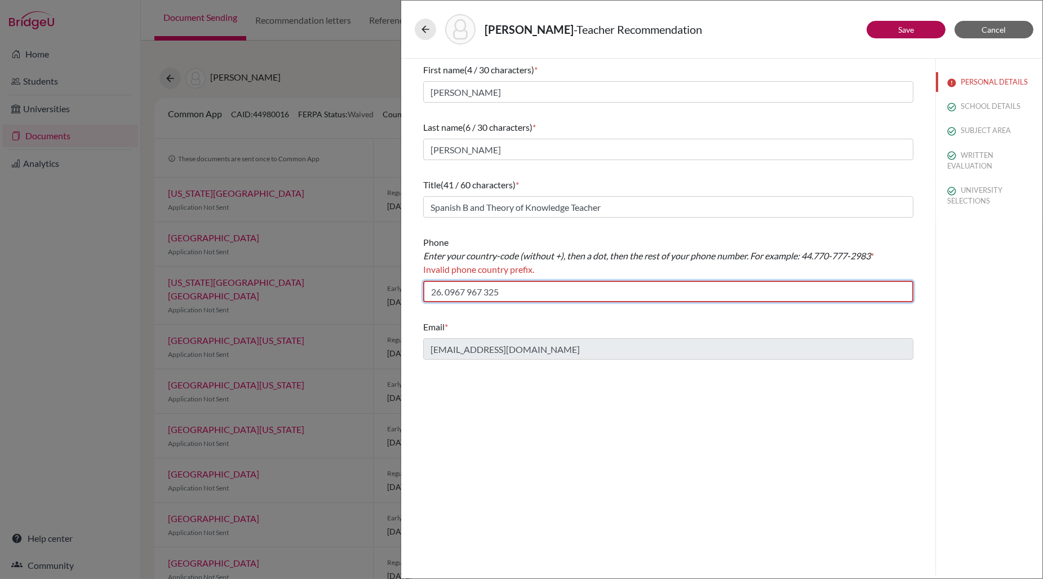
click at [467, 292] on input "26. 0967 967 325" at bounding box center [668, 291] width 490 height 21
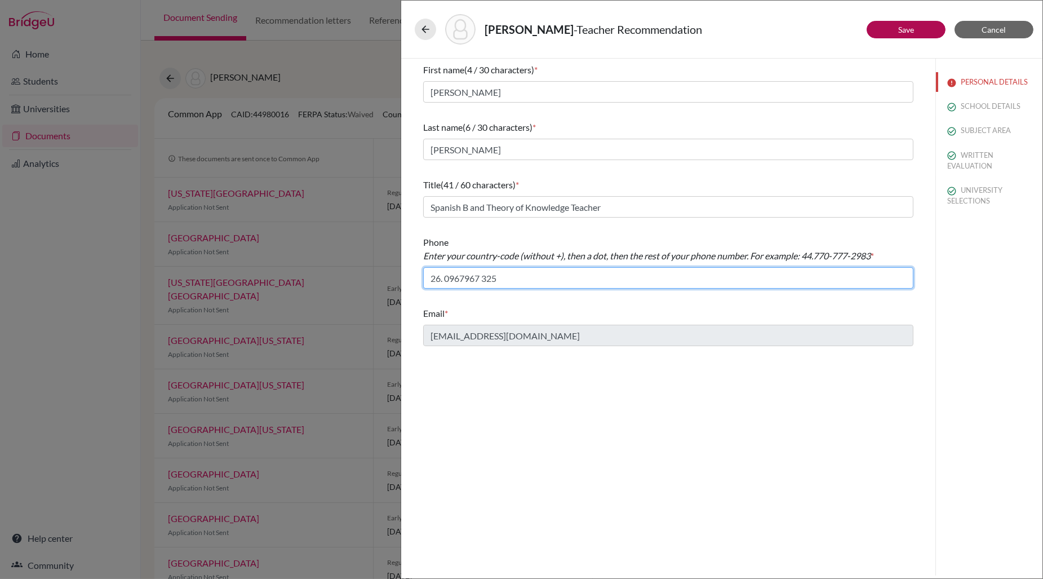
click at [483, 279] on input "26. 0967967 325" at bounding box center [668, 277] width 490 height 21
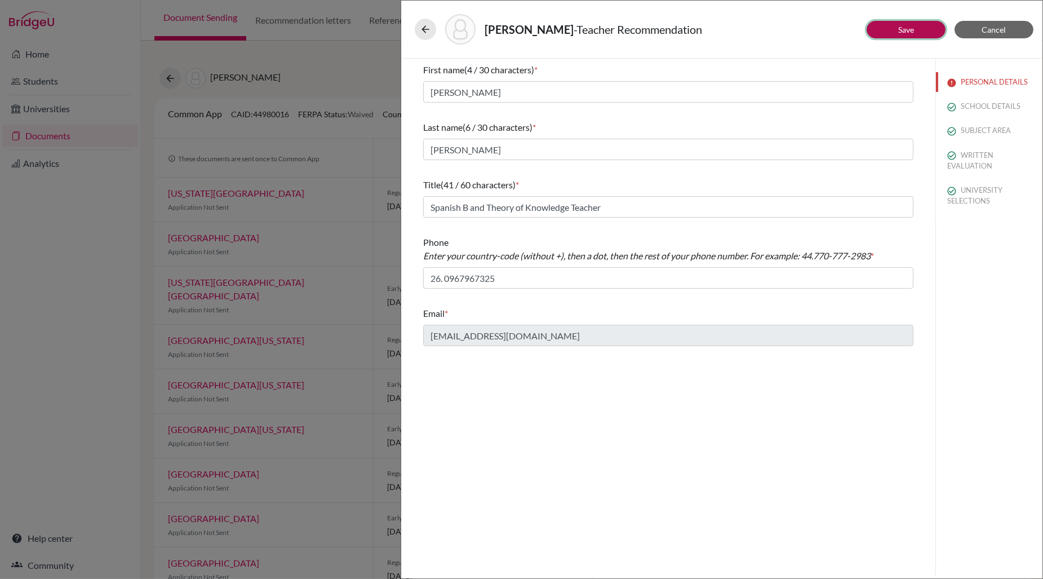
click at [899, 25] on link "Save" at bounding box center [906, 30] width 16 height 10
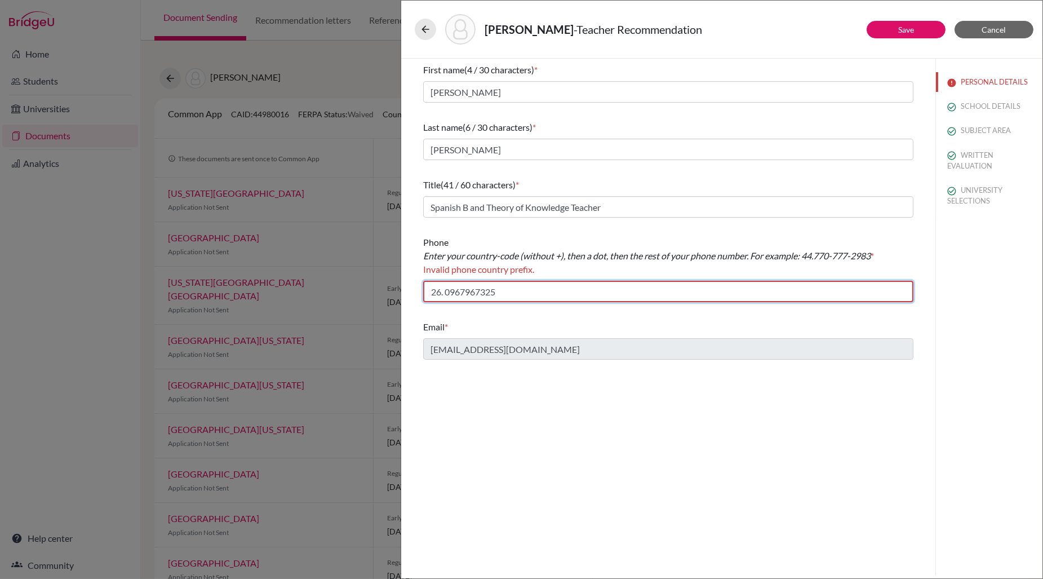
click at [444, 293] on input "26. 0967967325" at bounding box center [668, 291] width 490 height 21
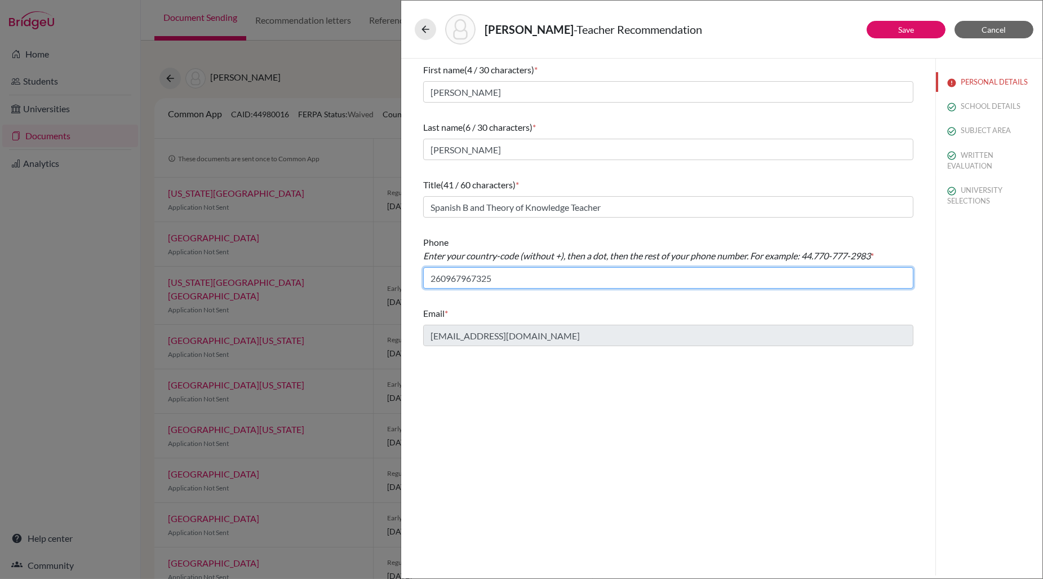
click at [447, 277] on input "260967967325" at bounding box center [668, 277] width 490 height 21
type input "260.967967325"
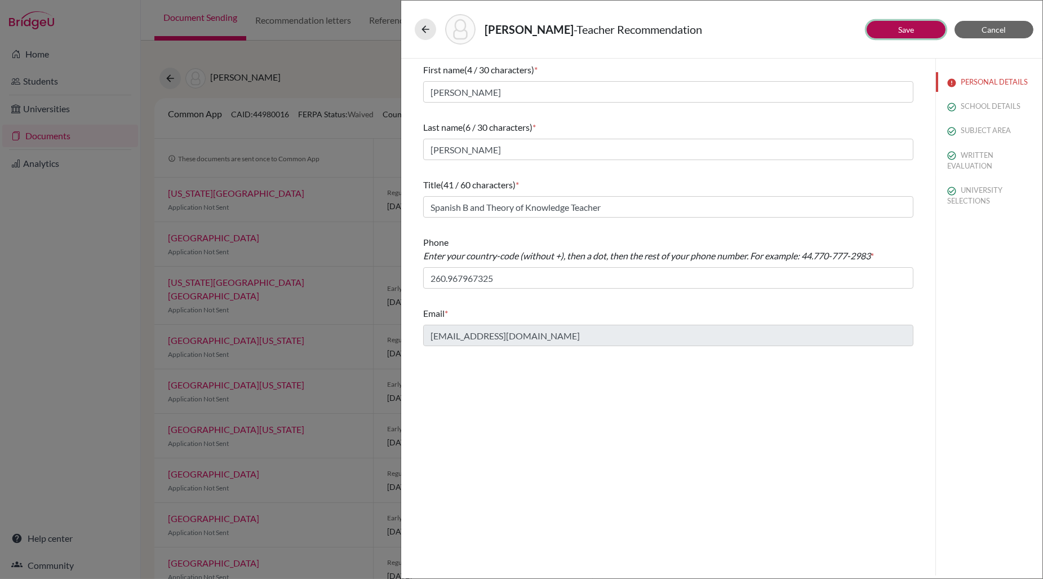
click at [906, 31] on link "Save" at bounding box center [906, 30] width 16 height 10
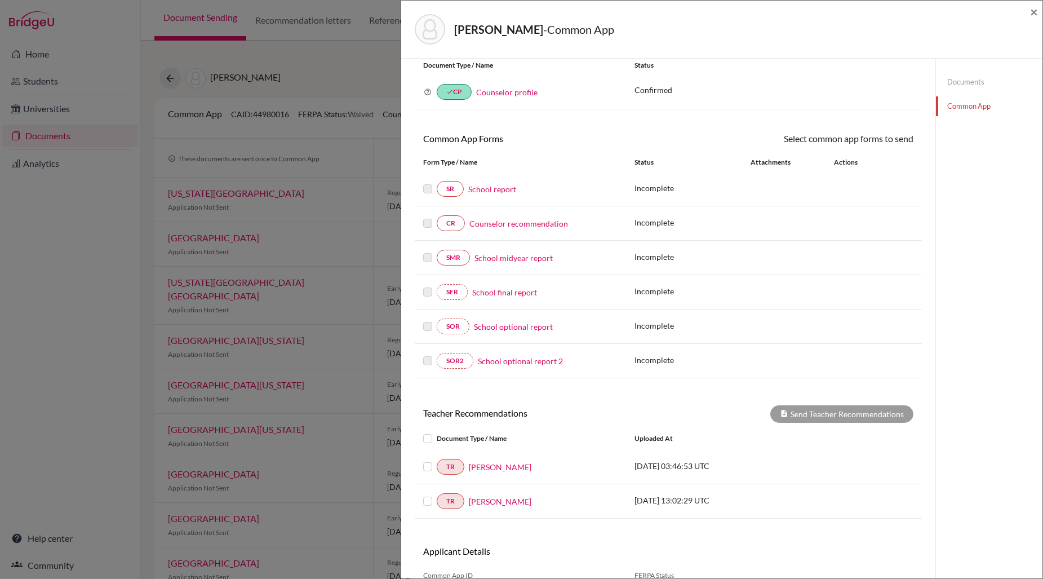
scroll to position [98, 0]
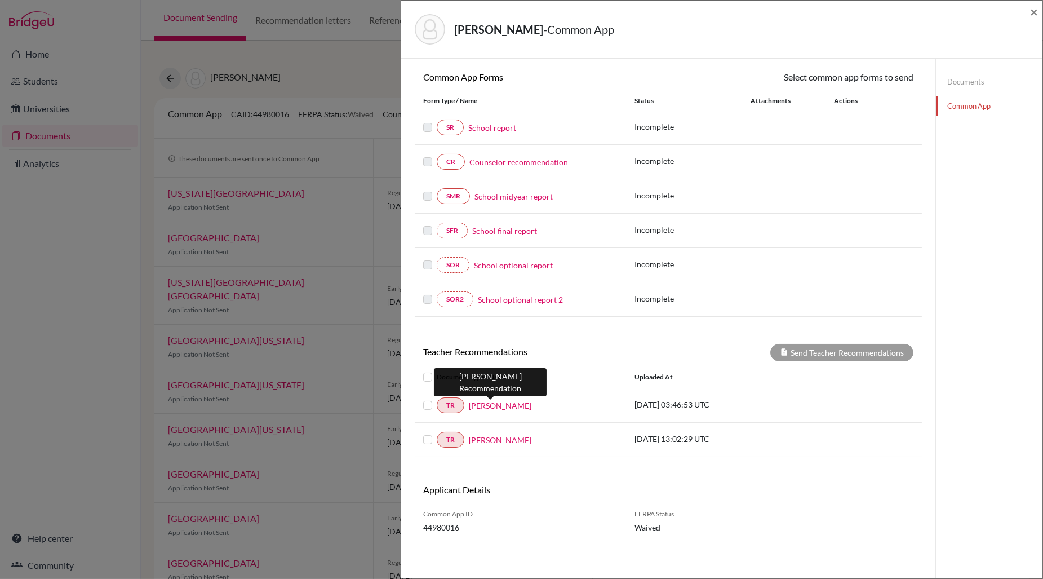
click at [503, 406] on link "[PERSON_NAME]" at bounding box center [500, 405] width 63 height 12
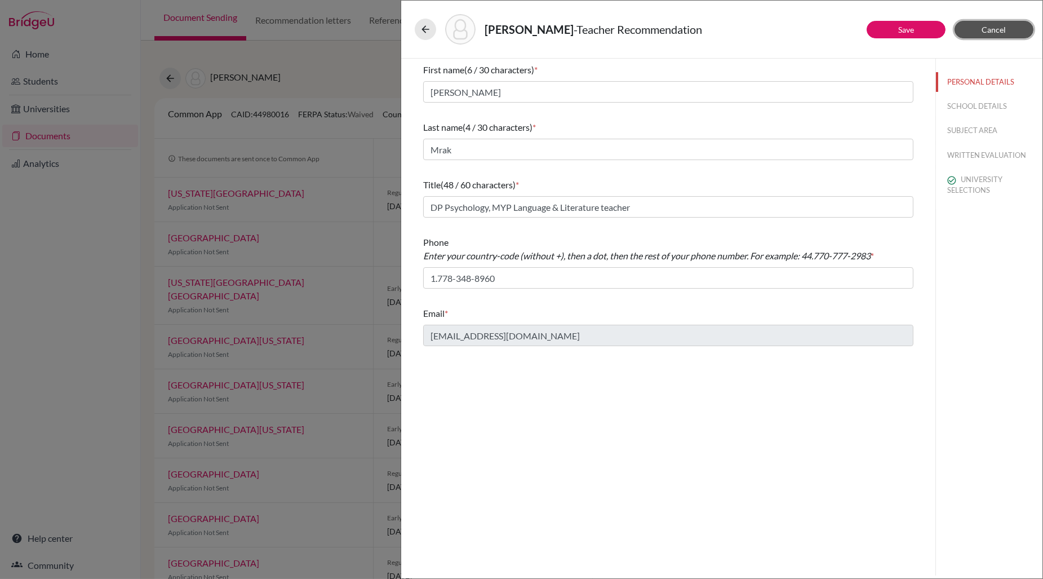
click at [998, 27] on span "Cancel" at bounding box center [994, 30] width 24 height 10
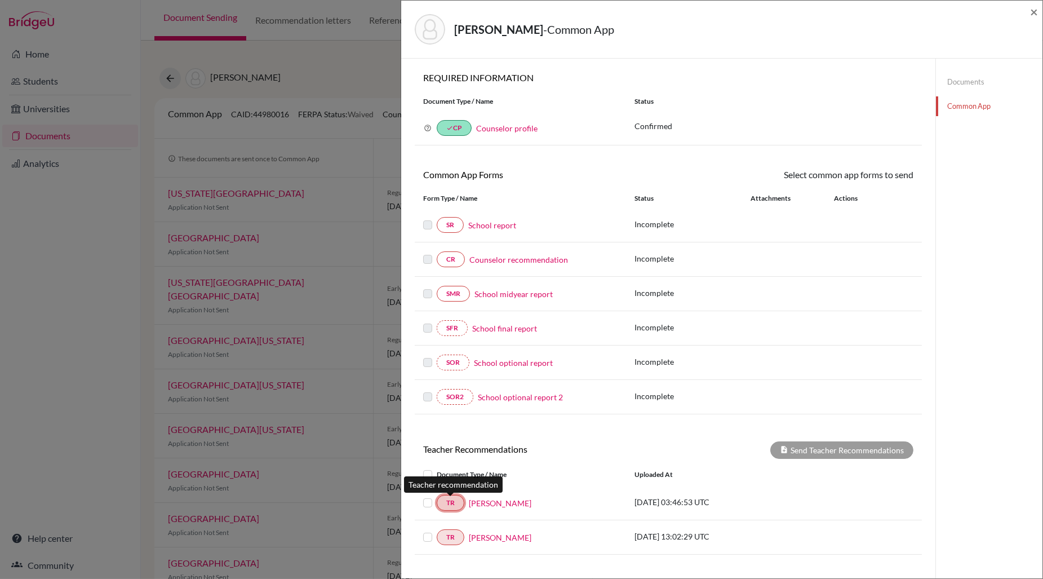
click at [445, 503] on link "TR" at bounding box center [451, 503] width 28 height 16
click at [476, 499] on link "[PERSON_NAME]" at bounding box center [500, 503] width 63 height 12
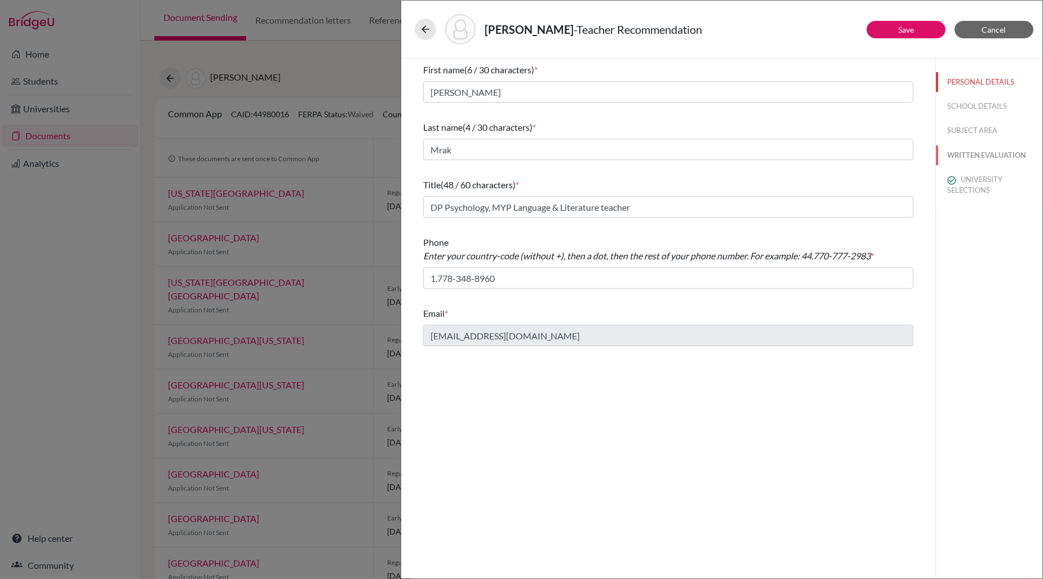
click at [977, 154] on button "WRITTEN EVALUATION" at bounding box center [989, 155] width 106 height 20
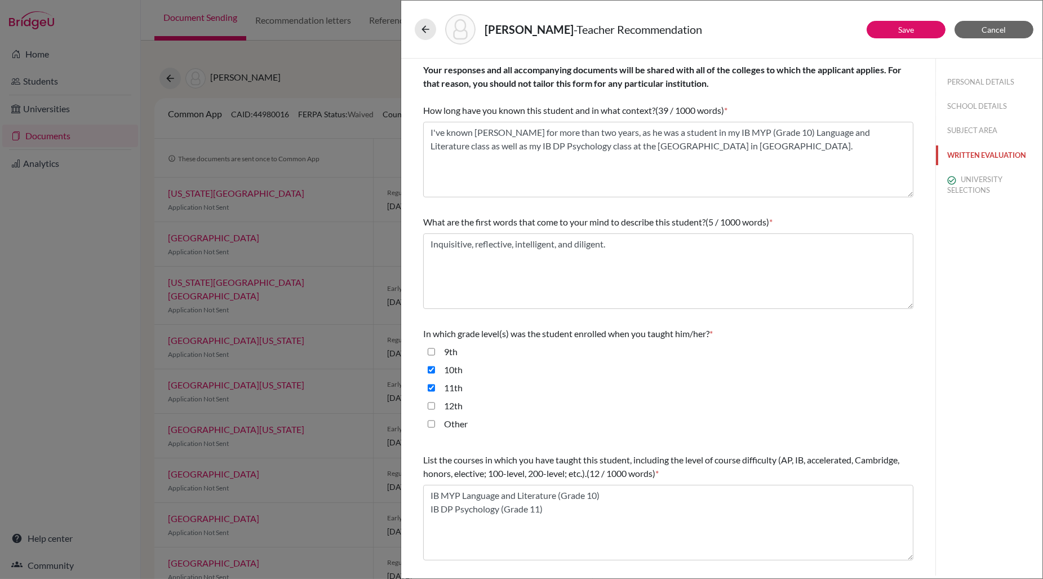
scroll to position [133, 0]
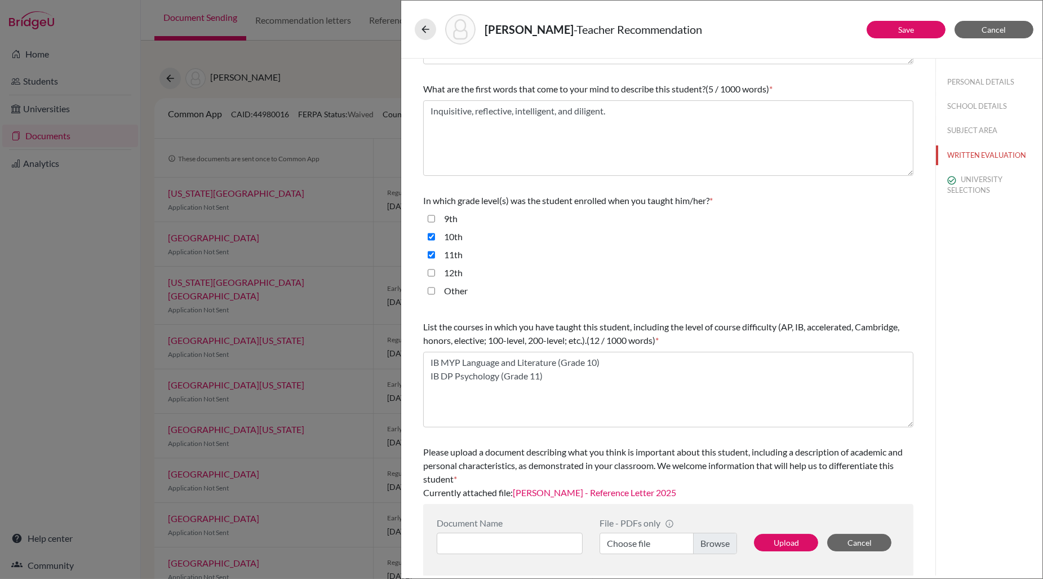
click at [610, 492] on link "[PERSON_NAME] - Reference Letter 2025" at bounding box center [594, 492] width 163 height 11
click at [962, 179] on button "UNIVERSITY SELECTIONS" at bounding box center [989, 185] width 106 height 30
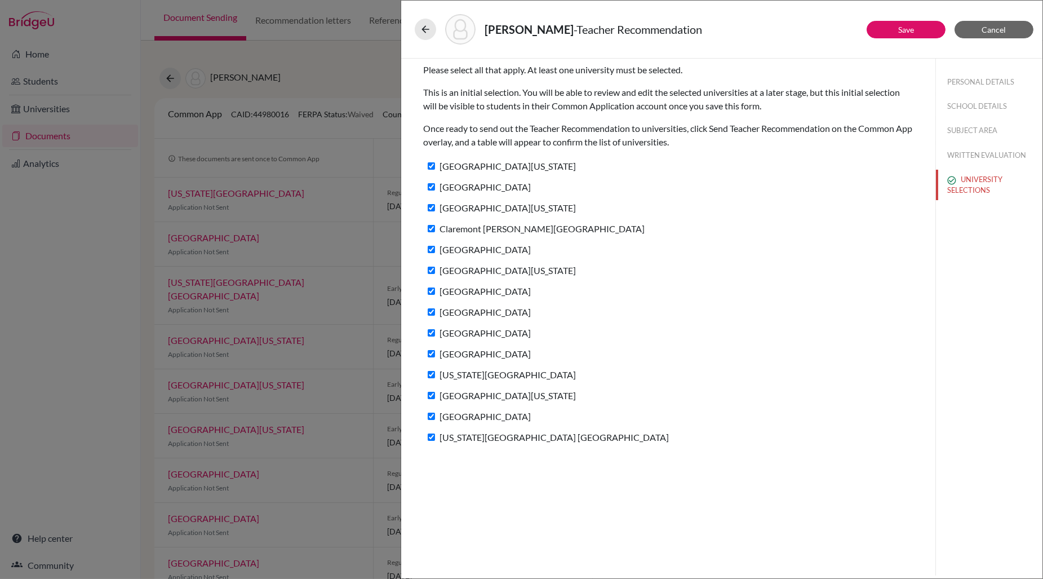
click at [434, 270] on input "[GEOGRAPHIC_DATA][US_STATE]" at bounding box center [431, 269] width 7 height 7
checkbox input "false"
click at [432, 330] on input "[GEOGRAPHIC_DATA]" at bounding box center [431, 332] width 7 height 7
checkbox input "false"
click at [432, 435] on input "[US_STATE][GEOGRAPHIC_DATA] [GEOGRAPHIC_DATA]" at bounding box center [431, 436] width 7 height 7
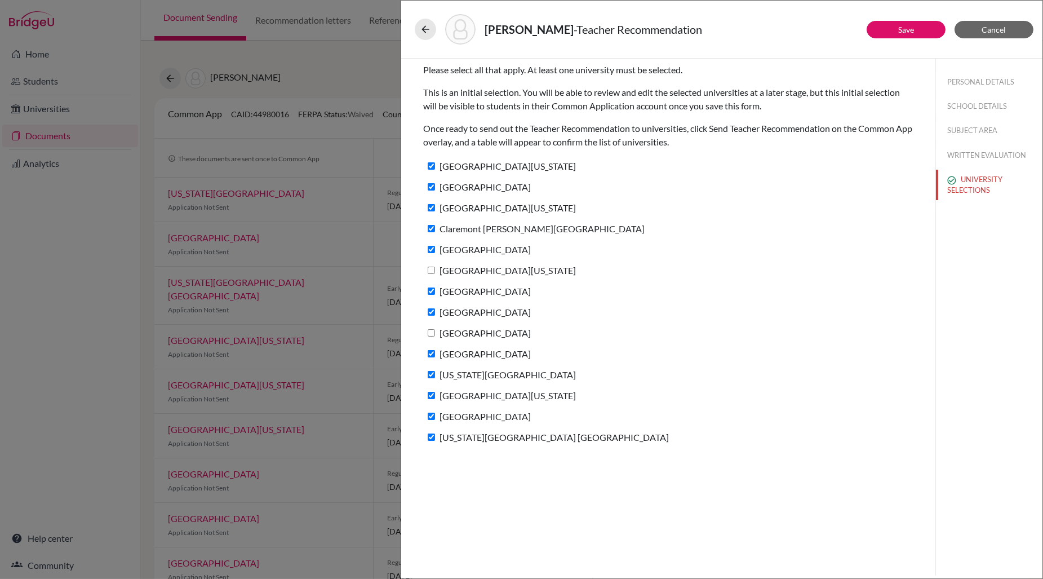
checkbox input "false"
click at [894, 29] on button "Save" at bounding box center [905, 29] width 79 height 17
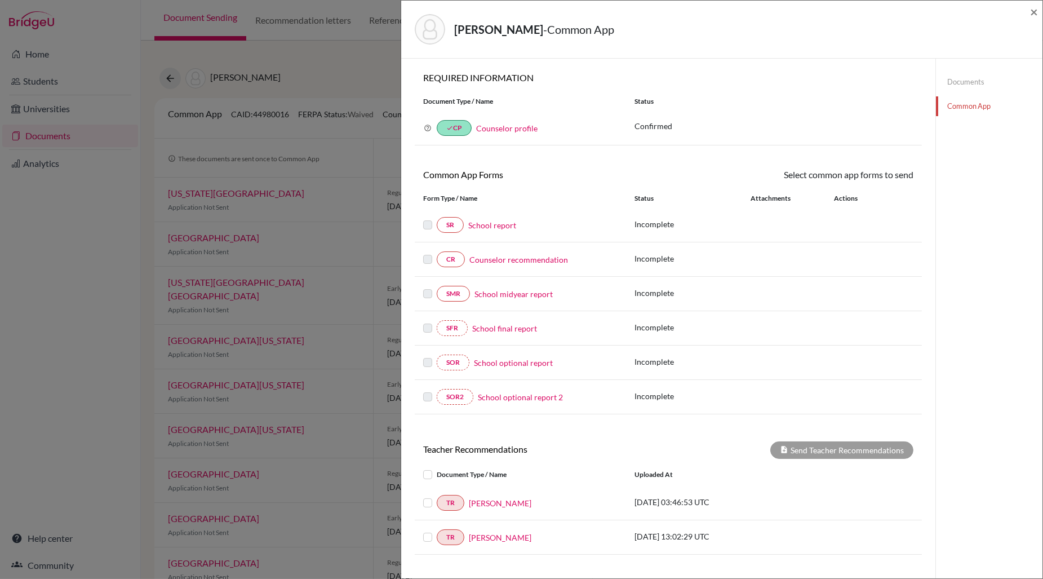
click at [488, 226] on link "School report" at bounding box center [492, 225] width 48 height 12
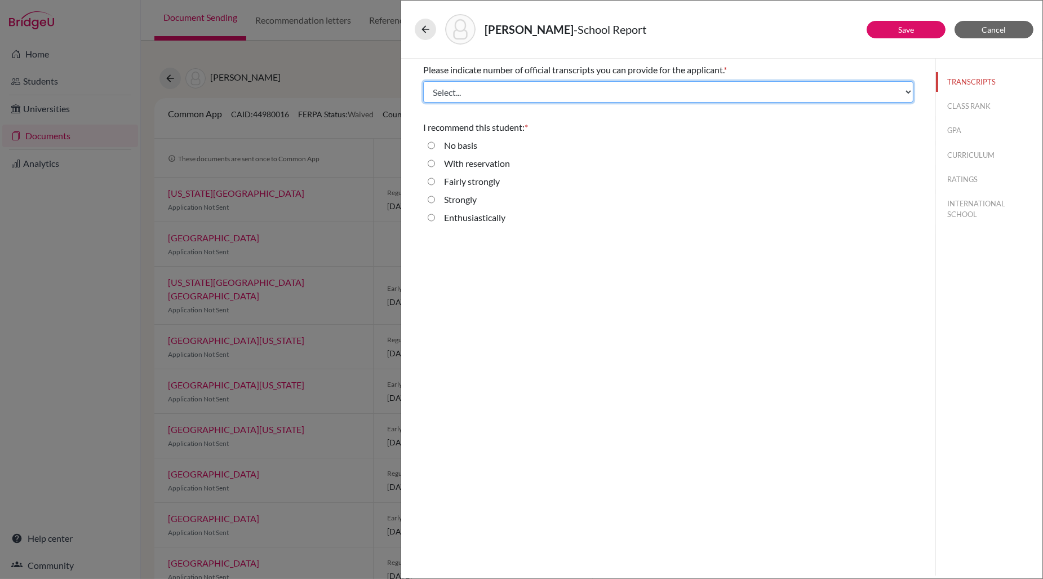
click at [531, 92] on select "Select... 1 2 3 4" at bounding box center [668, 91] width 490 height 21
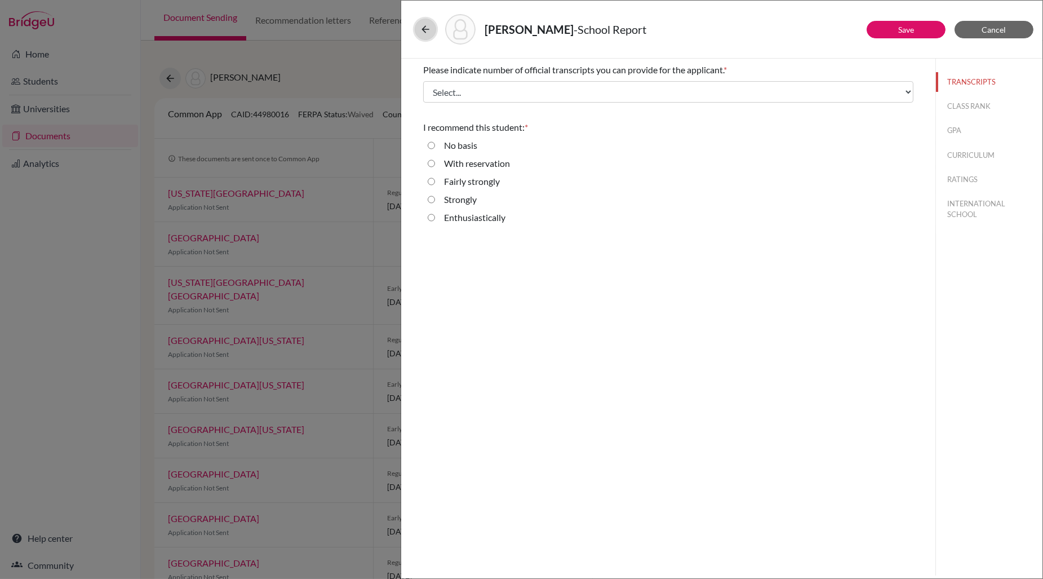
click at [423, 31] on icon at bounding box center [425, 29] width 11 height 11
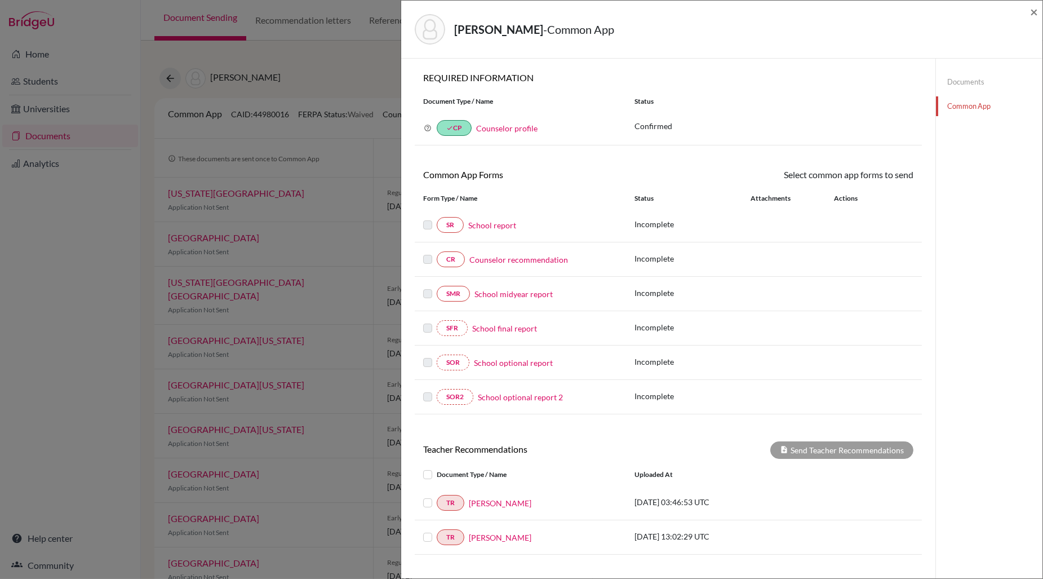
click at [949, 83] on link "Documents" at bounding box center [989, 82] width 106 height 20
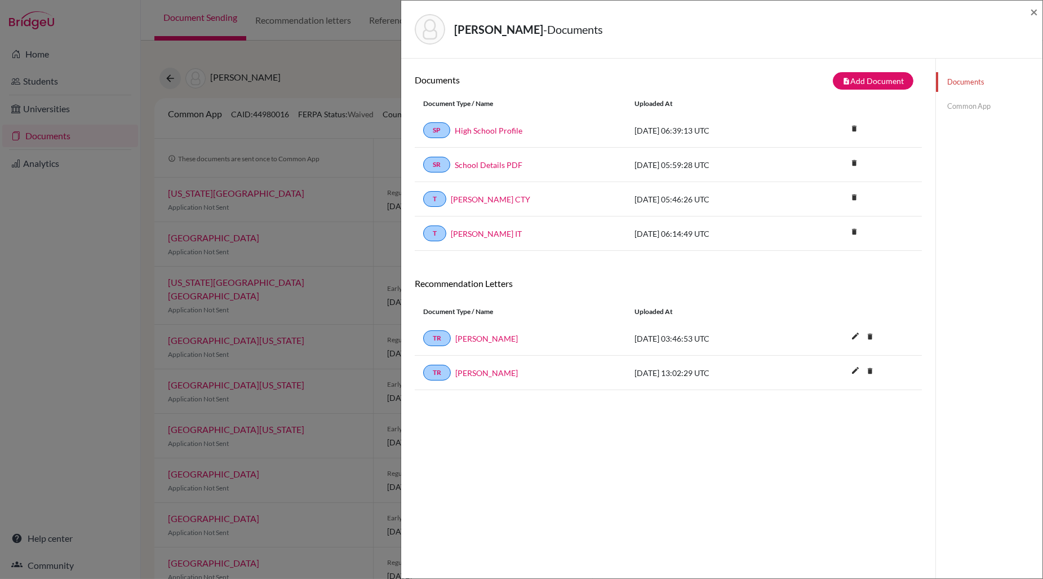
click at [970, 103] on link "Common App" at bounding box center [989, 106] width 106 height 20
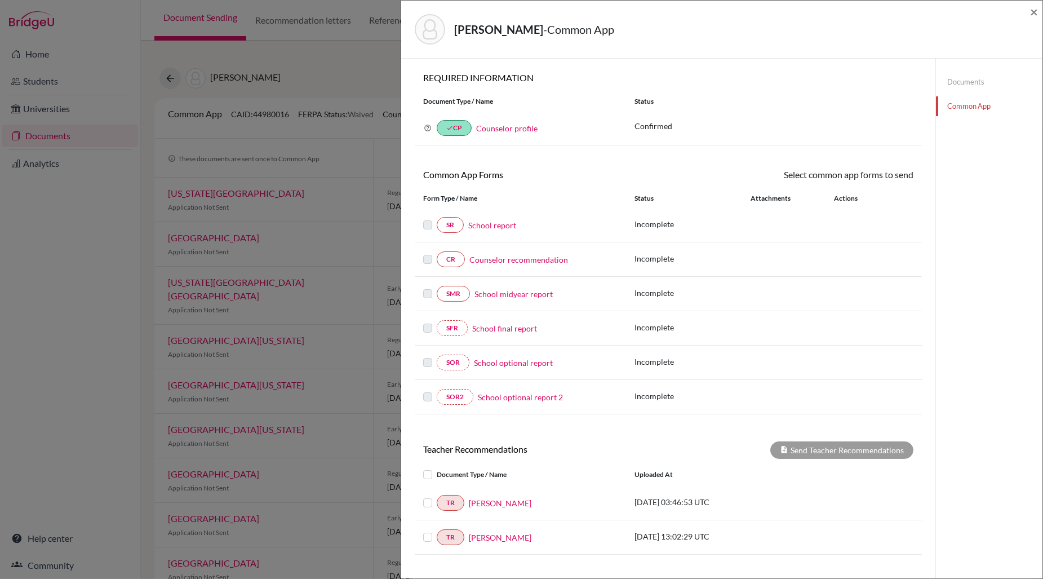
click at [488, 224] on link "School report" at bounding box center [492, 225] width 48 height 12
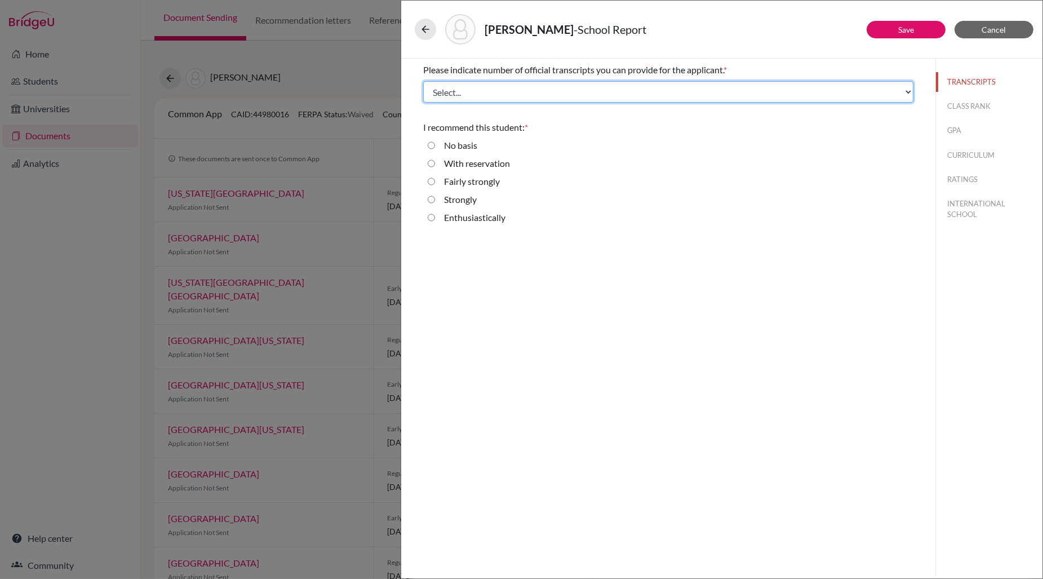
click at [536, 91] on select "Select... 1 2 3 4" at bounding box center [668, 91] width 490 height 21
select select "2"
click at [423, 81] on select "Select... 1 2 3 4" at bounding box center [668, 91] width 490 height 21
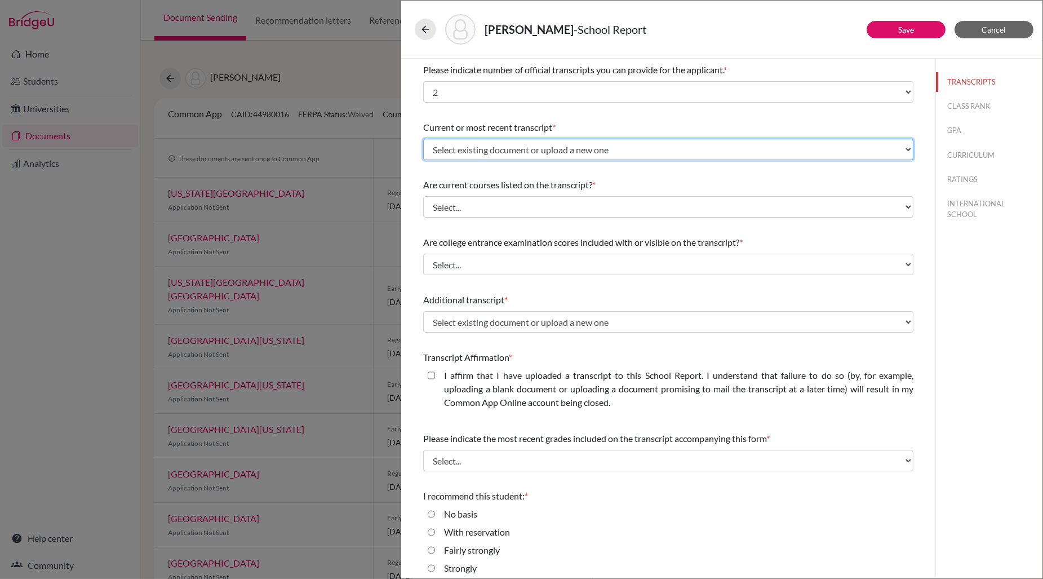
click at [514, 146] on select "Select existing document or upload a new one [PERSON_NAME] IT [PERSON_NAME] CTY…" at bounding box center [668, 149] width 490 height 21
select select "657851"
click at [423, 139] on select "Select existing document or upload a new one [PERSON_NAME] IT [PERSON_NAME] CTY…" at bounding box center [668, 149] width 490 height 21
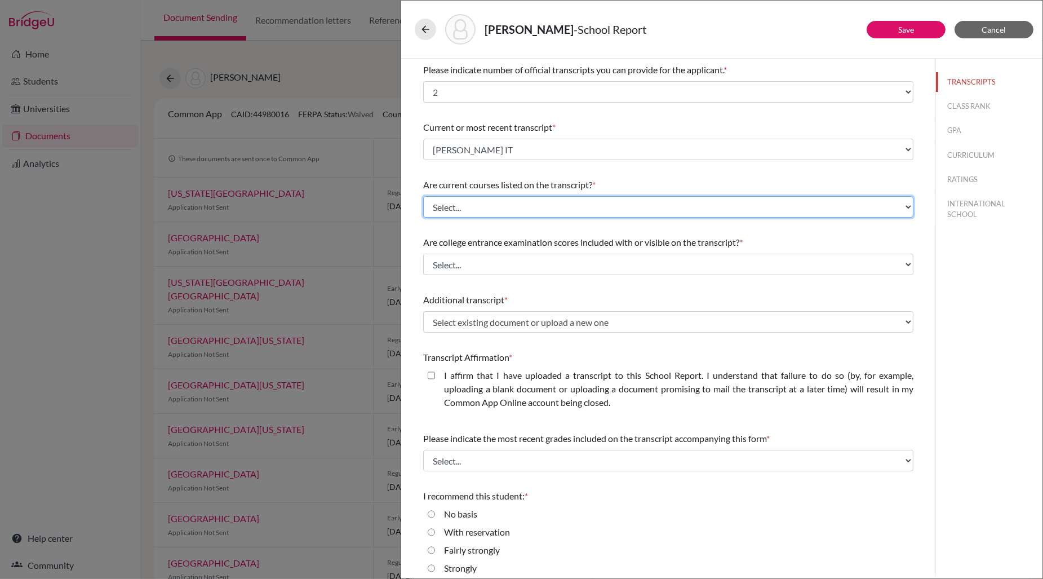
click at [492, 206] on select "Select... Yes No" at bounding box center [668, 206] width 490 height 21
select select "0"
click at [423, 196] on select "Select... Yes No" at bounding box center [668, 206] width 490 height 21
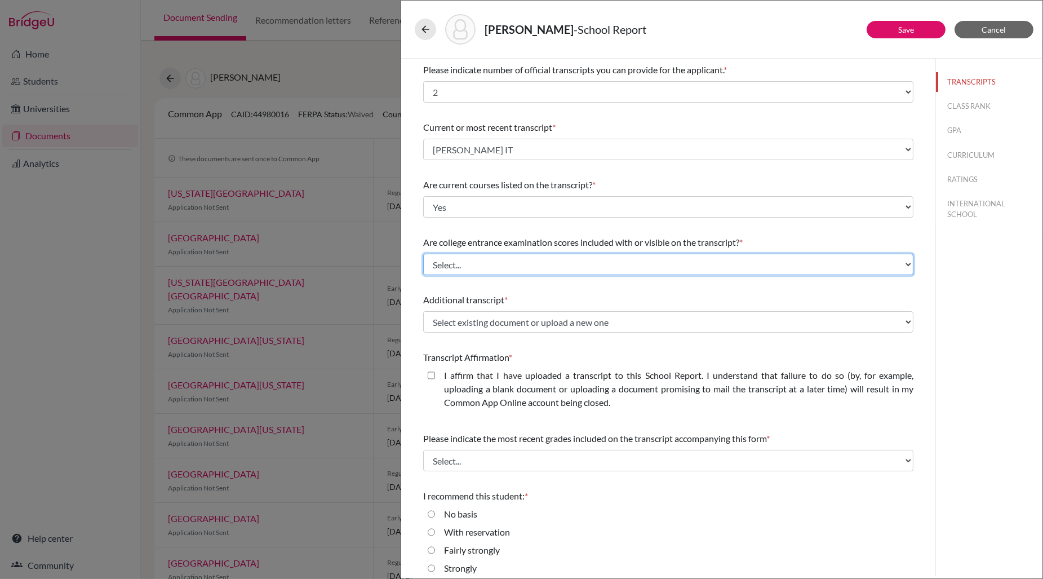
click at [490, 263] on select "Select... Yes No" at bounding box center [668, 264] width 490 height 21
select select "1"
click at [423, 254] on select "Select... Yes No" at bounding box center [668, 264] width 490 height 21
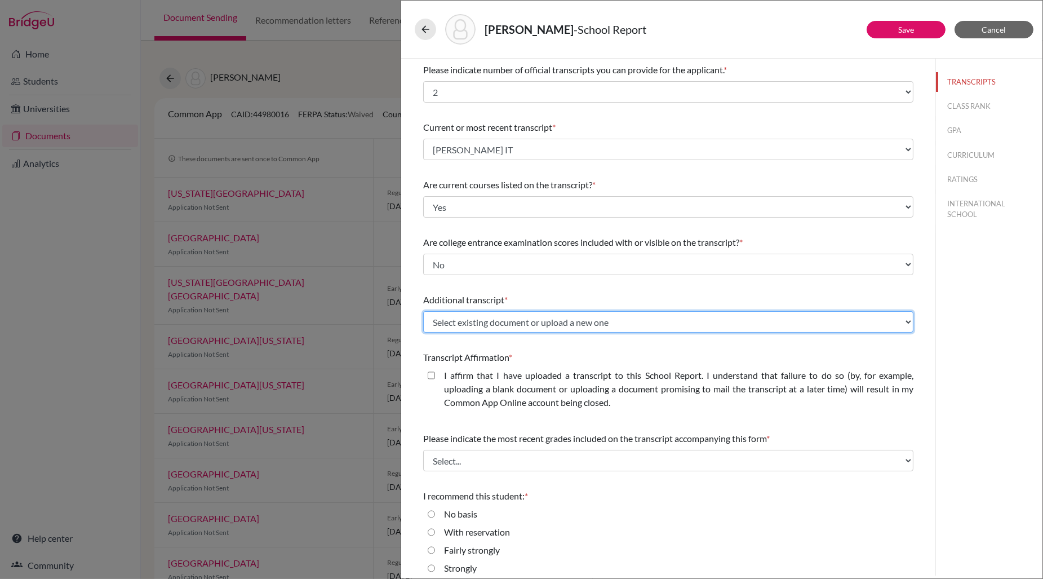
click at [499, 317] on select "Select existing document or upload a new one [PERSON_NAME] IT [PERSON_NAME] CTY…" at bounding box center [668, 321] width 490 height 21
select select "661399"
click at [423, 311] on select "Select existing document or upload a new one [PERSON_NAME] IT [PERSON_NAME] CTY…" at bounding box center [668, 321] width 490 height 21
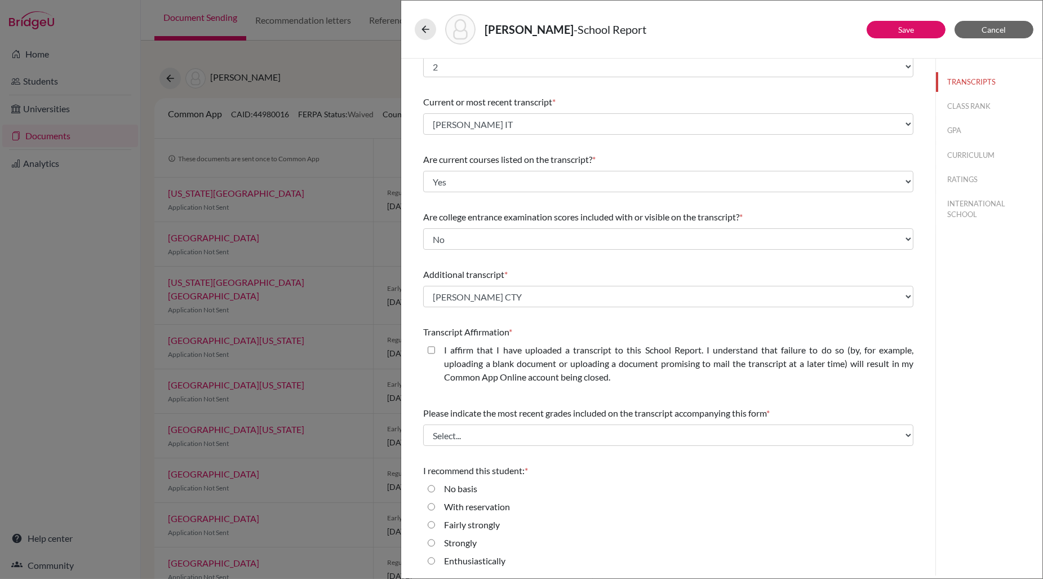
click at [432, 349] on closed\ "I affirm that I have uploaded a transcript to this School Report. I understand …" at bounding box center [431, 350] width 7 height 14
checkbox closed\ "true"
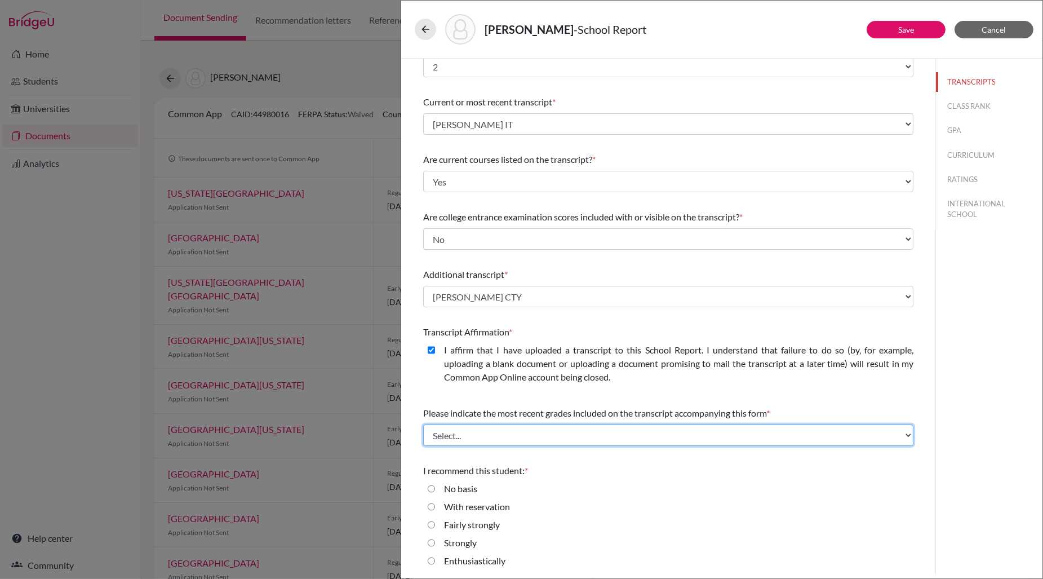
click at [625, 433] on select "Select... Final junior year grades 1st Quarter senior year grades 2nd Quarter/1…" at bounding box center [668, 434] width 490 height 21
select select "0"
click at [423, 424] on select "Select... Final junior year grades 1st Quarter senior year grades 2nd Quarter/1…" at bounding box center [668, 434] width 490 height 21
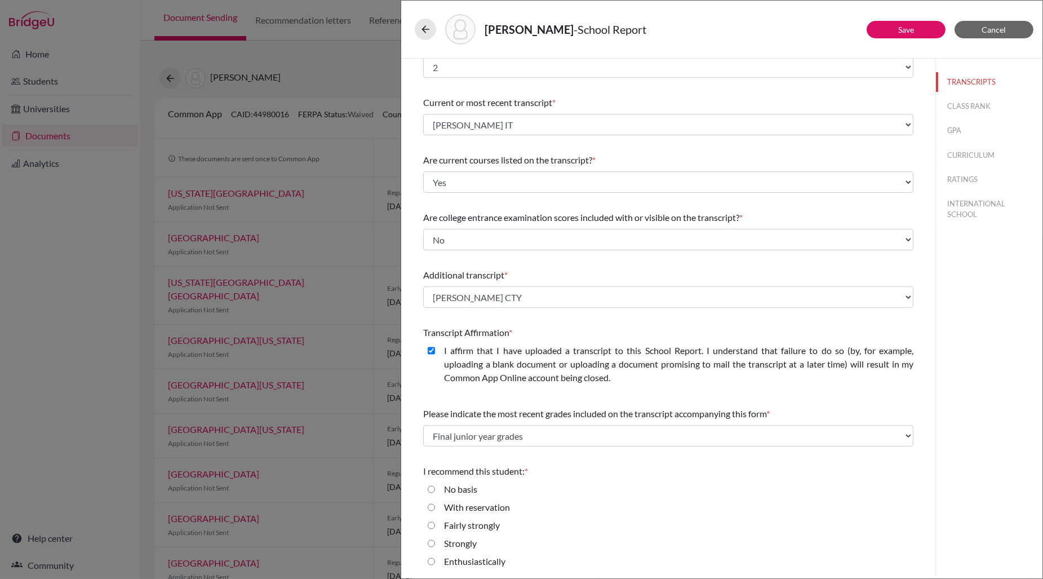
drag, startPoint x: 431, startPoint y: 561, endPoint x: 458, endPoint y: 555, distance: 27.6
click at [431, 561] on input "Enthusiastically" at bounding box center [431, 561] width 7 height 14
radio input "true"
click at [970, 107] on button "CLASS RANK" at bounding box center [989, 106] width 106 height 20
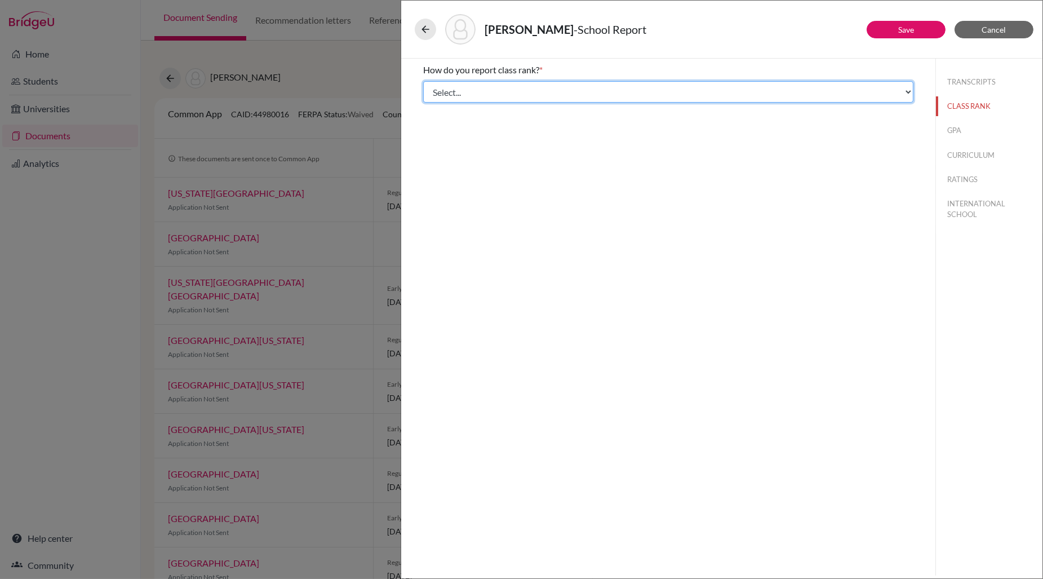
click at [635, 93] on select "Select... Exact Decile Quintile Quartile None" at bounding box center [668, 91] width 490 height 21
select select "5"
click at [423, 81] on select "Select... Exact Decile Quintile Quartile None" at bounding box center [668, 91] width 490 height 21
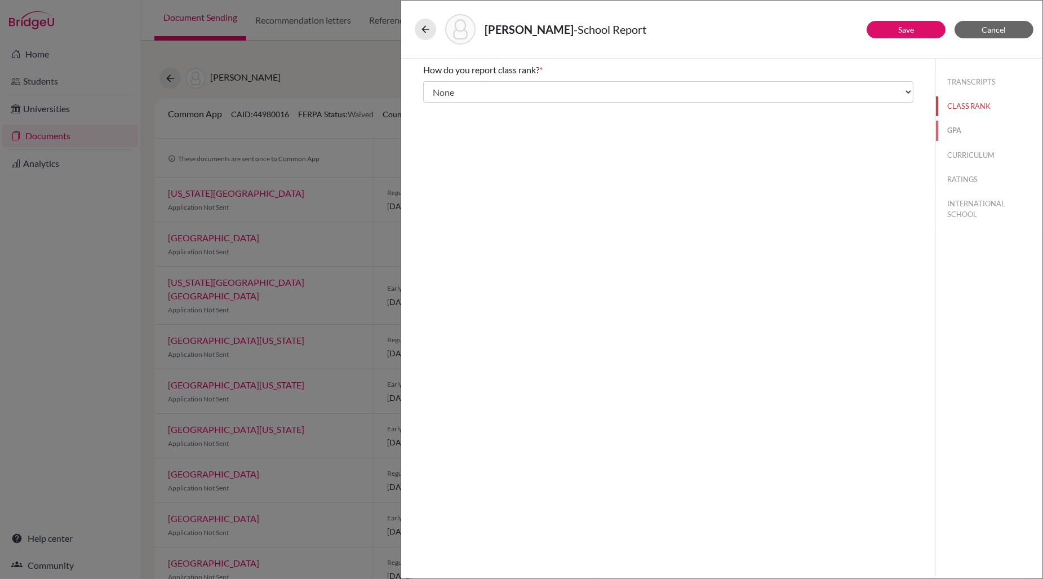
click at [953, 128] on button "GPA" at bounding box center [989, 131] width 106 height 20
click at [432, 106] on input "No" at bounding box center [431, 106] width 7 height 14
radio input "true"
click at [989, 155] on button "CURRICULUM" at bounding box center [989, 155] width 106 height 20
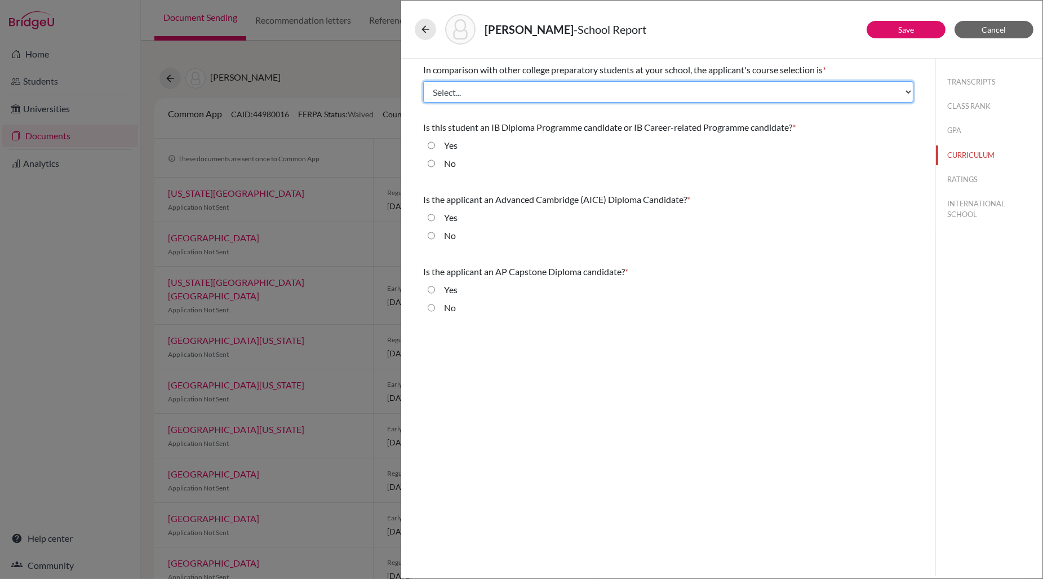
click at [648, 88] on select "Select... Less than demanding Average [PERSON_NAME] Very demanding Most demandi…" at bounding box center [668, 91] width 490 height 21
select select "4"
click at [423, 81] on select "Select... Less than demanding Average [PERSON_NAME] Very demanding Most demandi…" at bounding box center [668, 91] width 490 height 21
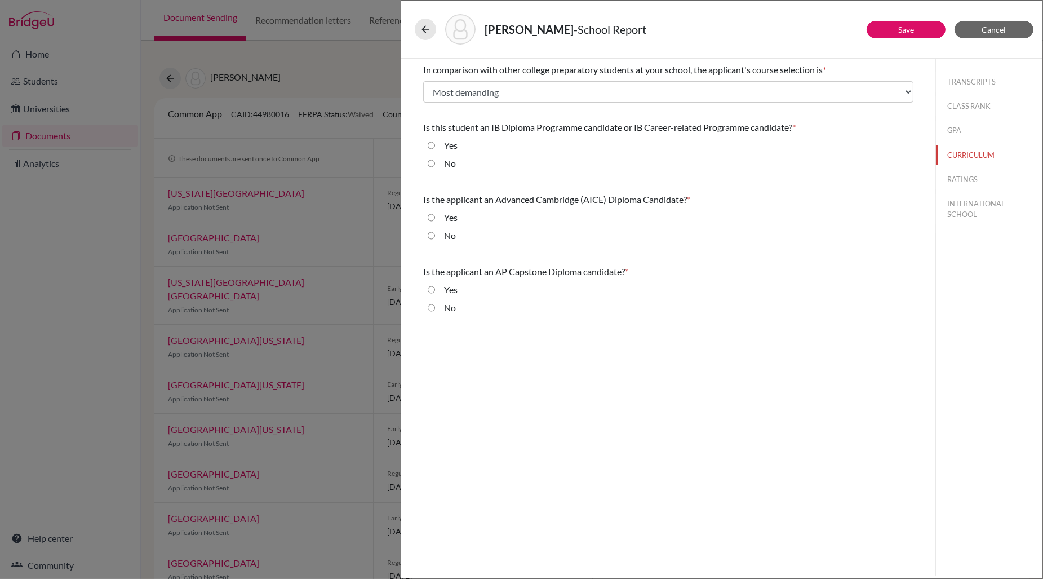
click at [429, 143] on input "Yes" at bounding box center [431, 146] width 7 height 14
radio input "true"
drag, startPoint x: 432, startPoint y: 233, endPoint x: 428, endPoint y: 244, distance: 11.9
click at [433, 233] on input "No" at bounding box center [431, 236] width 7 height 14
radio input "true"
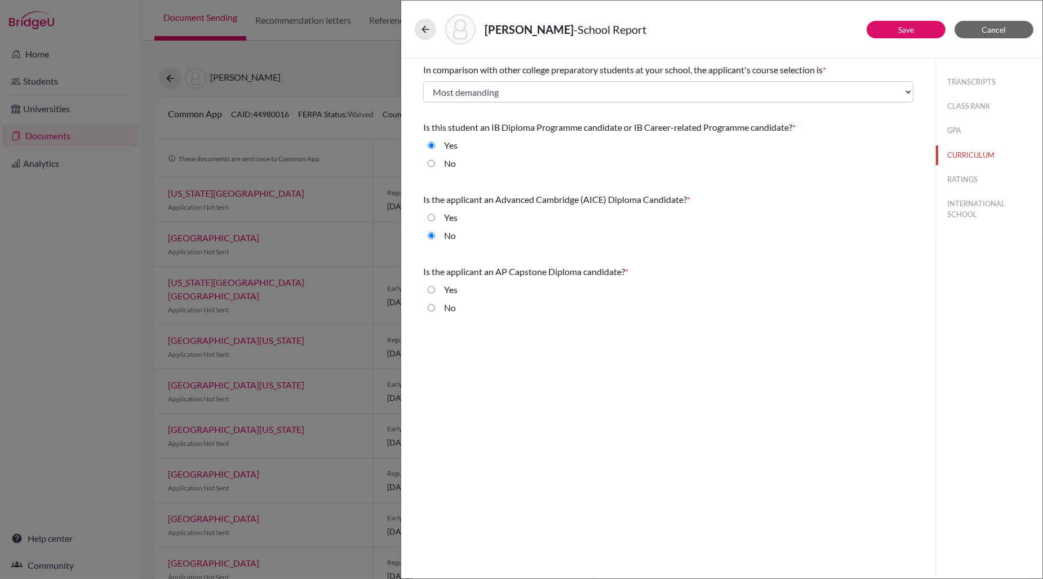
click at [430, 308] on input "No" at bounding box center [431, 308] width 7 height 14
radio input "true"
click at [961, 183] on button "RATINGS" at bounding box center [989, 180] width 106 height 20
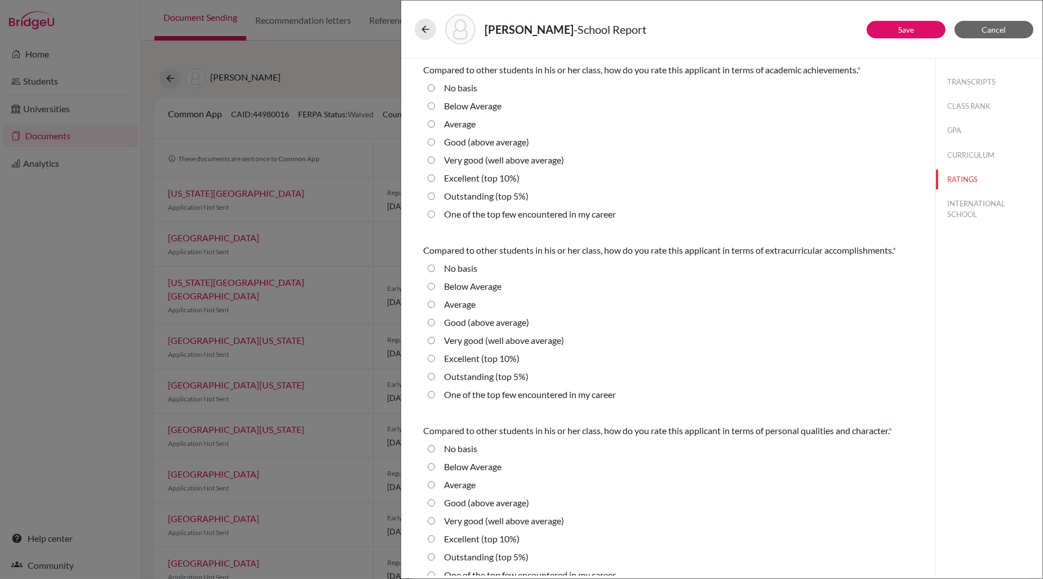
click at [432, 197] on 5\%\) "Outstanding (top 5%)" at bounding box center [431, 196] width 7 height 14
radio 5\%\) "true"
click at [430, 376] on 5\%\) "Outstanding (top 5%)" at bounding box center [431, 377] width 7 height 14
radio 5\%\) "true"
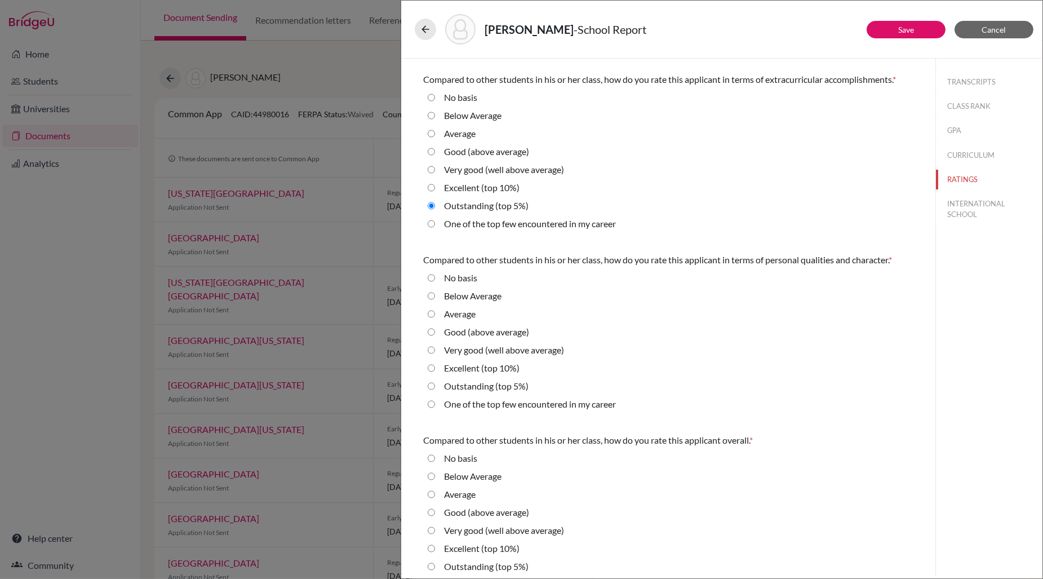
scroll to position [182, 0]
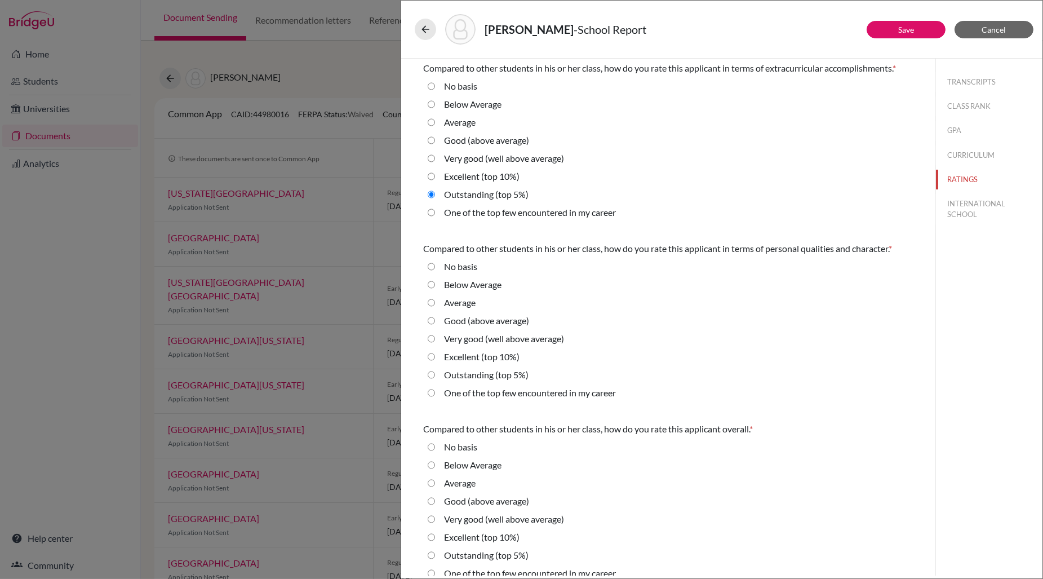
click at [433, 374] on 5\%\) "Outstanding (top 5%)" at bounding box center [431, 375] width 7 height 14
radio 5\%\) "true"
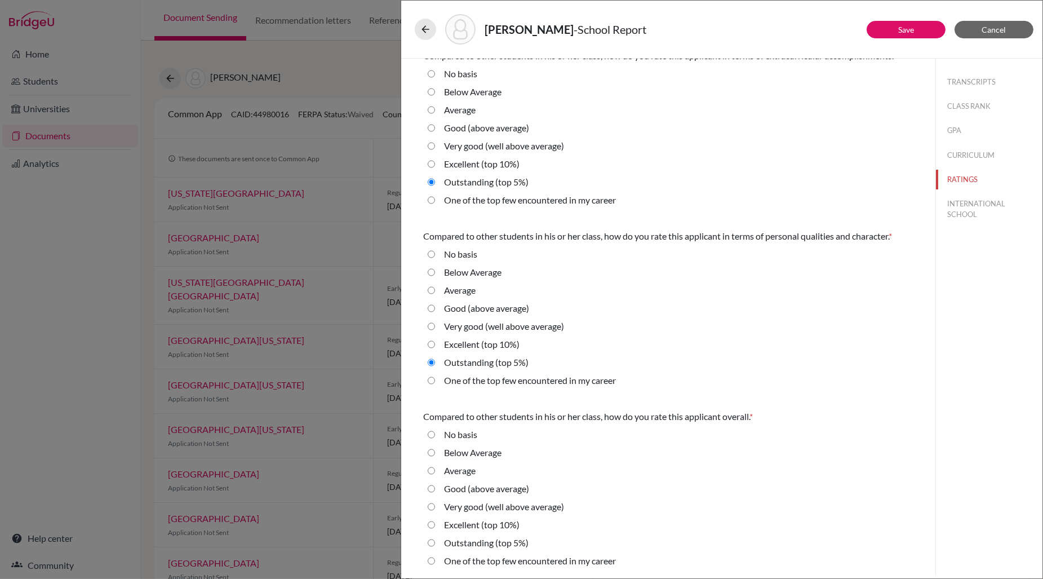
click at [432, 543] on 5\%\) "Outstanding (top 5%)" at bounding box center [431, 543] width 7 height 14
radio 5\%\) "true"
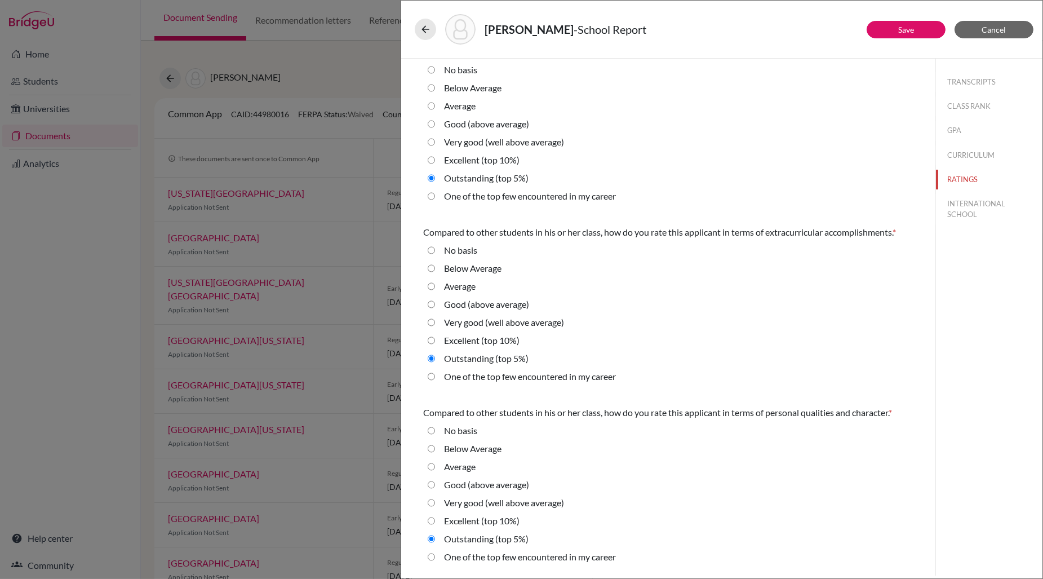
scroll to position [0, 0]
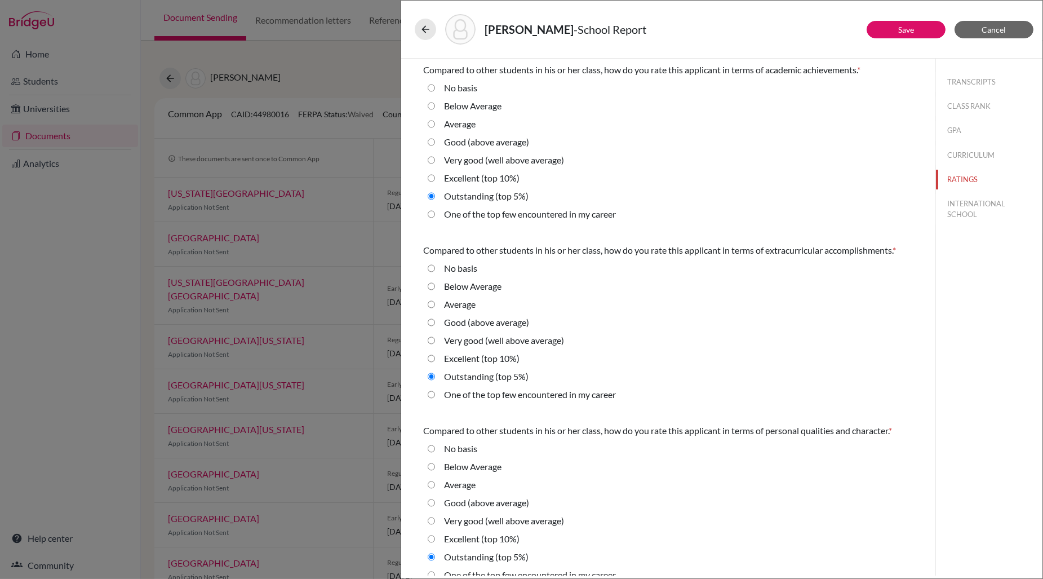
click at [432, 214] on career "One of the top few encountered in my career" at bounding box center [431, 214] width 7 height 14
radio career "true"
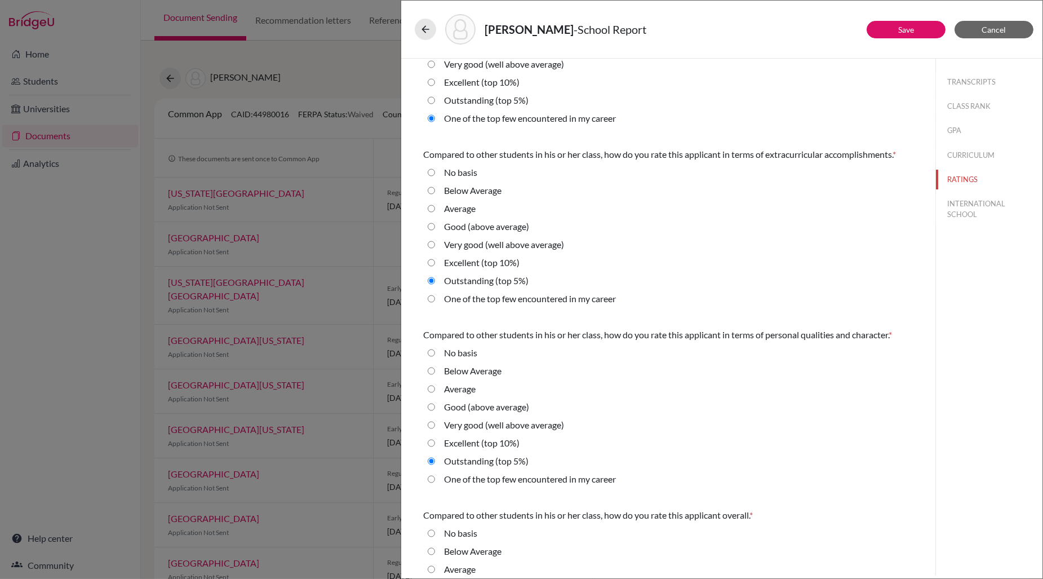
scroll to position [113, 0]
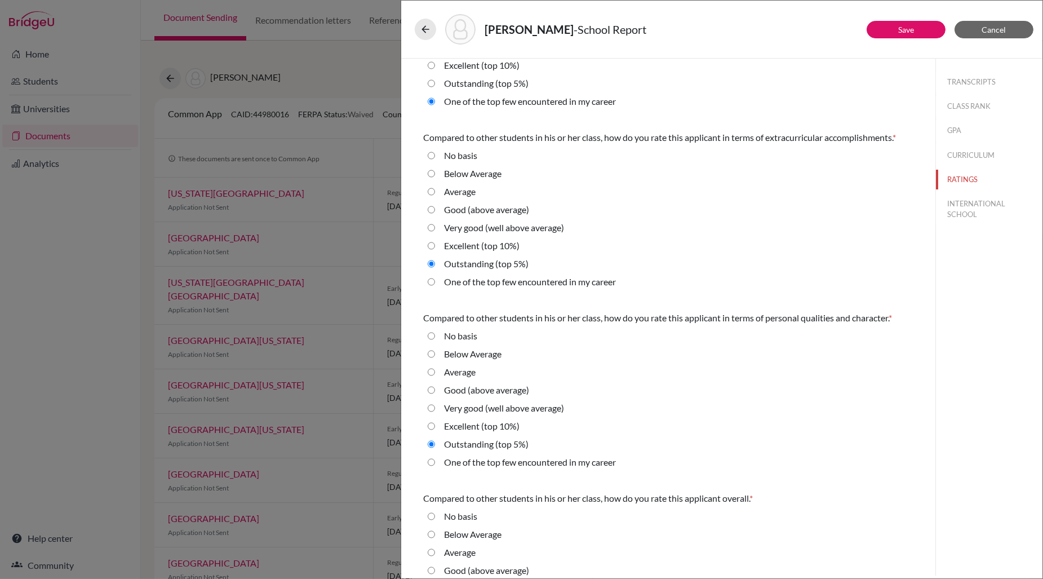
click at [432, 462] on career "One of the top few encountered in my career" at bounding box center [431, 462] width 7 height 14
radio career "true"
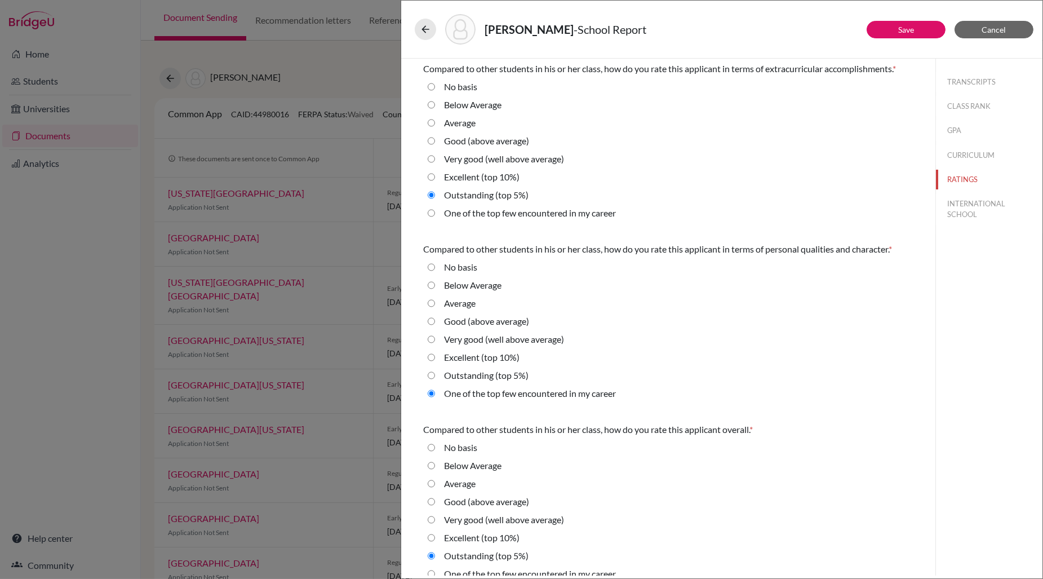
scroll to position [194, 0]
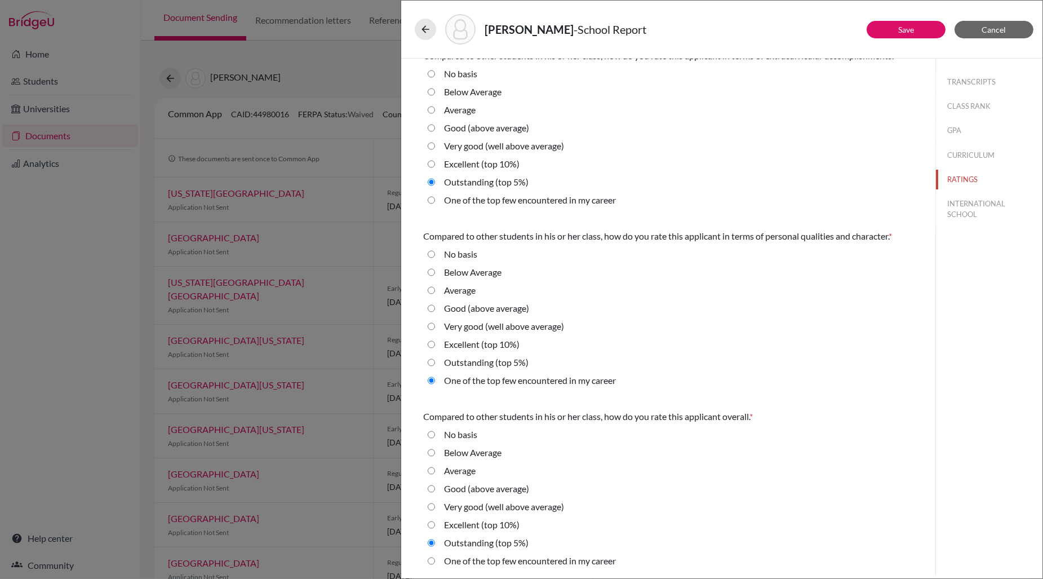
click at [431, 559] on career "One of the top few encountered in my career" at bounding box center [431, 561] width 7 height 14
radio career "true"
click at [973, 208] on button "INTERNATIONAL SCHOOL" at bounding box center [989, 209] width 106 height 30
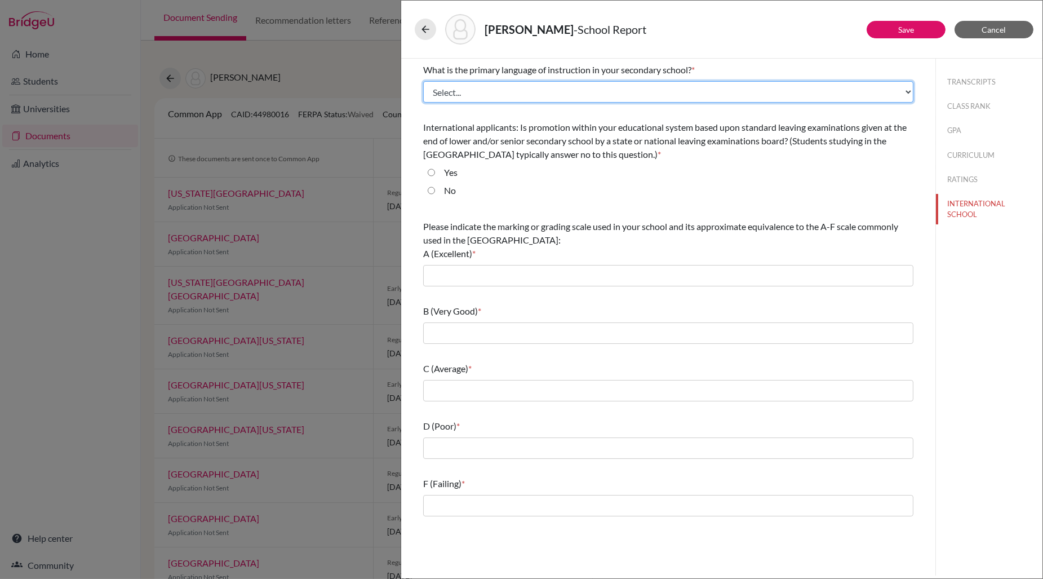
click at [560, 89] on select "Select... Albanian Arabic Armenian Assamese Azerbaijani Belarusian Bengali Bulg…" at bounding box center [668, 91] width 490 height 21
select select "14"
click at [423, 81] on select "Select... Albanian Arabic Armenian Assamese Azerbaijani Belarusian Bengali Bulg…" at bounding box center [668, 91] width 490 height 21
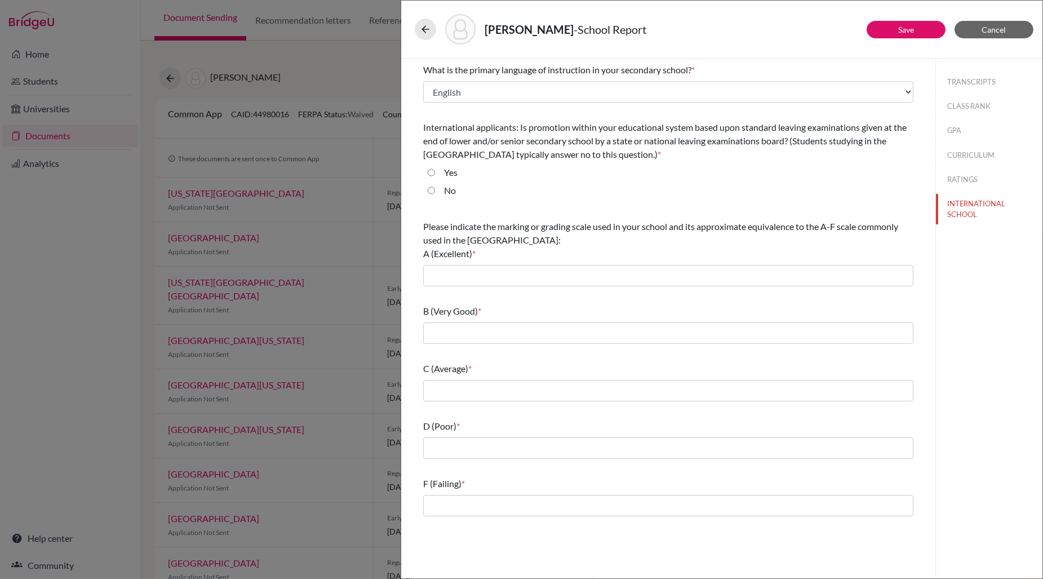
drag, startPoint x: 432, startPoint y: 190, endPoint x: 435, endPoint y: 195, distance: 5.8
click at [433, 190] on input "No" at bounding box center [431, 191] width 7 height 14
radio input "true"
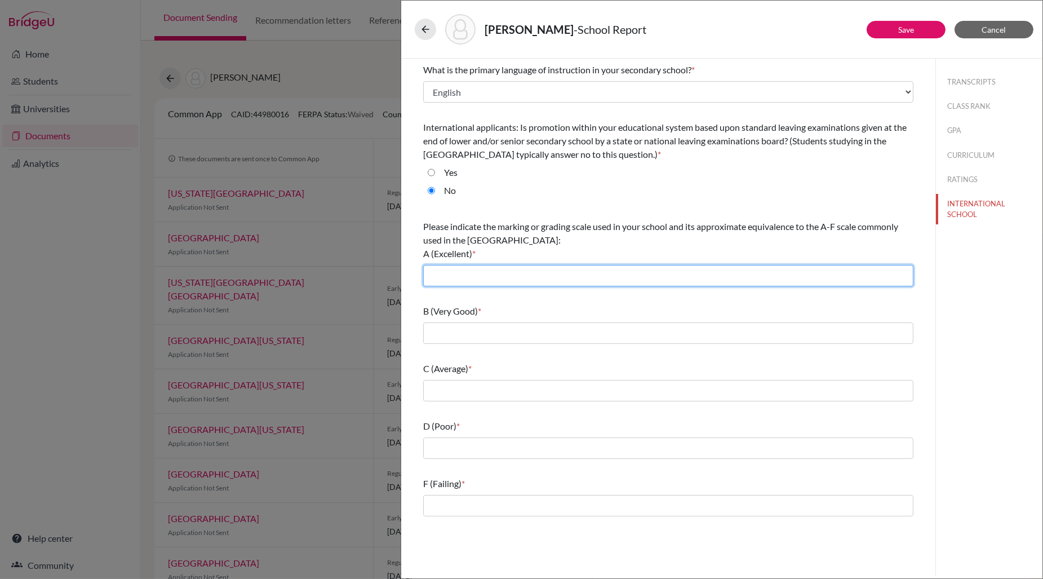
click at [448, 282] on input "text" at bounding box center [668, 275] width 490 height 21
type input "7-6"
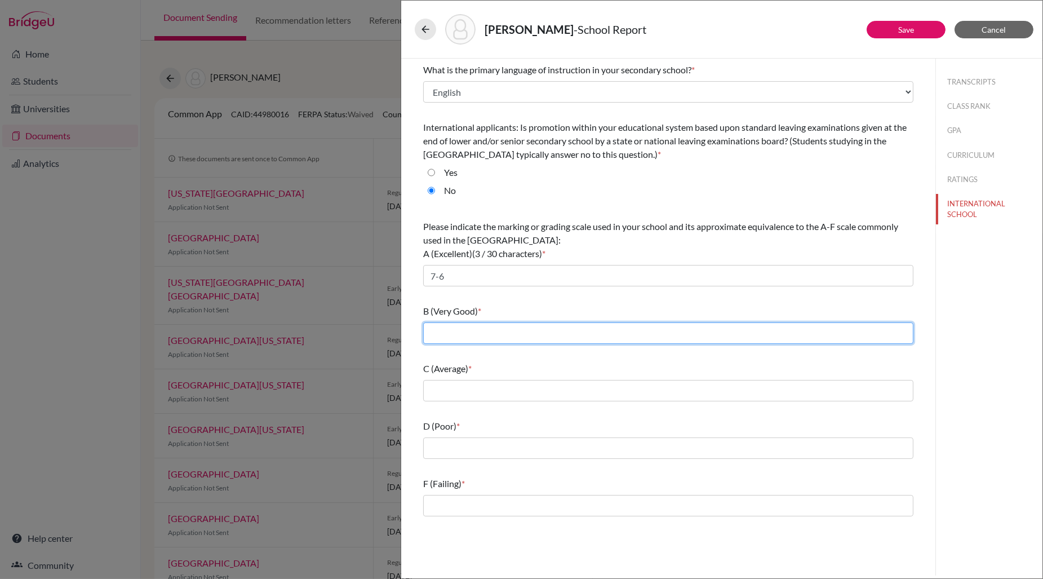
click at [465, 330] on input "text" at bounding box center [668, 332] width 490 height 21
type input "5"
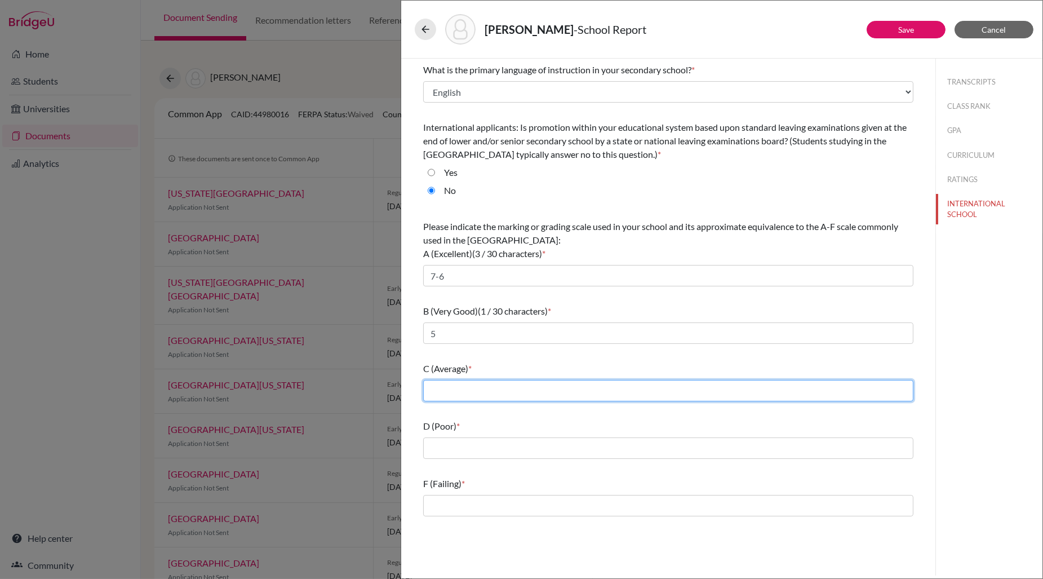
drag, startPoint x: 444, startPoint y: 393, endPoint x: 454, endPoint y: 397, distance: 10.9
click at [447, 393] on input "text" at bounding box center [668, 390] width 490 height 21
type input "4"
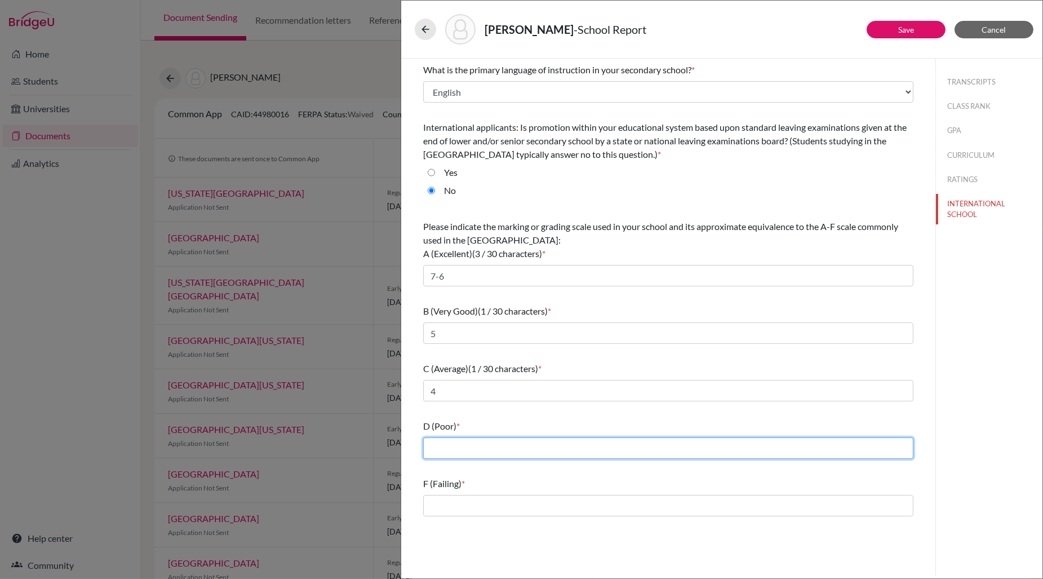
click at [461, 445] on input "text" at bounding box center [668, 447] width 490 height 21
type input "3"
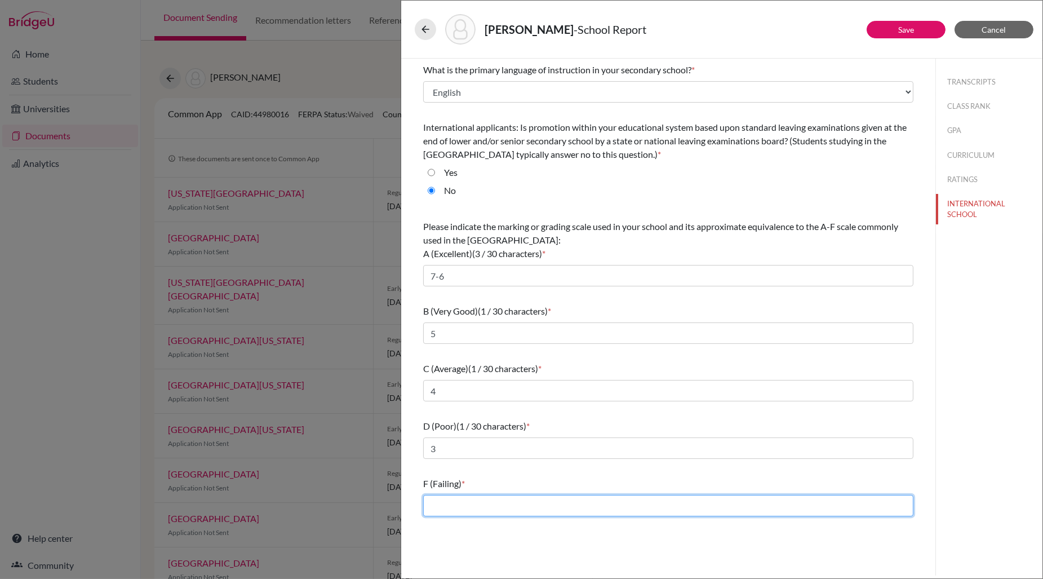
click at [433, 497] on input "text" at bounding box center [668, 505] width 490 height 21
type input "2-1"
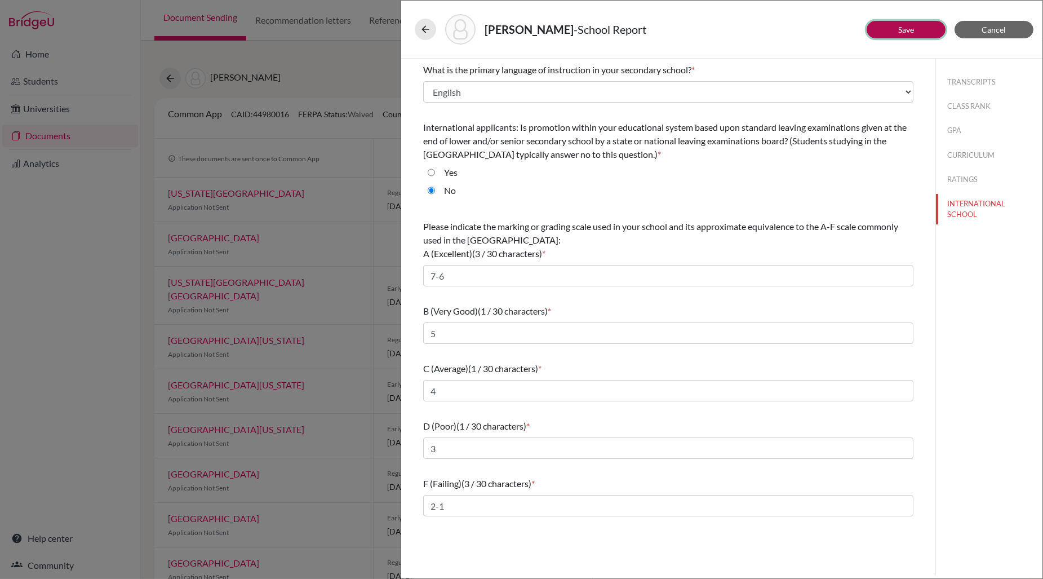
click at [908, 32] on link "Save" at bounding box center [906, 30] width 16 height 10
